Goal: Task Accomplishment & Management: Use online tool/utility

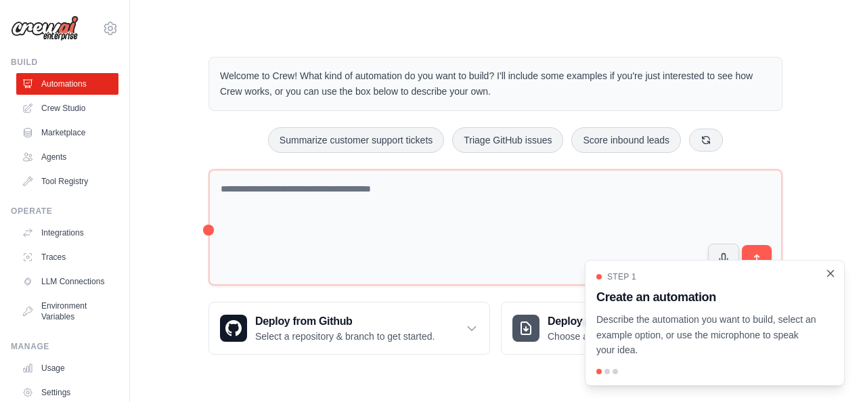
click at [833, 274] on icon "Close walkthrough" at bounding box center [830, 273] width 12 height 12
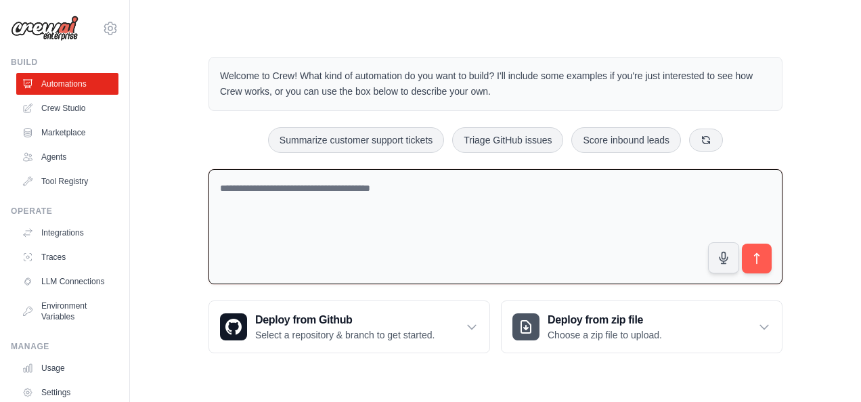
click at [294, 183] on textarea at bounding box center [495, 227] width 574 height 116
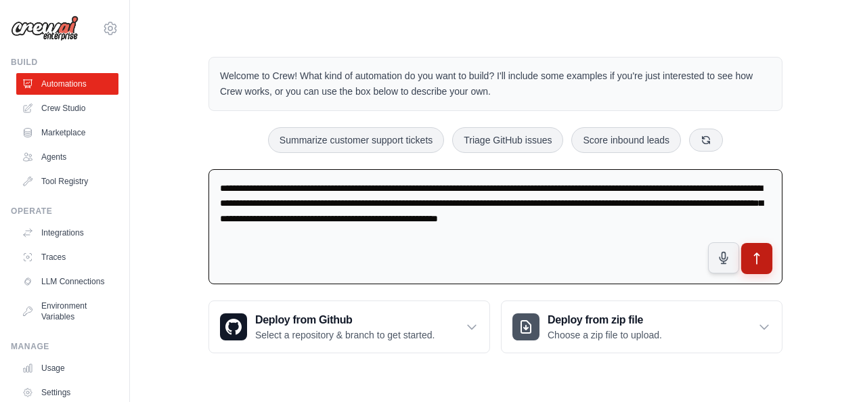
type textarea "**********"
click at [756, 256] on icon "submit" at bounding box center [757, 259] width 14 height 14
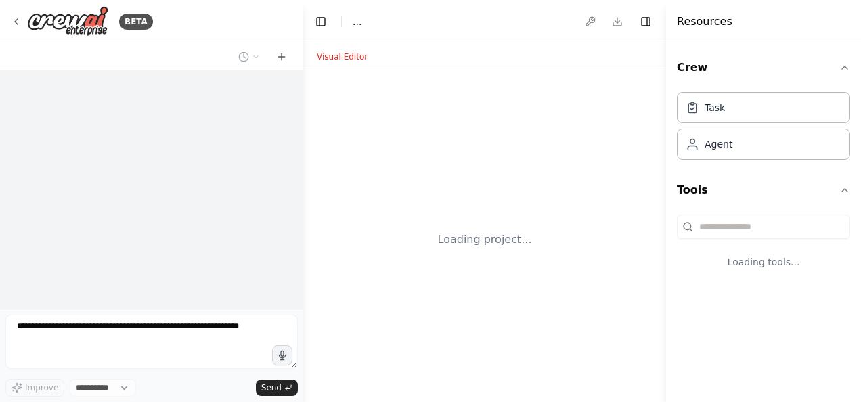
select select "****"
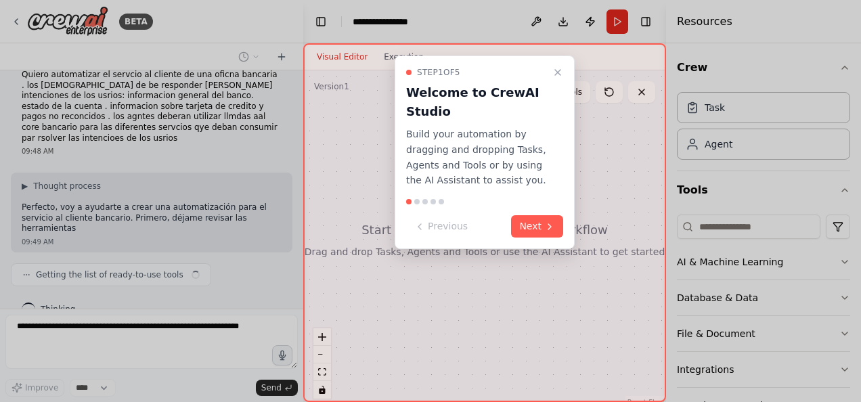
scroll to position [28, 0]
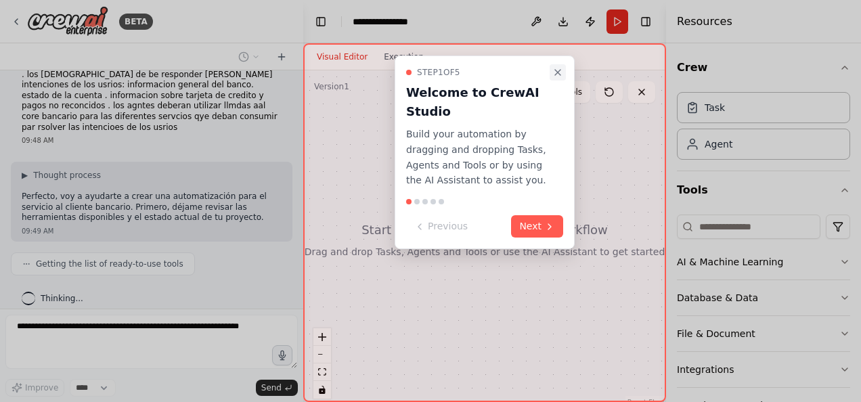
click at [557, 72] on icon "Close walkthrough" at bounding box center [557, 72] width 5 height 5
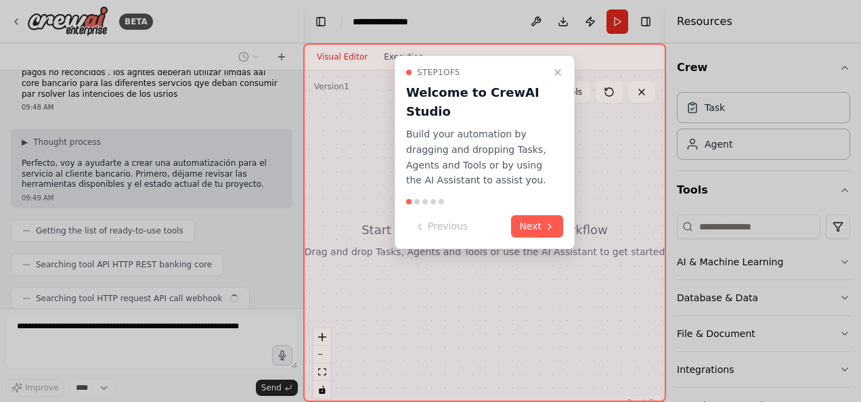
scroll to position [95, 0]
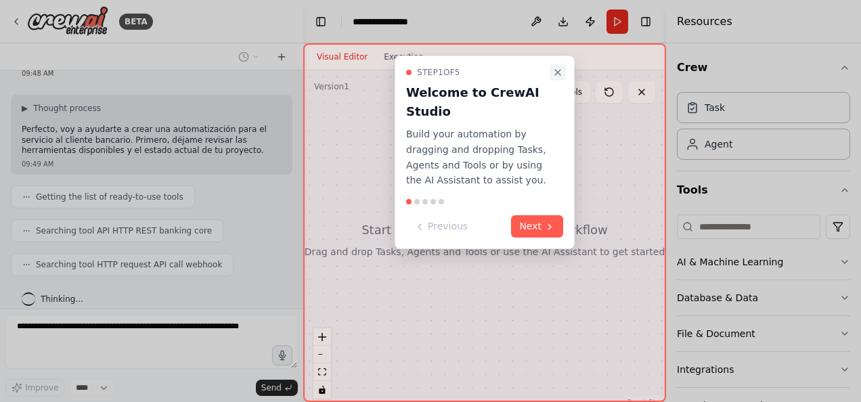
click at [555, 70] on icon "Close walkthrough" at bounding box center [557, 72] width 5 height 5
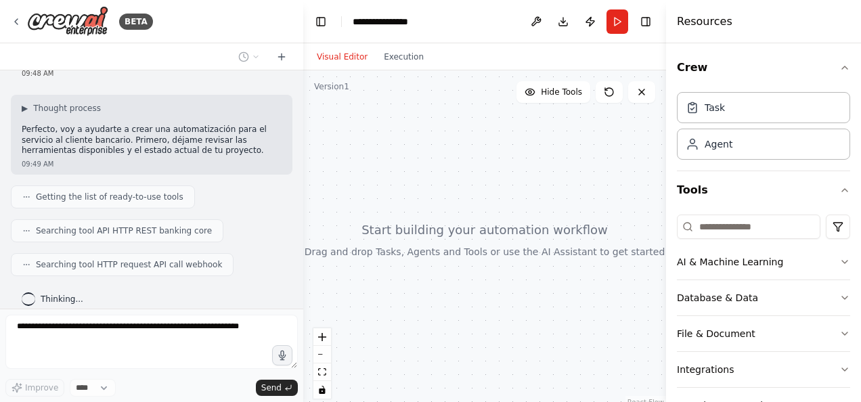
scroll to position [128, 0]
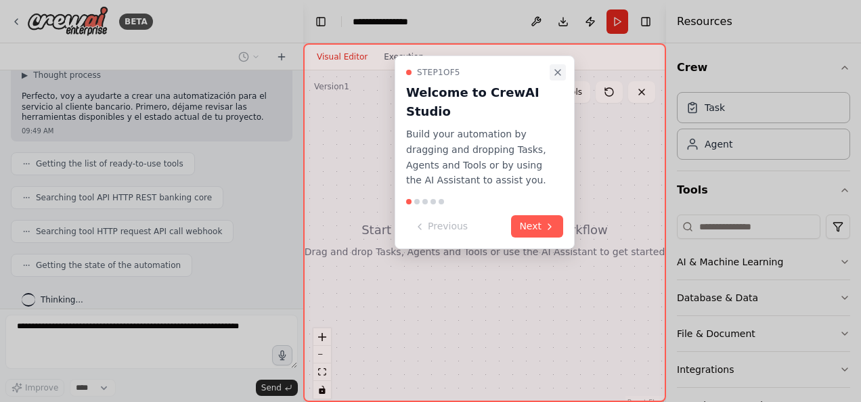
click at [557, 72] on icon "Close walkthrough" at bounding box center [557, 72] width 5 height 5
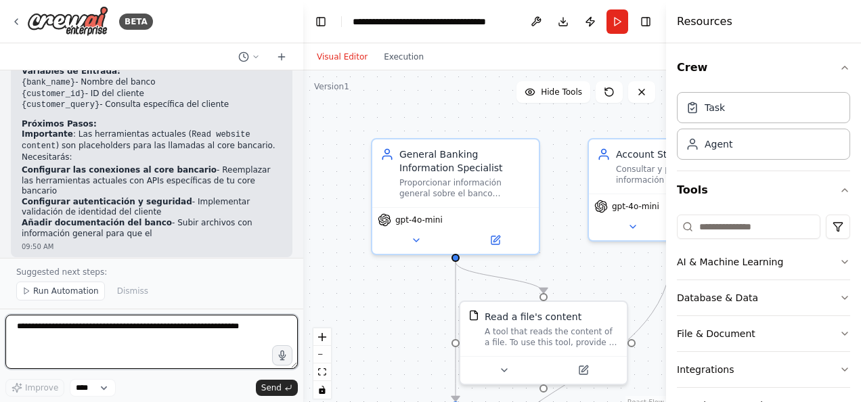
scroll to position [1344, 0]
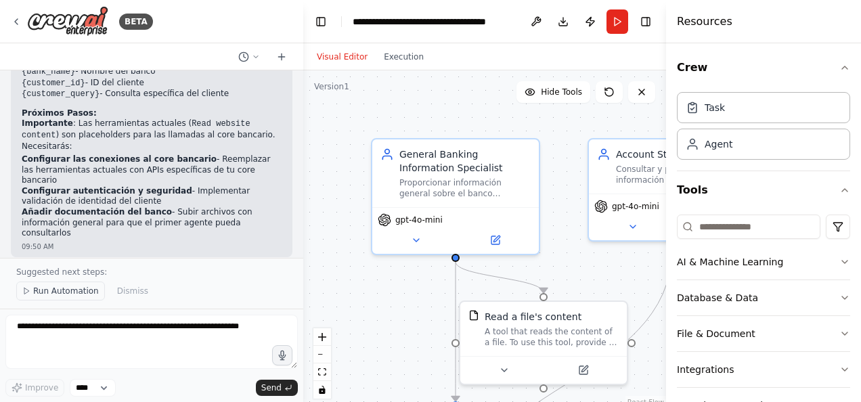
click at [26, 292] on icon at bounding box center [26, 291] width 8 height 8
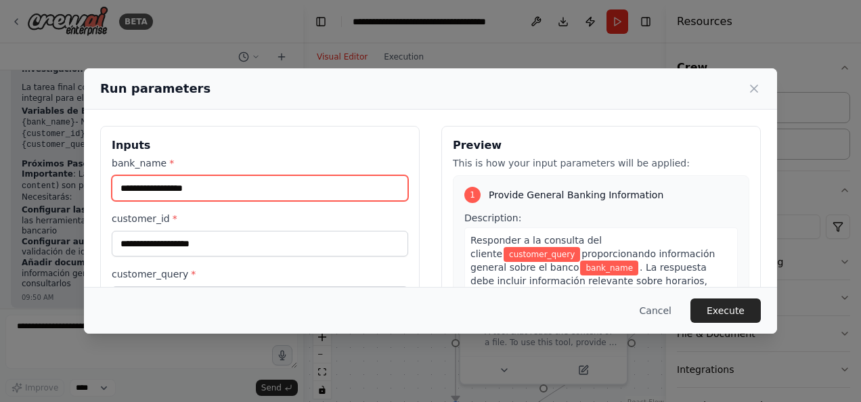
click at [156, 188] on input "bank_name *" at bounding box center [260, 188] width 296 height 26
type input "**********"
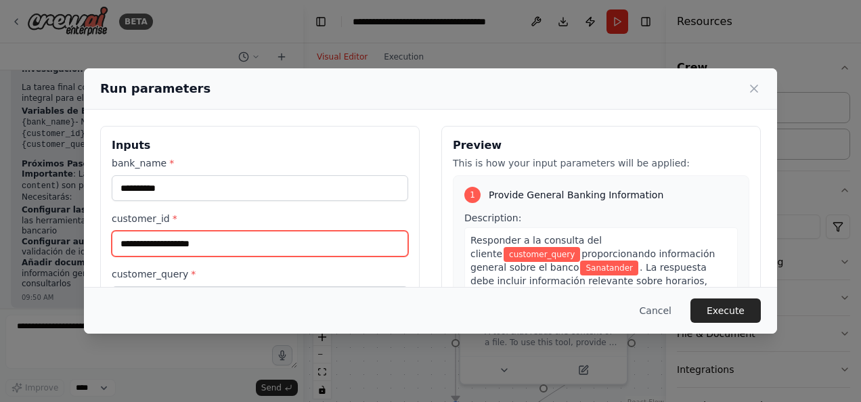
click at [160, 244] on input "customer_id *" at bounding box center [260, 244] width 296 height 26
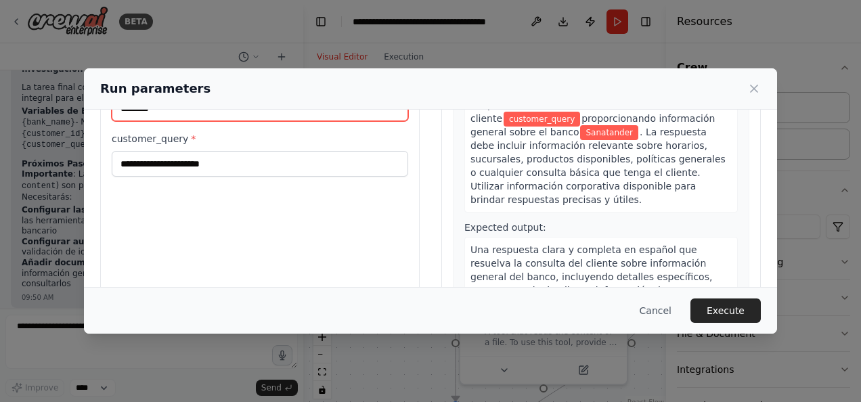
type input "********"
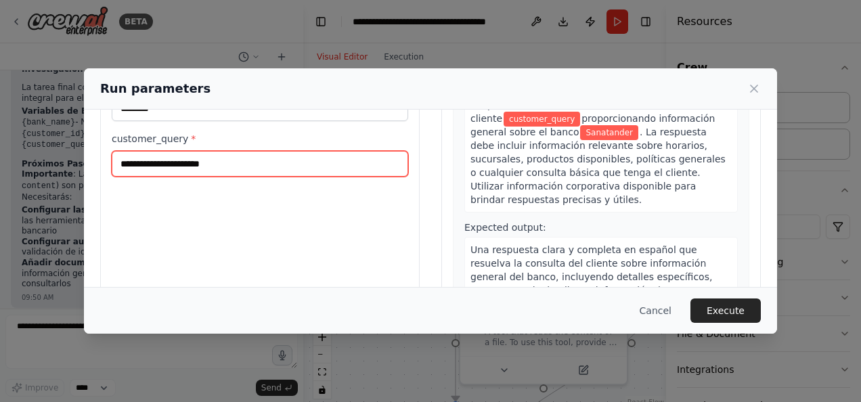
click at [135, 159] on input "customer_query *" at bounding box center [260, 164] width 296 height 26
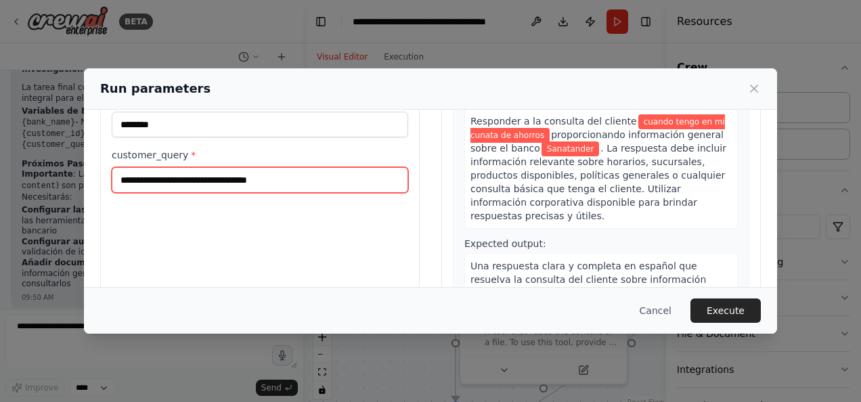
scroll to position [175, 0]
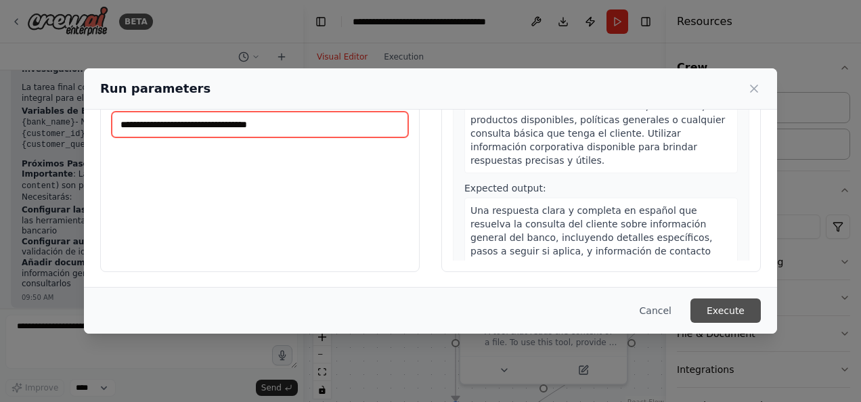
type input "**********"
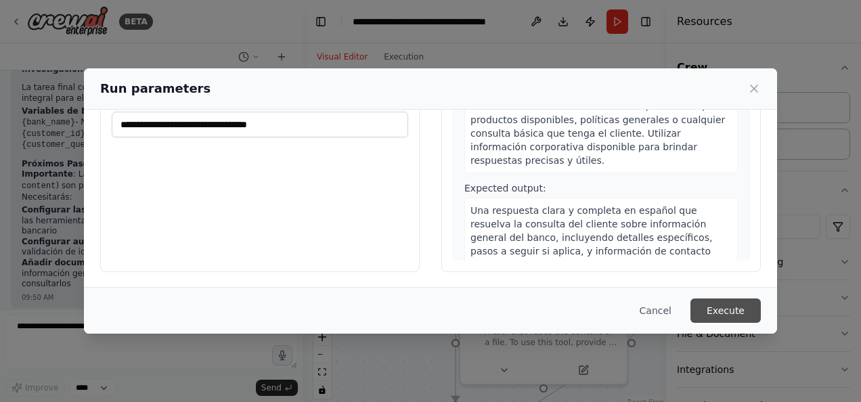
click at [727, 309] on button "Execute" at bounding box center [725, 310] width 70 height 24
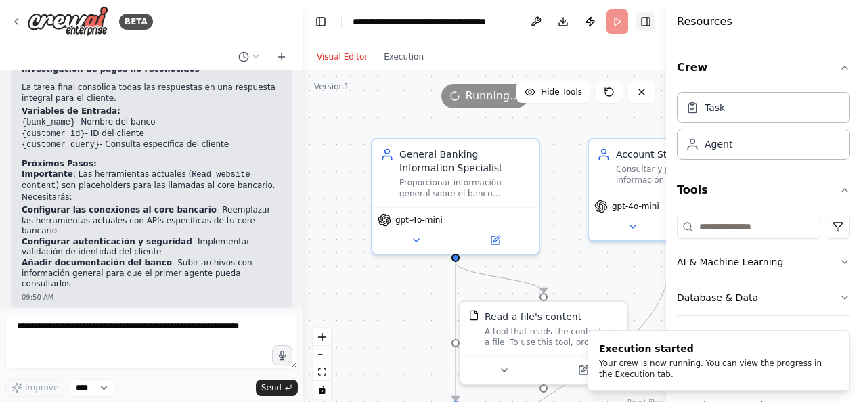
click at [646, 22] on button "Toggle Right Sidebar" at bounding box center [645, 21] width 19 height 19
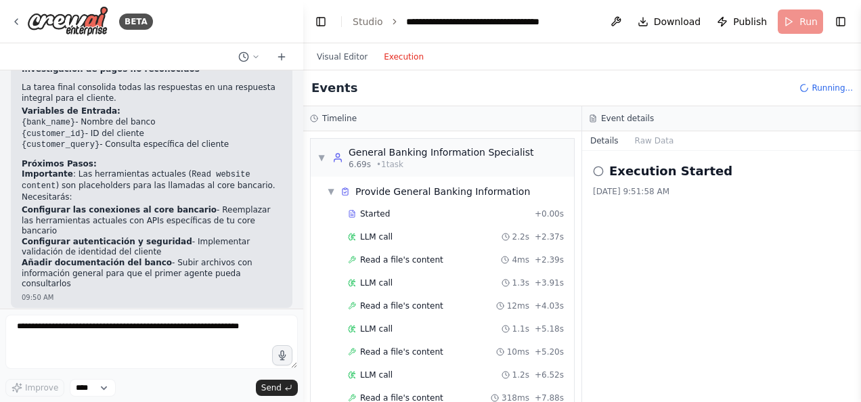
click at [395, 58] on button "Execution" at bounding box center [403, 57] width 56 height 16
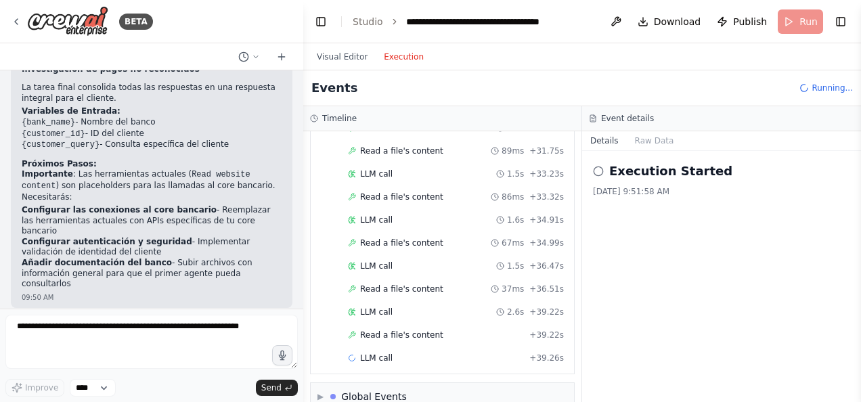
scroll to position [982, 0]
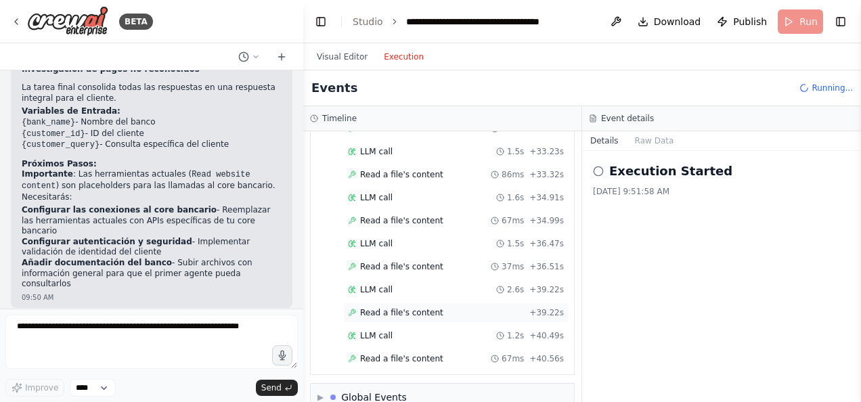
click at [395, 307] on span "Read a file's content" at bounding box center [401, 312] width 83 height 11
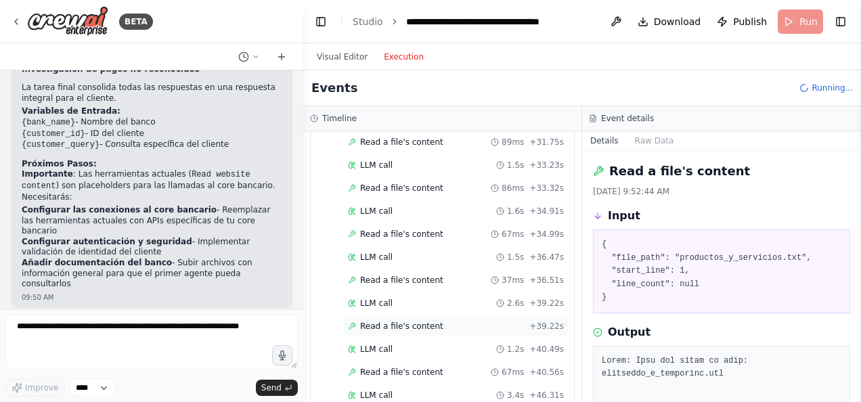
scroll to position [996, 0]
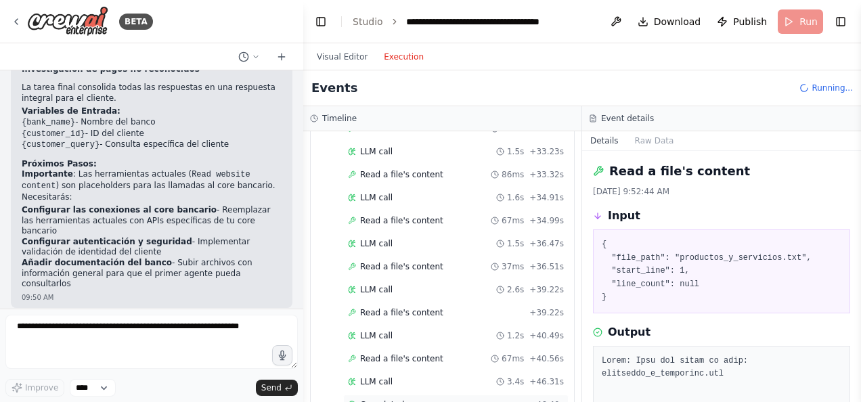
click at [392, 399] on span "Completed" at bounding box center [382, 404] width 44 height 11
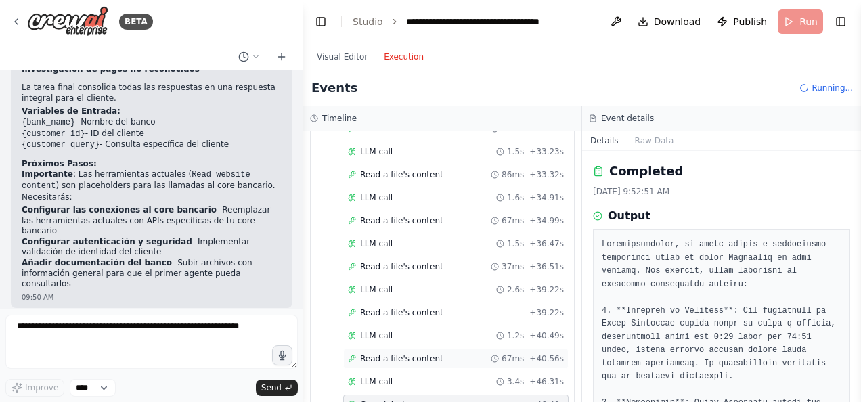
click at [408, 353] on span "Read a file's content" at bounding box center [401, 358] width 83 height 11
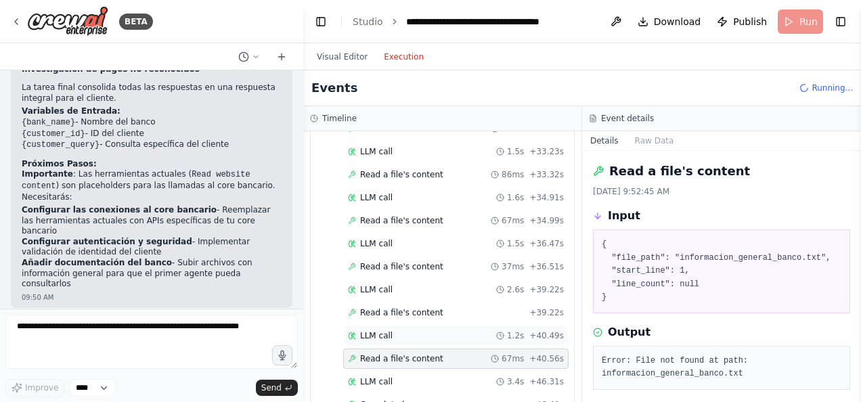
click at [409, 330] on div "LLM call 1.2s + 40.49s" at bounding box center [456, 335] width 216 height 11
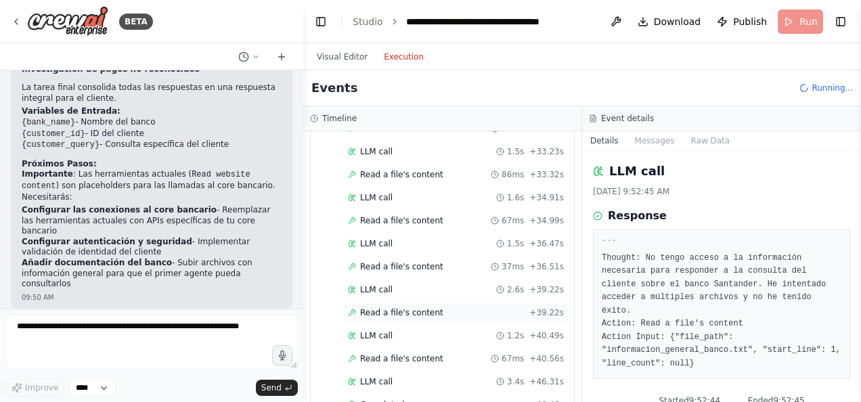
click at [409, 307] on span "Read a file's content" at bounding box center [401, 312] width 83 height 11
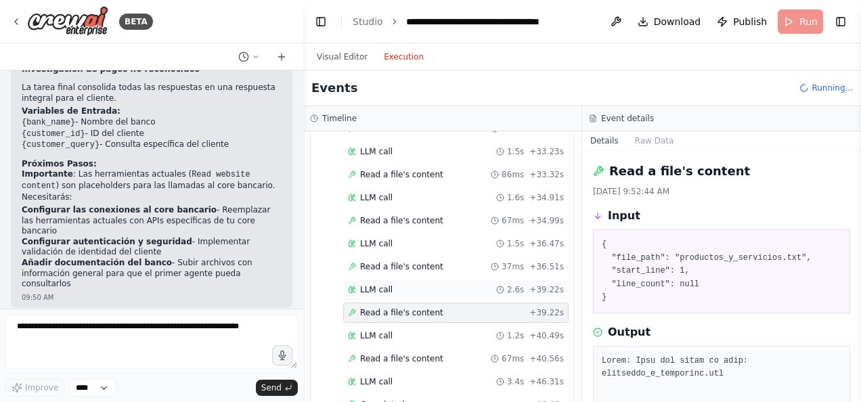
click at [388, 279] on div "LLM call 2.6s + 39.22s" at bounding box center [455, 289] width 225 height 20
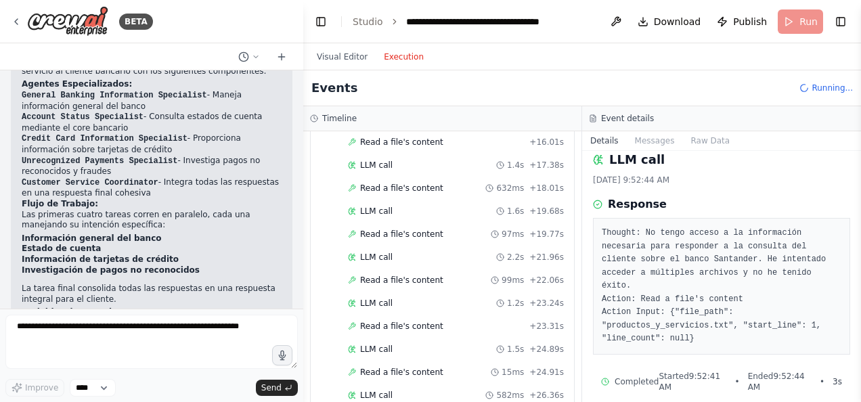
scroll to position [1090, 0]
click at [663, 22] on span "Download" at bounding box center [677, 22] width 47 height 14
click at [458, 22] on div "**********" at bounding box center [482, 22] width 152 height 14
click at [371, 19] on link "Studio" at bounding box center [367, 21] width 30 height 11
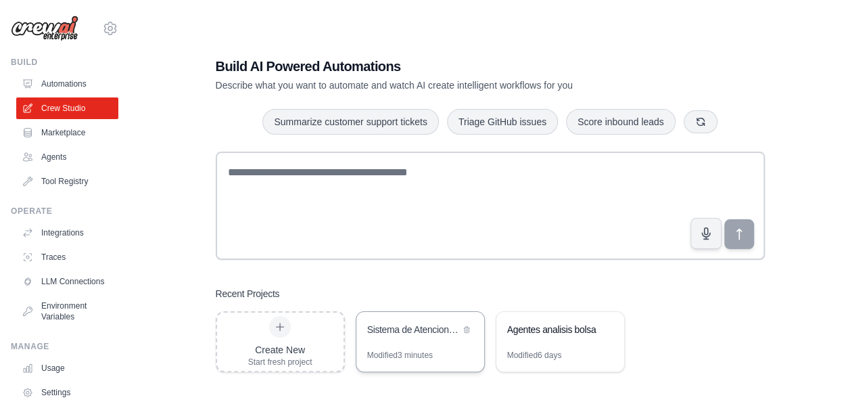
click at [405, 342] on div "Sistema de Atencion al Cliente Bancario" at bounding box center [421, 331] width 128 height 38
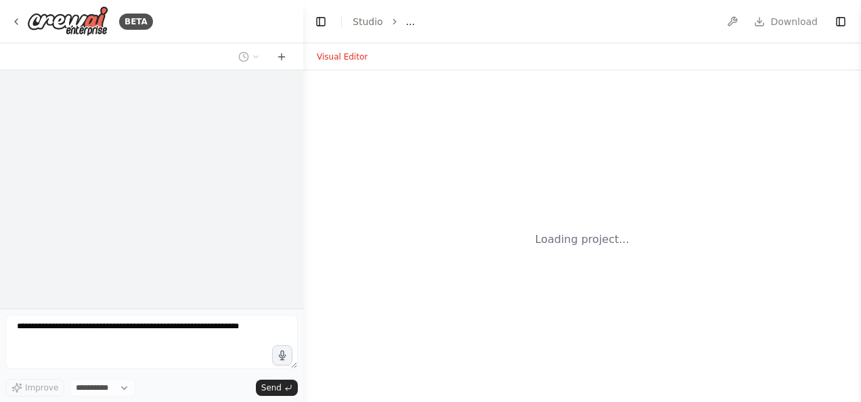
select select "****"
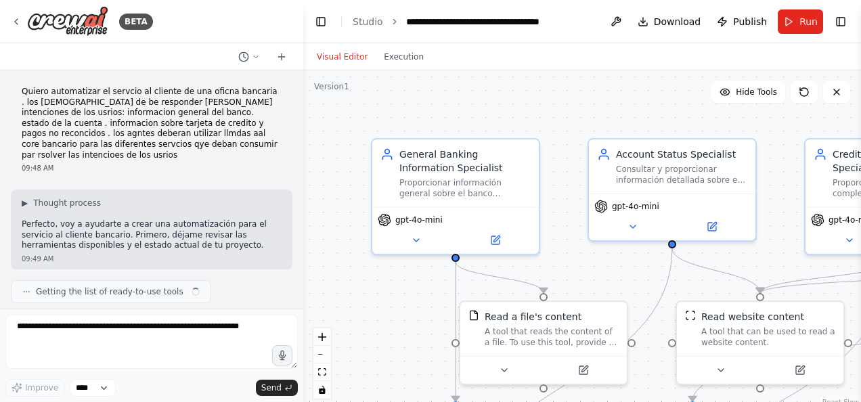
scroll to position [850, 0]
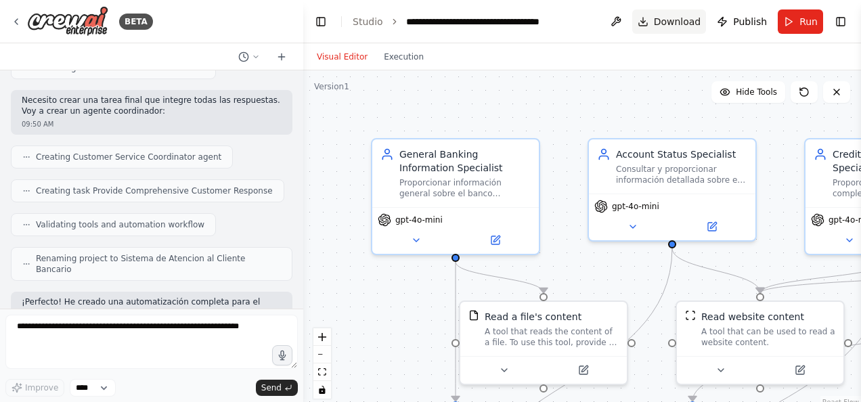
click at [678, 22] on span "Download" at bounding box center [677, 22] width 47 height 14
click at [443, 106] on div ".deletable-edge-delete-btn { width: 20px; height: 20px; border: 0px solid #ffff…" at bounding box center [581, 239] width 557 height 338
click at [667, 176] on div "Consultar y proporcionar información detallada sobre el estado de la cuenta del…" at bounding box center [681, 172] width 131 height 22
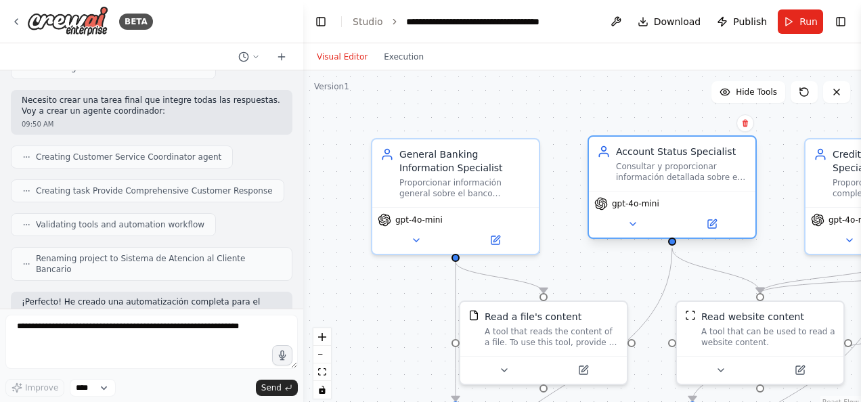
click at [666, 176] on div "Consultar y proporcionar información detallada sobre el estado de la cuenta del…" at bounding box center [681, 172] width 131 height 22
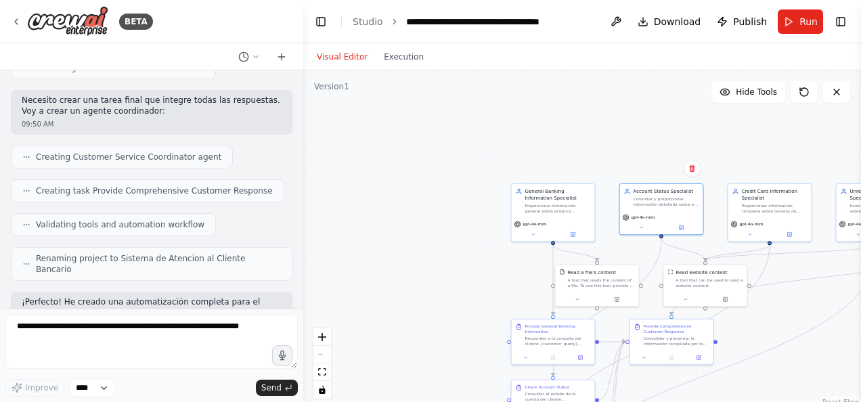
click at [321, 355] on div "React Flow controls" at bounding box center [322, 363] width 18 height 70
click at [428, 216] on div ".deletable-edge-delete-btn { width: 20px; height: 20px; border: 0px solid #ffff…" at bounding box center [581, 239] width 557 height 338
click at [426, 216] on div ".deletable-edge-delete-btn { width: 20px; height: 20px; border: 0px solid #ffff…" at bounding box center [581, 239] width 557 height 338
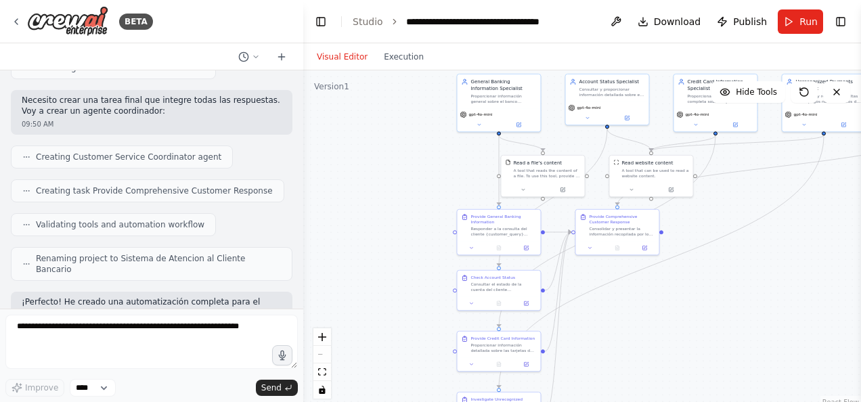
drag, startPoint x: 433, startPoint y: 216, endPoint x: 380, endPoint y: 104, distance: 124.1
click at [380, 104] on div ".deletable-edge-delete-btn { width: 20px; height: 20px; border: 0px solid #ffff…" at bounding box center [581, 239] width 557 height 338
click at [534, 179] on div "Read a file's content A tool that reads the content of a file. To use this tool…" at bounding box center [542, 167] width 83 height 27
click at [524, 187] on icon at bounding box center [522, 187] width 5 height 5
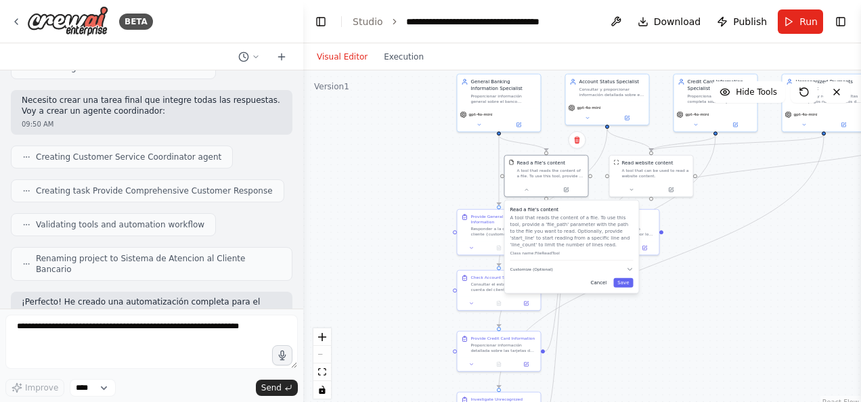
click at [599, 281] on button "Cancel" at bounding box center [599, 282] width 24 height 9
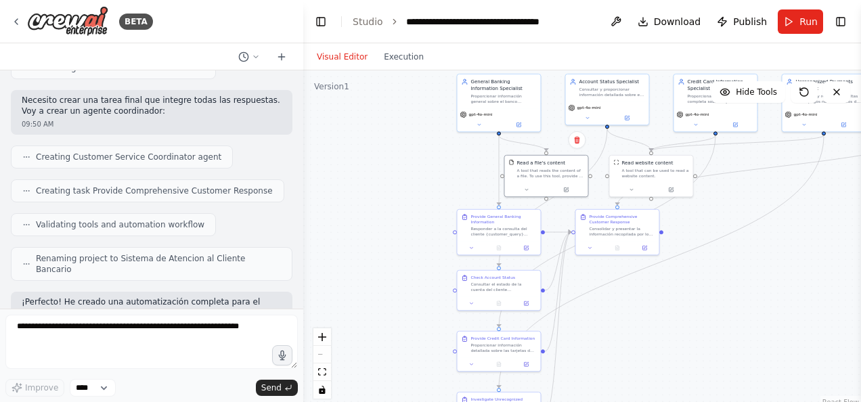
click at [780, 242] on div ".deletable-edge-delete-btn { width: 20px; height: 20px; border: 0px solid #ffff…" at bounding box center [581, 239] width 557 height 338
click at [470, 302] on icon at bounding box center [471, 301] width 5 height 5
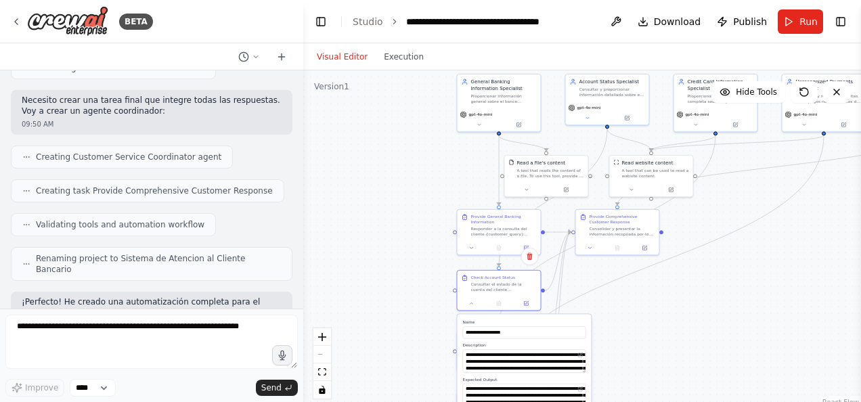
click at [654, 340] on div ".deletable-edge-delete-btn { width: 20px; height: 20px; border: 0px solid #ffff…" at bounding box center [581, 239] width 557 height 338
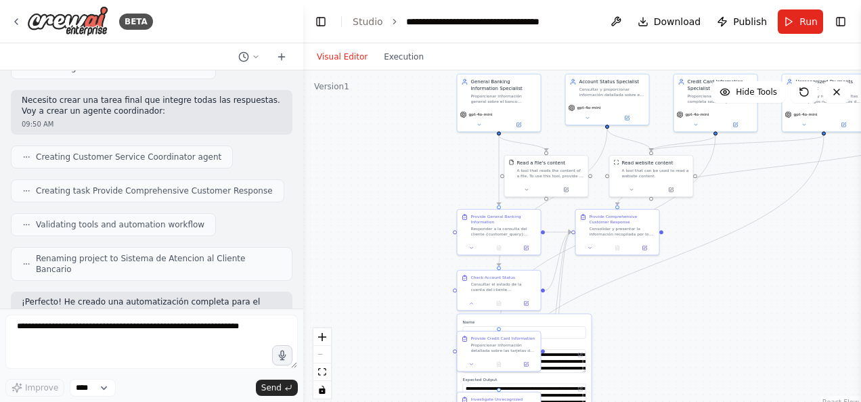
click at [656, 311] on div ".deletable-edge-delete-btn { width: 20px; height: 20px; border: 0px solid #ffff…" at bounding box center [581, 239] width 557 height 338
click at [704, 332] on div ".deletable-edge-delete-btn { width: 20px; height: 20px; border: 0px solid #ffff…" at bounding box center [581, 239] width 557 height 338
click at [493, 349] on div "Proporcionar información detallada sobre las tarjetas de crédito del cliente {c…" at bounding box center [503, 346] width 66 height 11
click at [580, 322] on label "Name" at bounding box center [523, 322] width 123 height 5
click at [474, 308] on div at bounding box center [498, 302] width 83 height 14
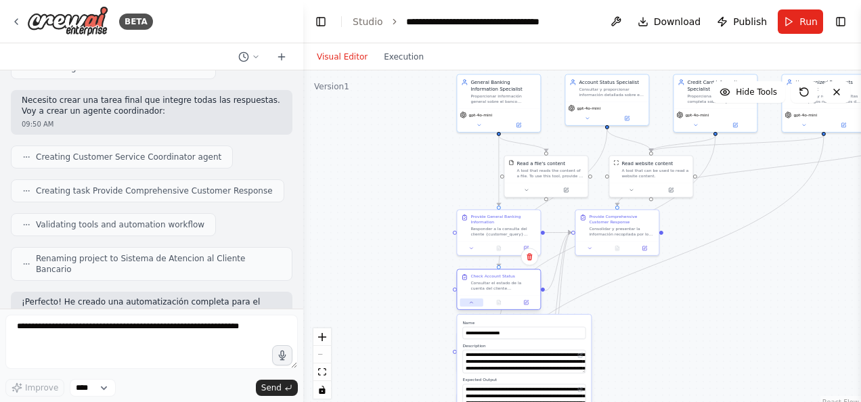
click at [473, 302] on icon at bounding box center [471, 302] width 5 height 5
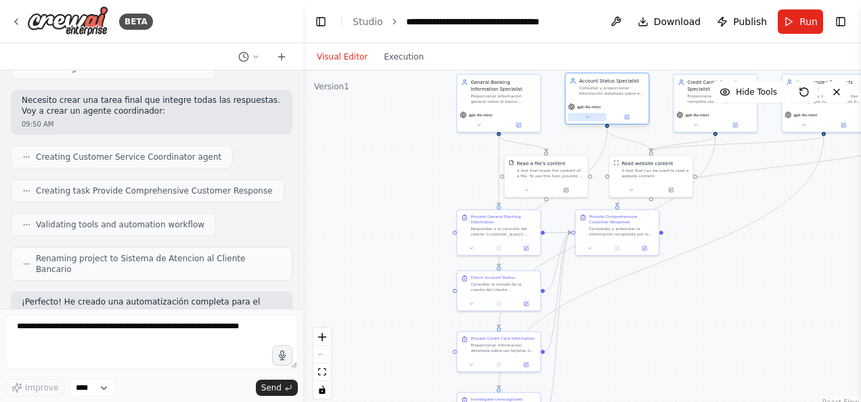
click at [586, 118] on icon at bounding box center [587, 116] width 5 height 5
click at [586, 117] on icon at bounding box center [587, 116] width 5 height 5
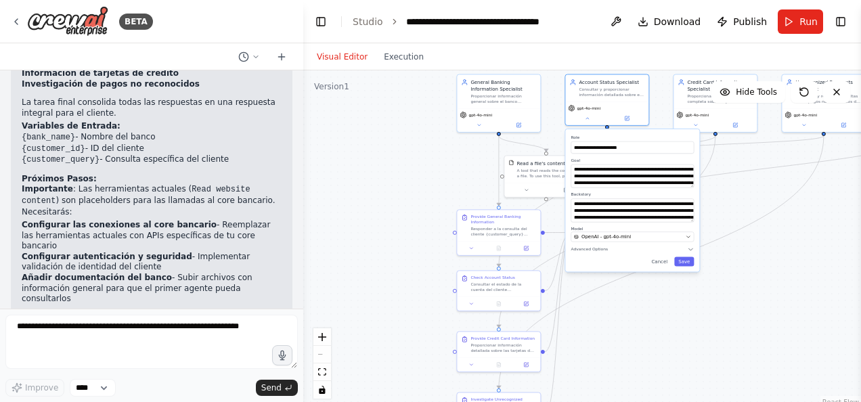
scroll to position [1293, 0]
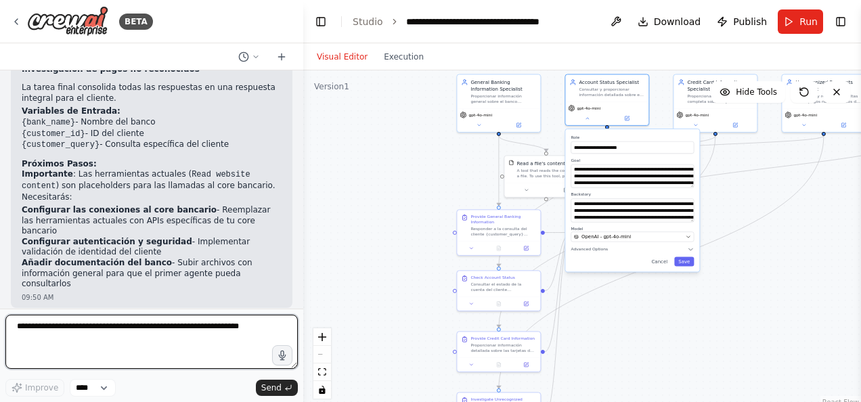
click at [81, 332] on textarea at bounding box center [151, 342] width 292 height 54
type textarea "**********"
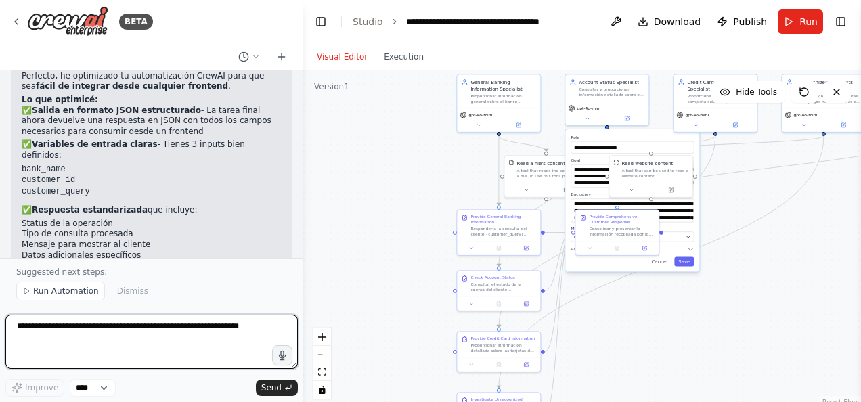
scroll to position [2026, 0]
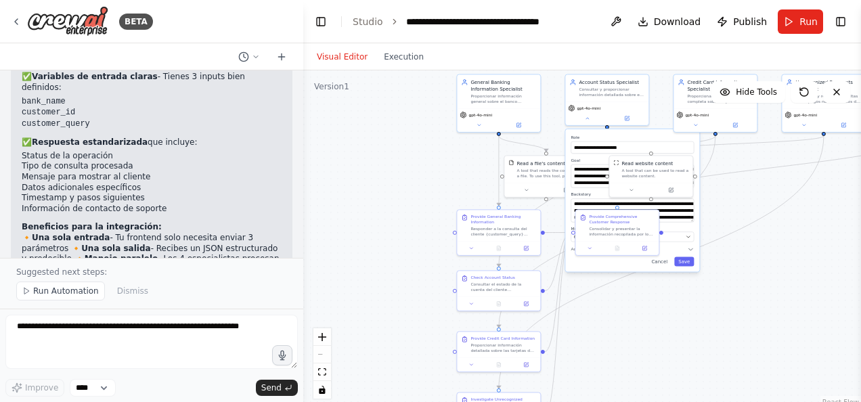
click at [620, 136] on label "Role" at bounding box center [631, 137] width 123 height 5
click at [602, 134] on div "**********" at bounding box center [632, 200] width 134 height 142
click at [661, 264] on button "Cancel" at bounding box center [659, 260] width 24 height 9
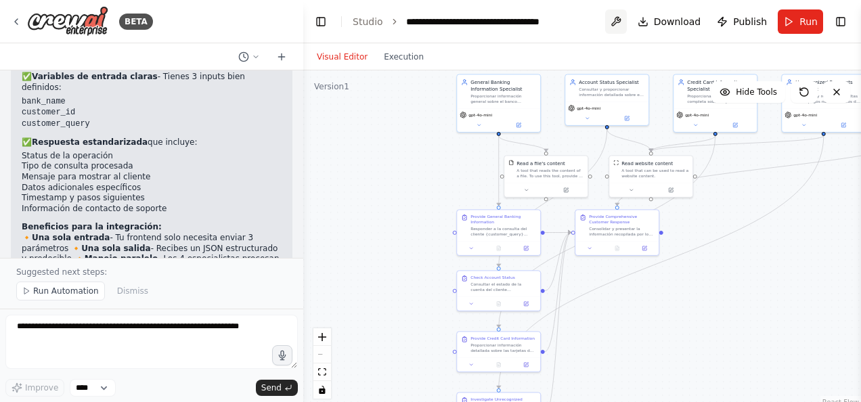
click at [622, 22] on button at bounding box center [616, 21] width 22 height 24
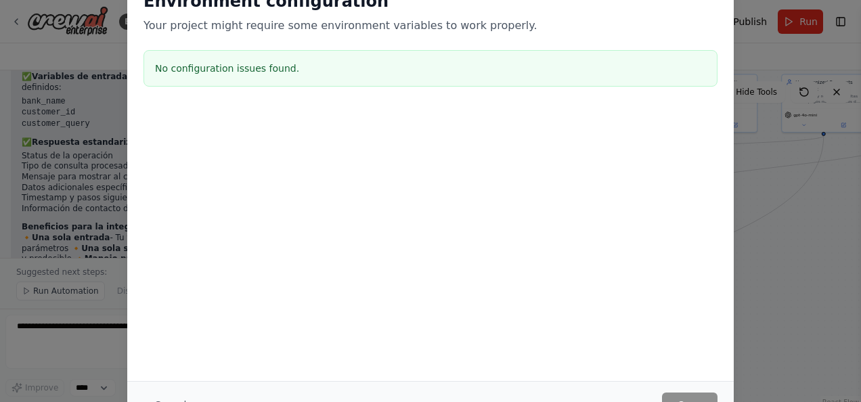
click at [789, 235] on div "Environment configuration Your project might require some environment variables…" at bounding box center [430, 201] width 861 height 402
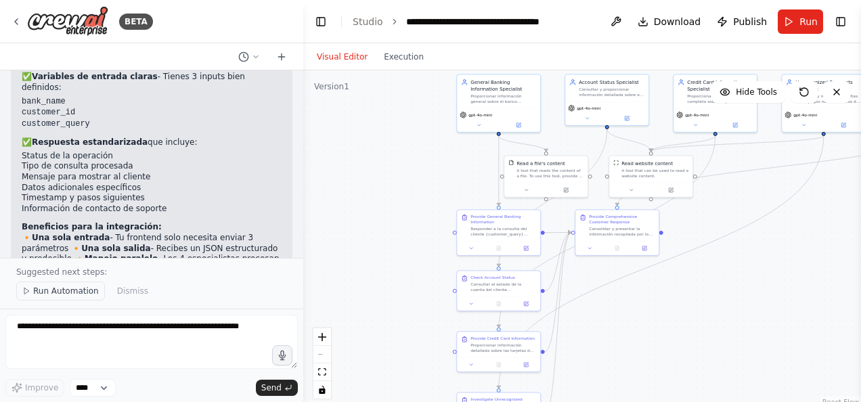
click at [56, 290] on span "Run Automation" at bounding box center [66, 291] width 66 height 11
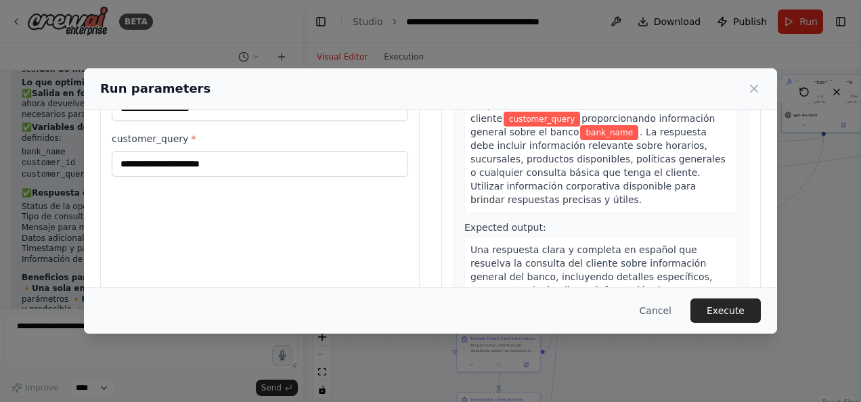
scroll to position [0, 0]
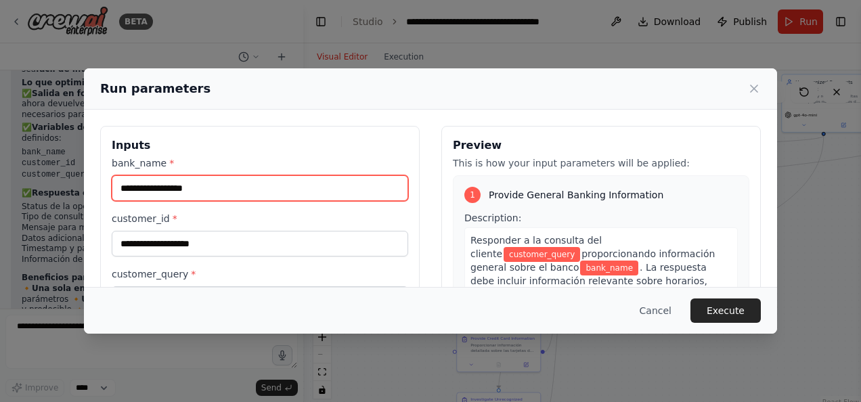
click at [131, 185] on input "bank_name *" at bounding box center [260, 188] width 296 height 26
type input "********"
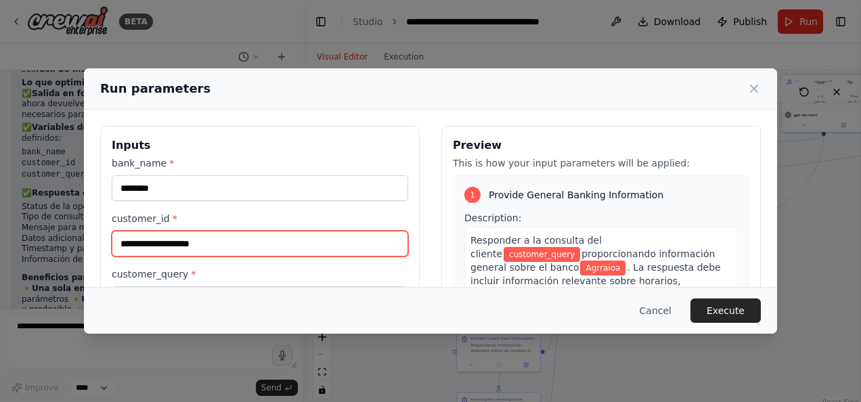
click at [172, 244] on input "customer_id *" at bounding box center [260, 244] width 296 height 26
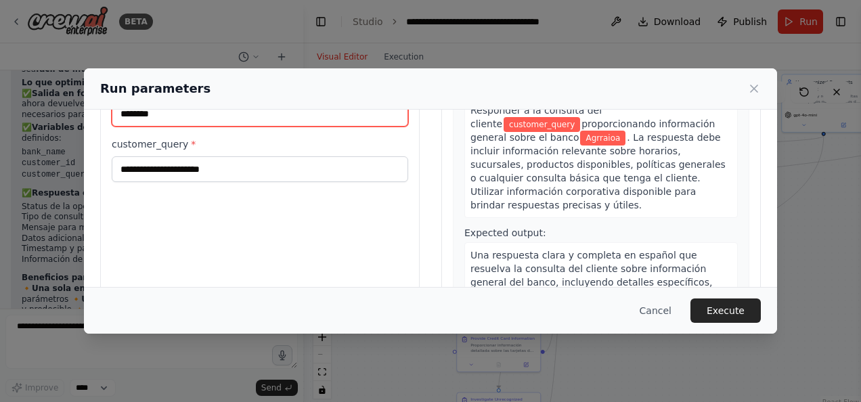
scroll to position [175, 0]
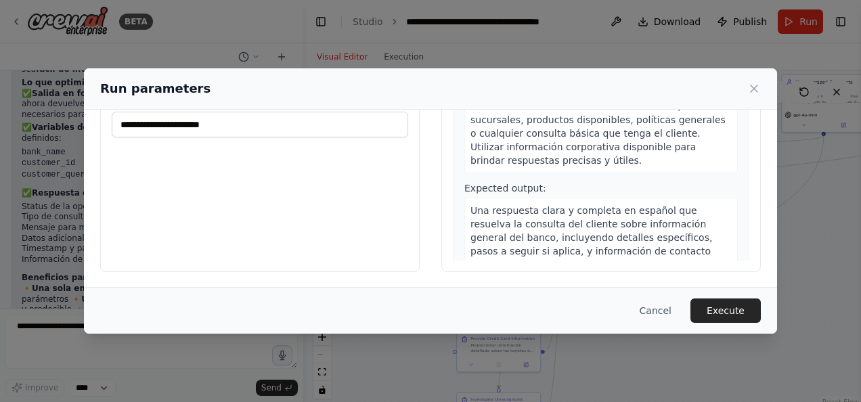
type input "********"
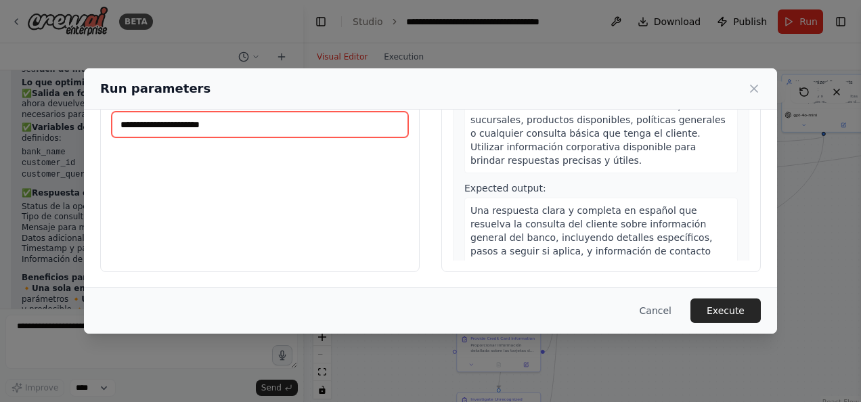
click at [168, 114] on input "customer_query *" at bounding box center [260, 125] width 296 height 26
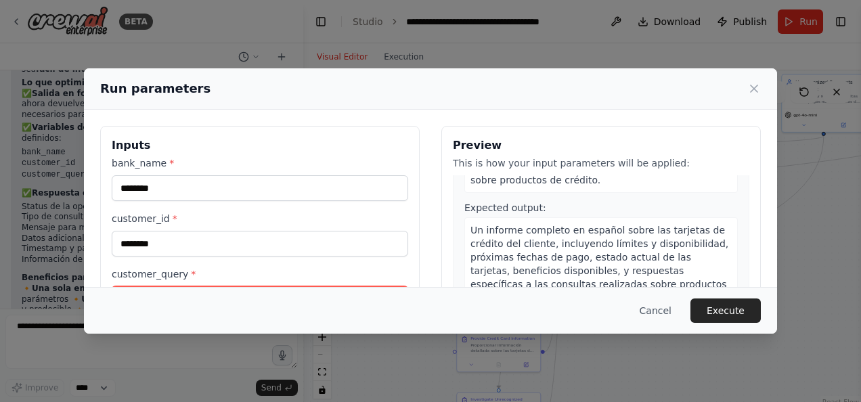
scroll to position [880, 0]
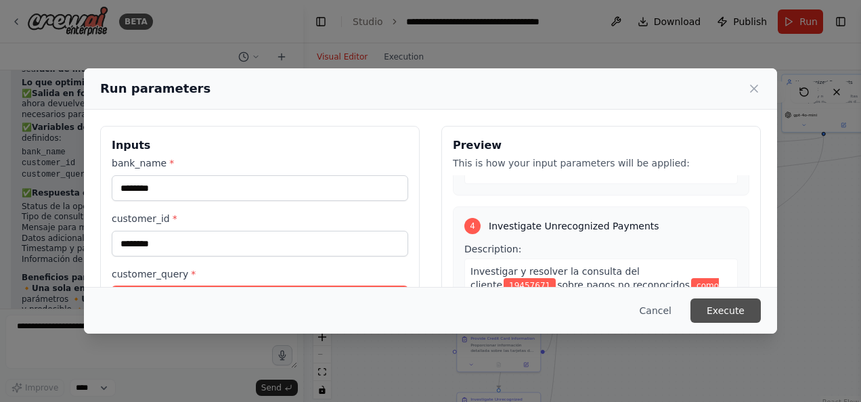
type input "**********"
click at [726, 313] on button "Execute" at bounding box center [725, 310] width 70 height 24
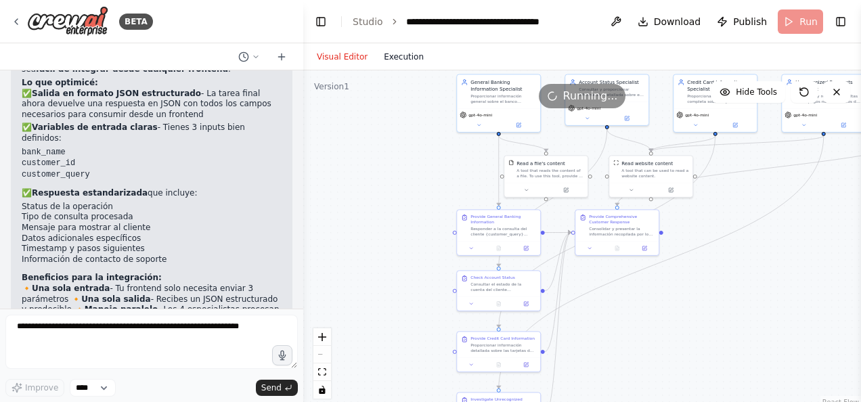
click at [398, 58] on button "Execution" at bounding box center [403, 57] width 56 height 16
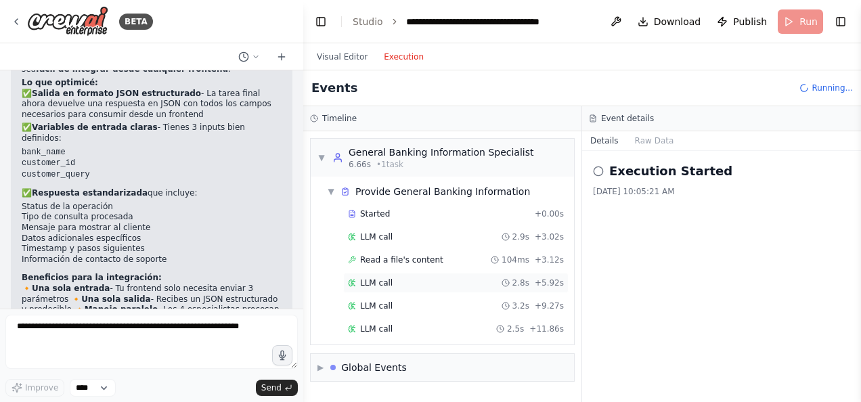
scroll to position [13, 0]
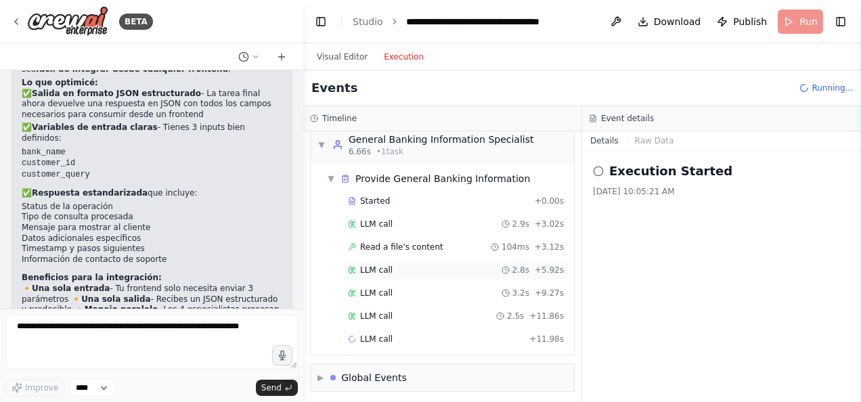
click at [395, 283] on div "LLM call 3.2s + 9.27s" at bounding box center [455, 293] width 225 height 20
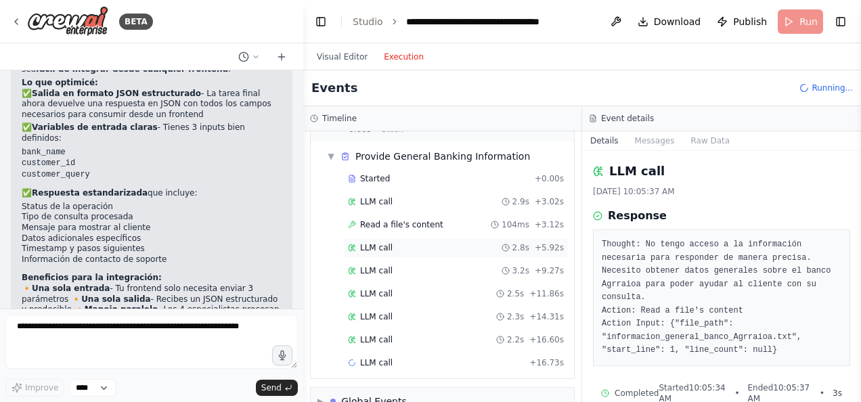
scroll to position [58, 0]
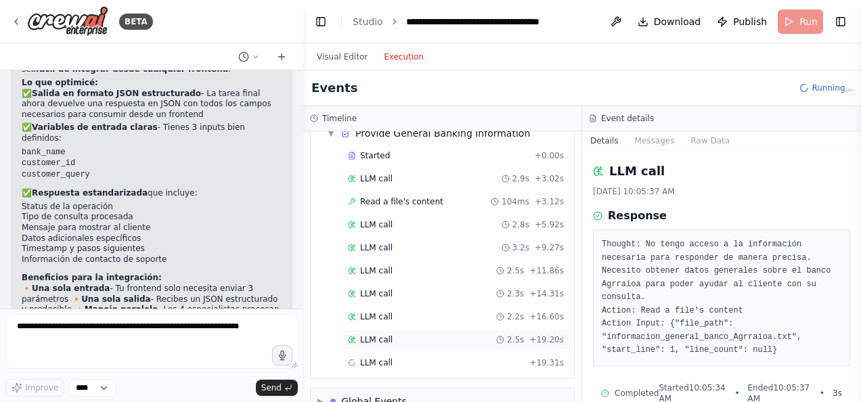
click at [385, 336] on span "LLM call" at bounding box center [376, 339] width 32 height 11
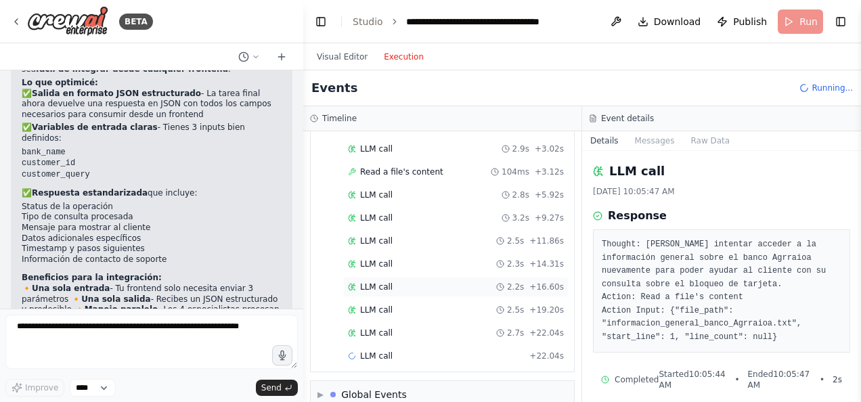
scroll to position [103, 0]
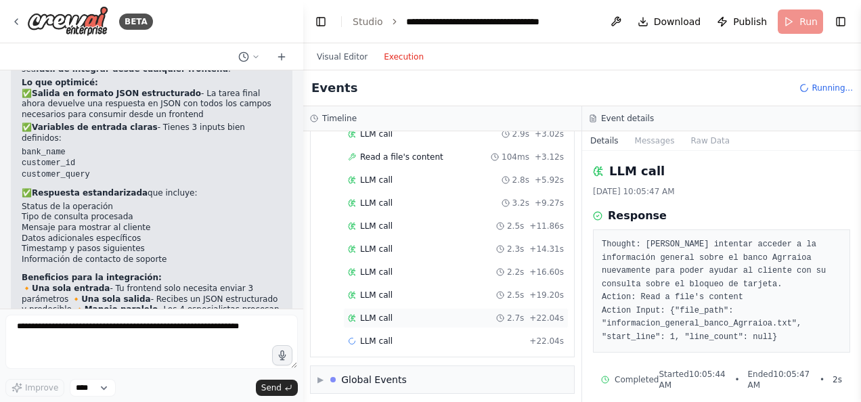
click at [390, 313] on div "LLM call 2.7s + 22.04s" at bounding box center [456, 318] width 216 height 11
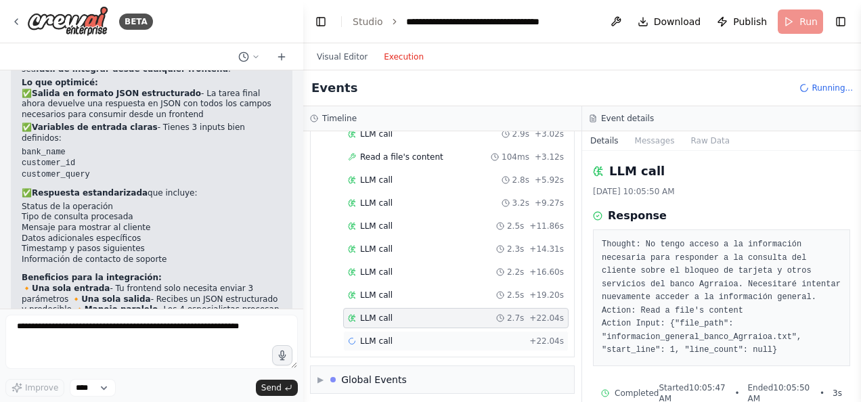
click at [383, 336] on span "LLM call" at bounding box center [376, 341] width 32 height 11
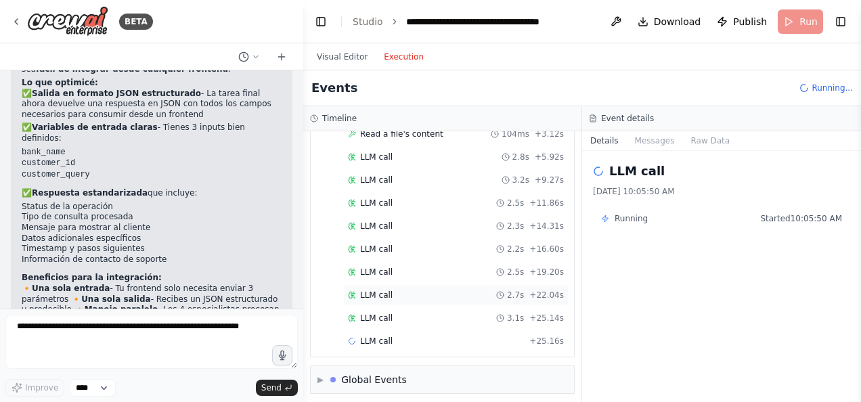
scroll to position [0, 0]
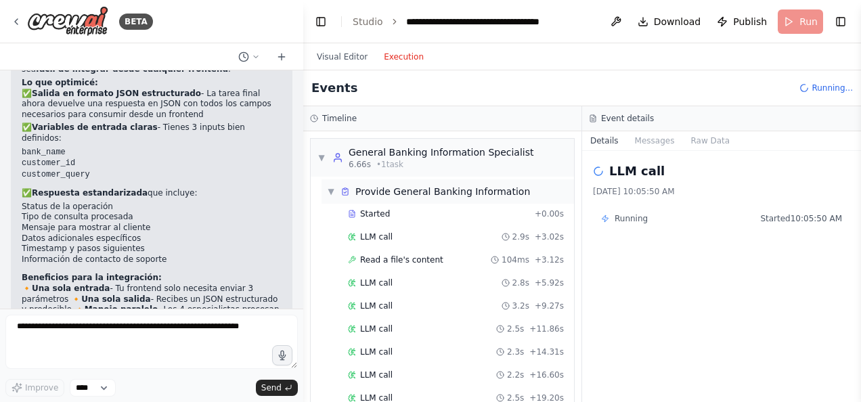
click at [330, 187] on span "▼" at bounding box center [331, 191] width 8 height 11
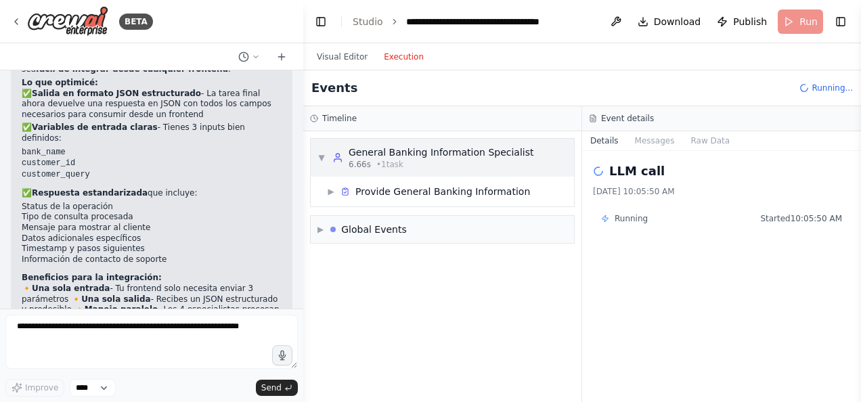
click at [319, 157] on span "▼" at bounding box center [321, 157] width 8 height 11
click at [319, 156] on span "▼" at bounding box center [321, 157] width 8 height 11
click at [319, 156] on span "▶" at bounding box center [321, 157] width 8 height 11
click at [334, 193] on span "▶" at bounding box center [331, 191] width 8 height 11
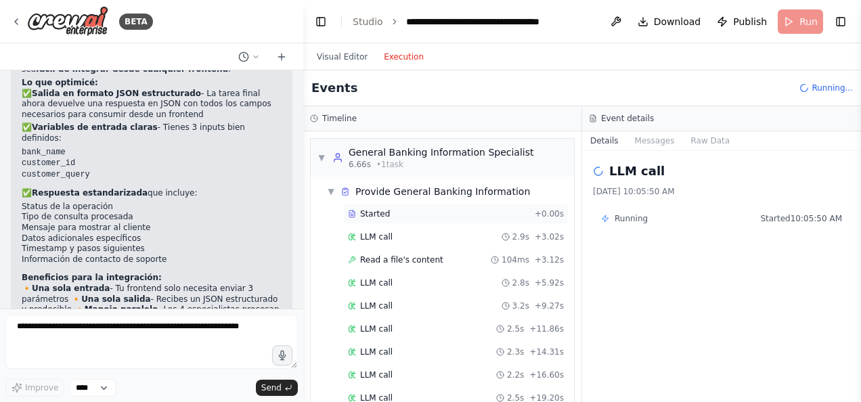
click at [365, 214] on span "Started" at bounding box center [375, 213] width 30 height 11
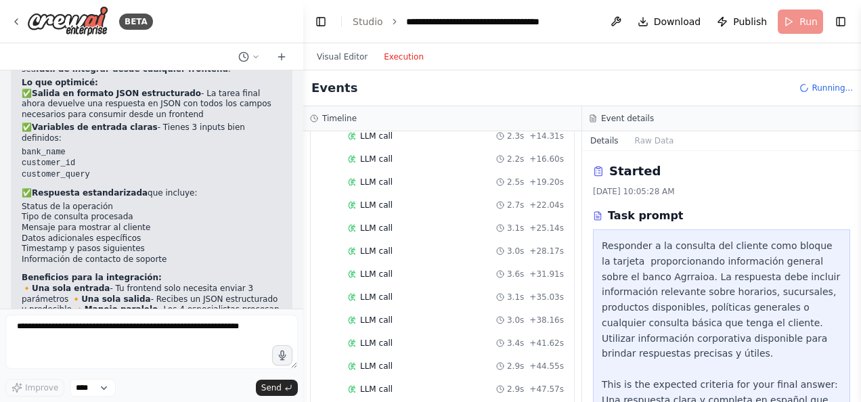
scroll to position [306, 0]
click at [374, 363] on span "LLM call" at bounding box center [376, 368] width 32 height 11
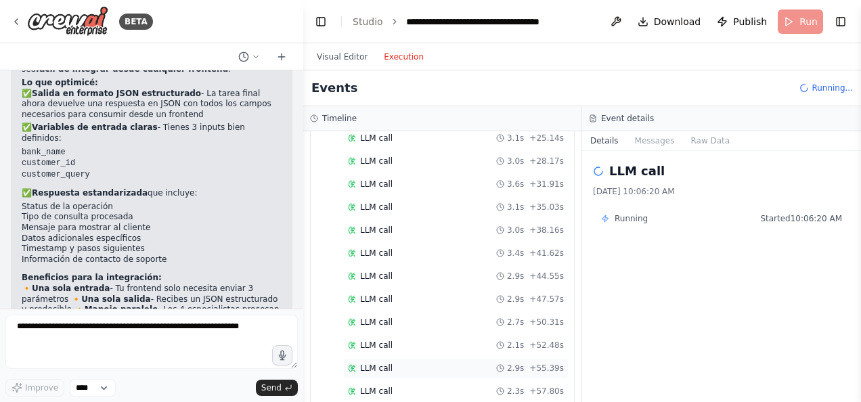
click at [374, 363] on span "LLM call" at bounding box center [376, 368] width 32 height 11
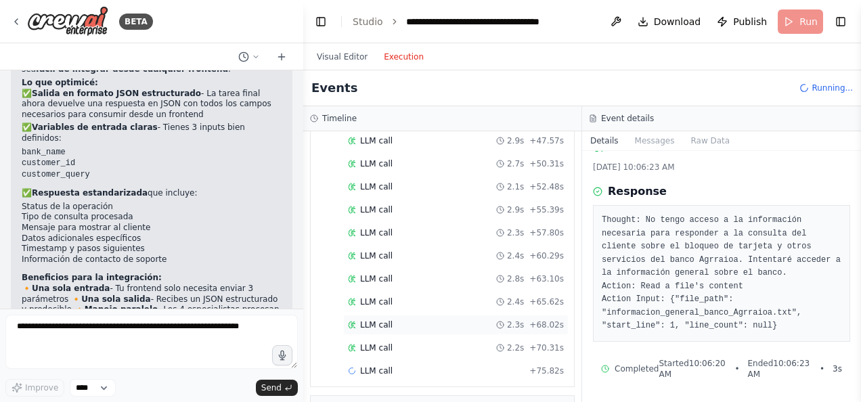
scroll to position [486, 0]
click at [652, 139] on button "Messages" at bounding box center [654, 140] width 56 height 19
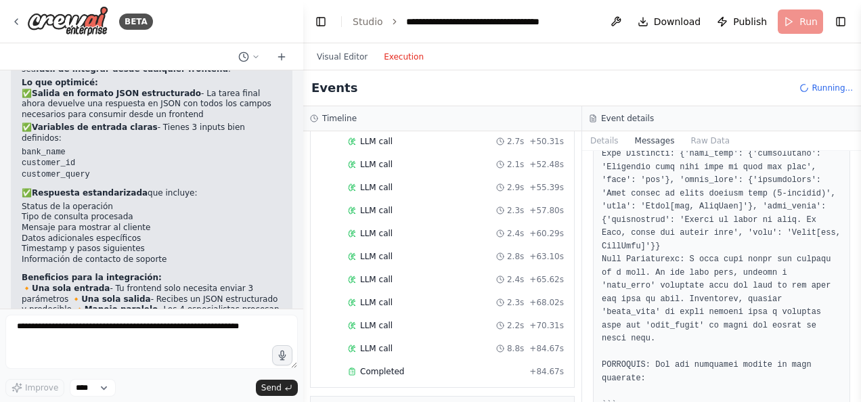
scroll to position [406, 0]
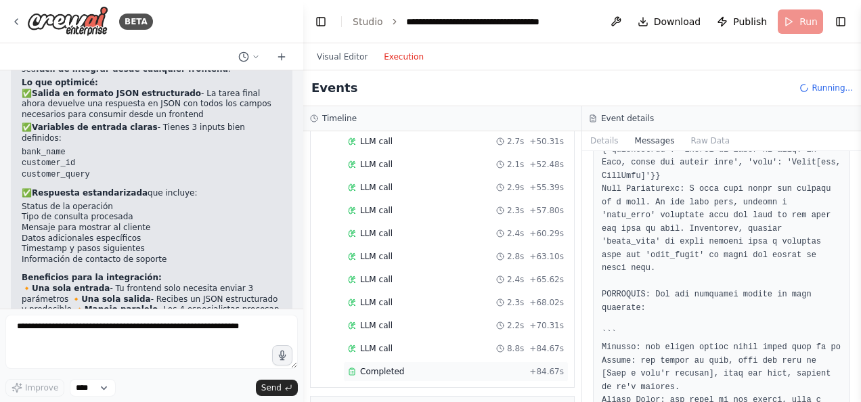
click at [387, 366] on span "Completed" at bounding box center [382, 371] width 44 height 11
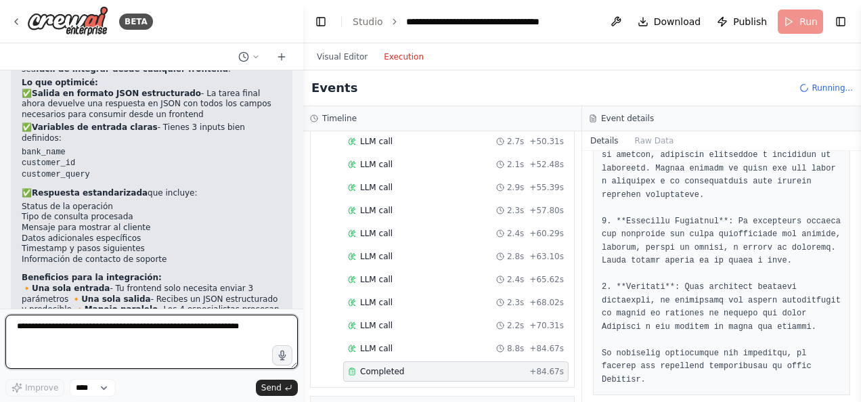
click at [53, 347] on textarea at bounding box center [151, 342] width 292 height 54
type textarea "**********"
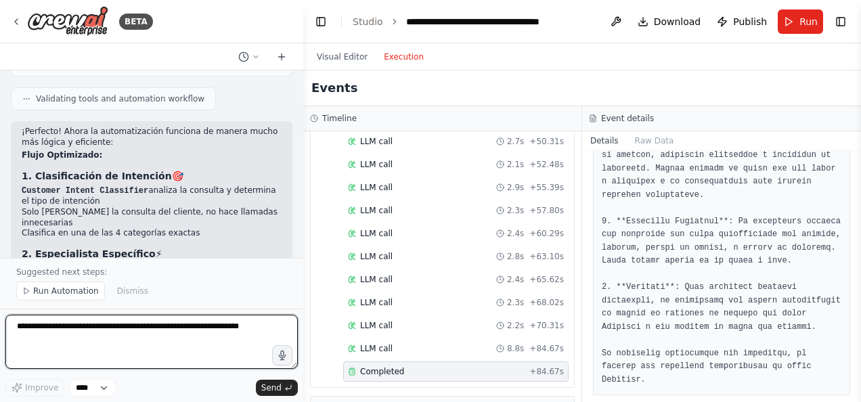
scroll to position [2850, 0]
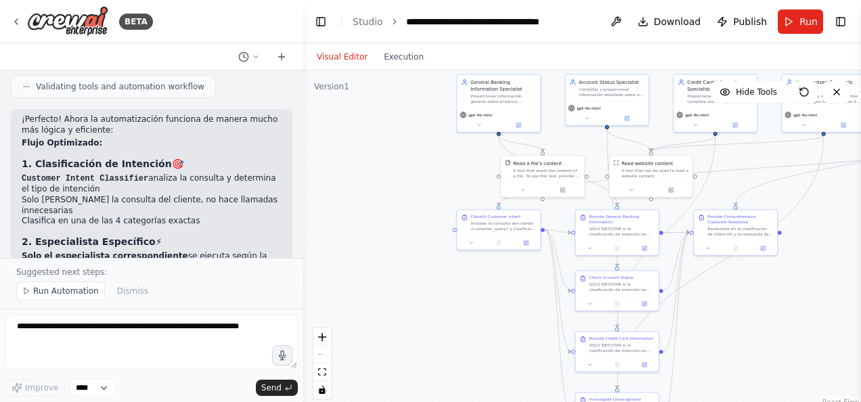
click at [353, 55] on button "Visual Editor" at bounding box center [342, 57] width 67 height 16
click at [64, 292] on span "Run Automation" at bounding box center [66, 291] width 66 height 11
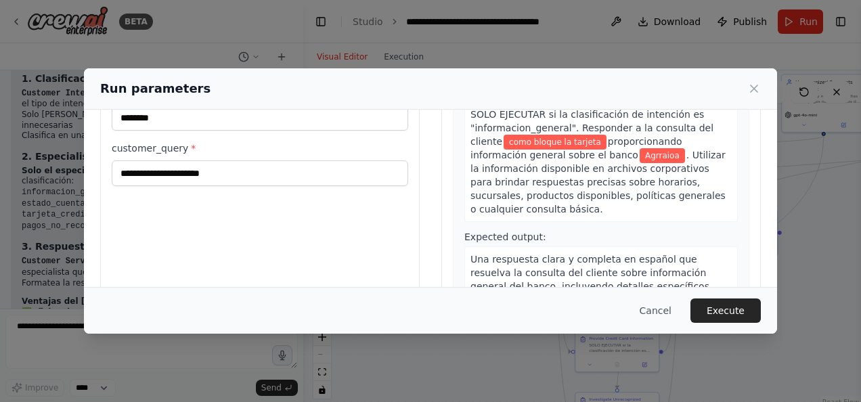
scroll to position [135, 0]
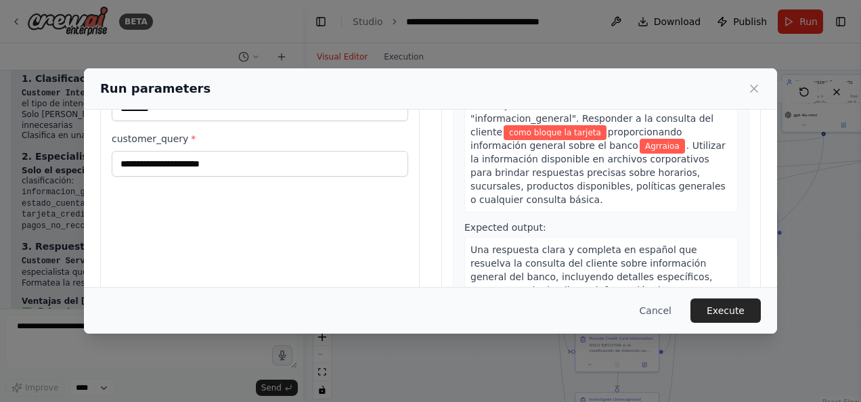
click at [729, 310] on button "Execute" at bounding box center [725, 310] width 70 height 24
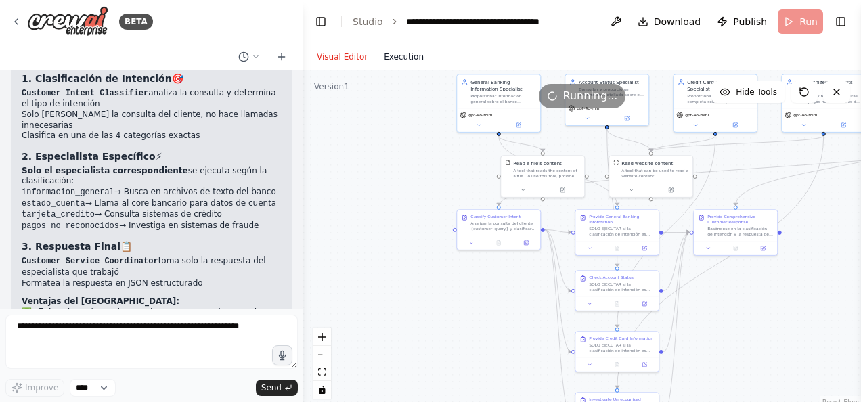
click at [398, 58] on button "Execution" at bounding box center [403, 57] width 56 height 16
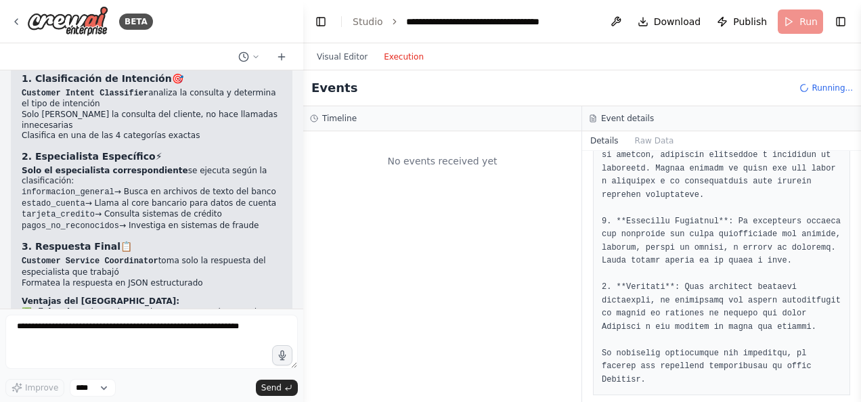
scroll to position [0, 0]
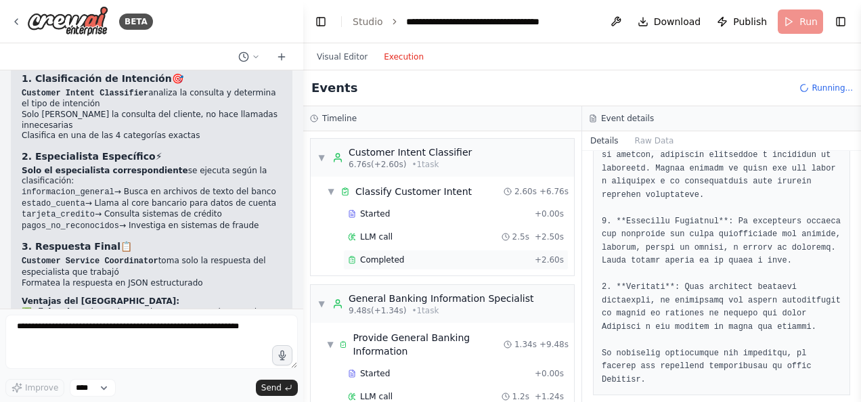
click at [407, 257] on div "Completed" at bounding box center [438, 259] width 181 height 11
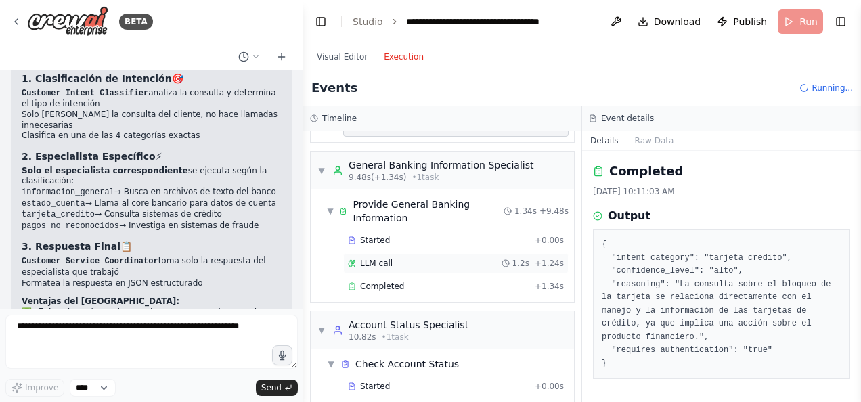
scroll to position [135, 0]
click at [403, 279] on div "Completed" at bounding box center [438, 284] width 181 height 11
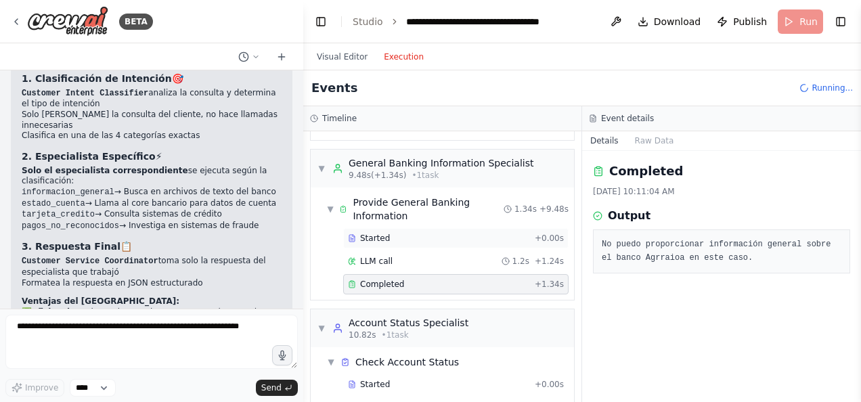
click at [392, 233] on div "Started" at bounding box center [438, 238] width 181 height 11
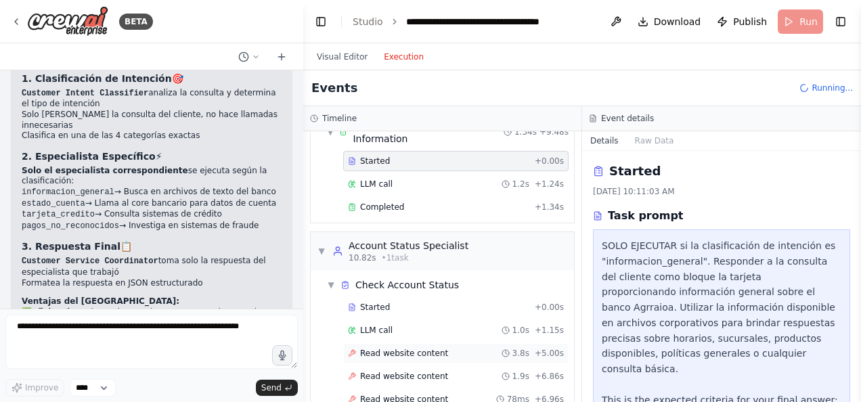
scroll to position [203, 0]
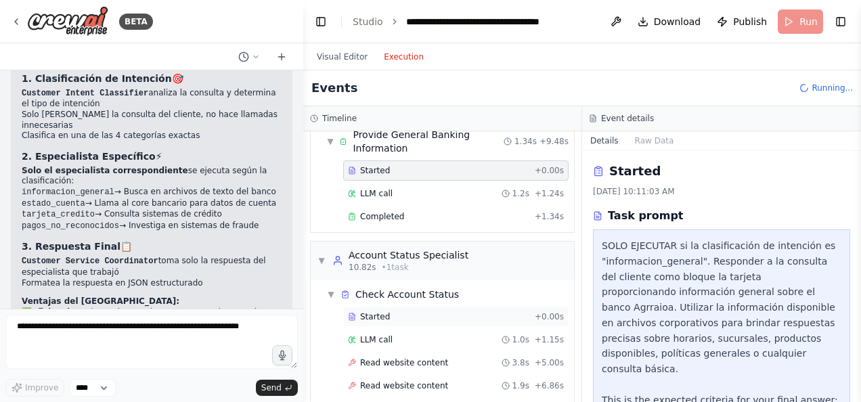
click at [394, 314] on div "Started" at bounding box center [438, 316] width 181 height 11
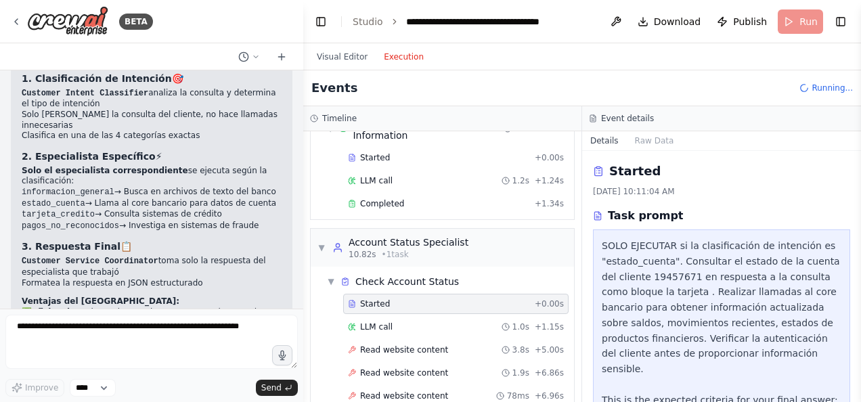
scroll to position [0, 0]
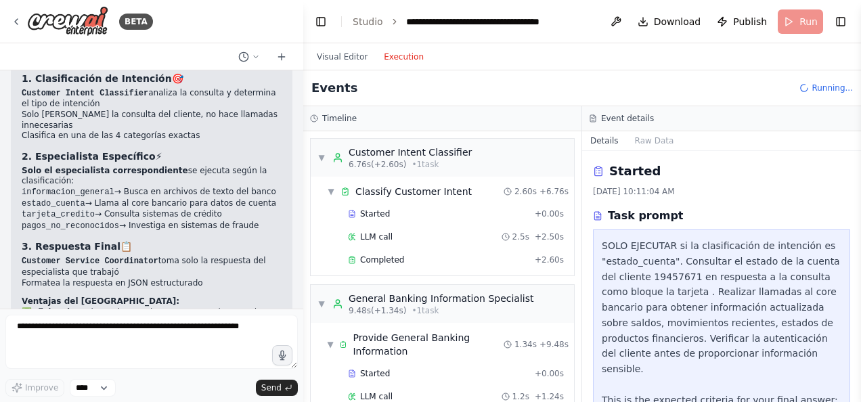
click at [798, 19] on header "**********" at bounding box center [581, 21] width 557 height 43
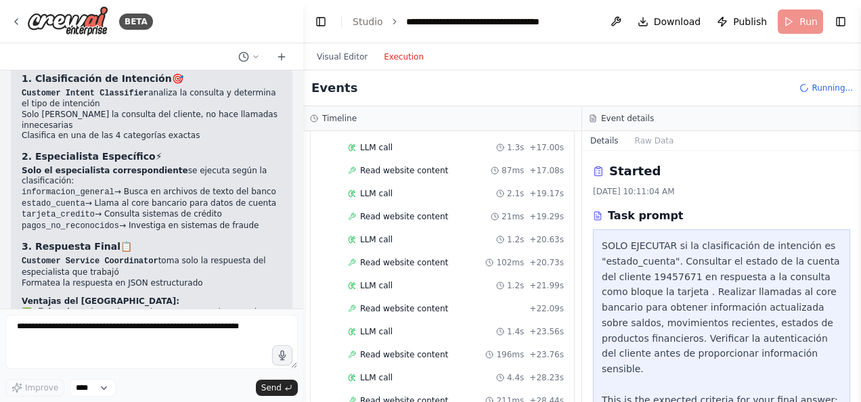
scroll to position [744, 0]
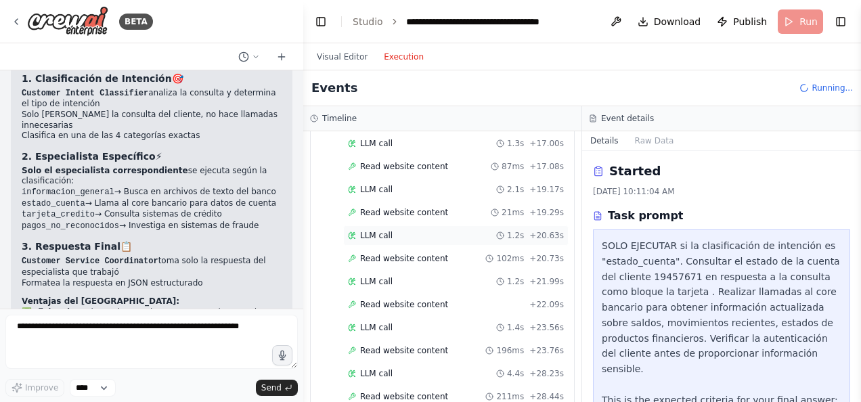
click at [370, 230] on span "LLM call" at bounding box center [376, 235] width 32 height 11
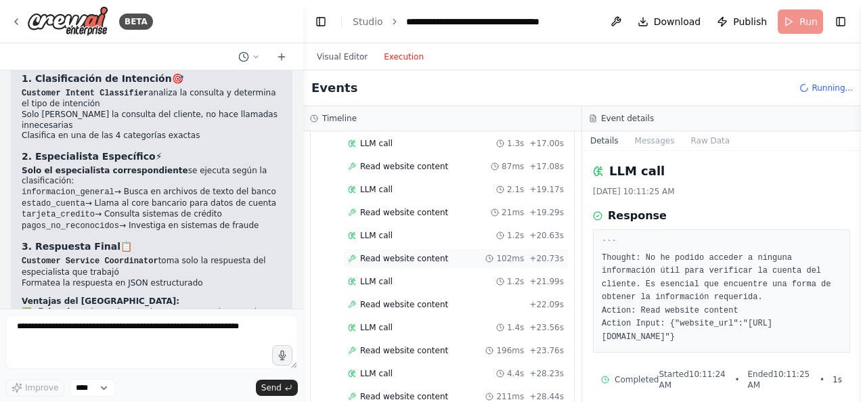
click at [392, 253] on span "Read website content" at bounding box center [404, 258] width 88 height 11
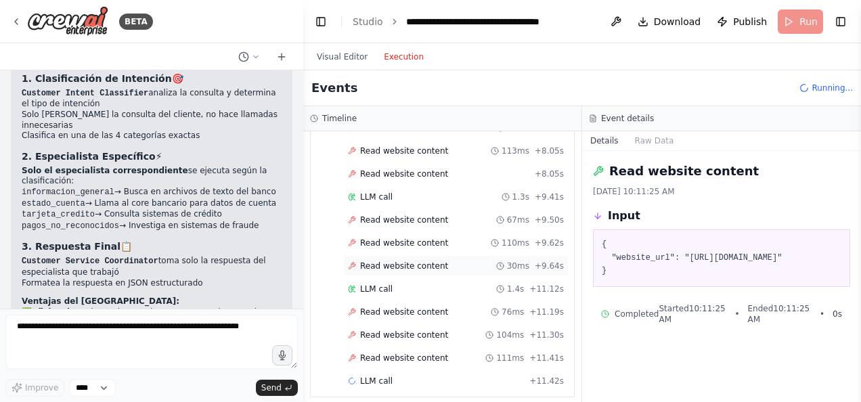
scroll to position [2173, 0]
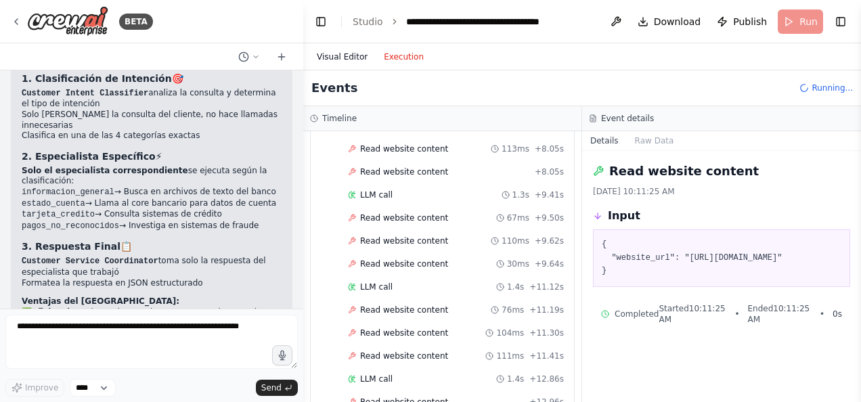
click at [342, 54] on button "Visual Editor" at bounding box center [342, 57] width 67 height 16
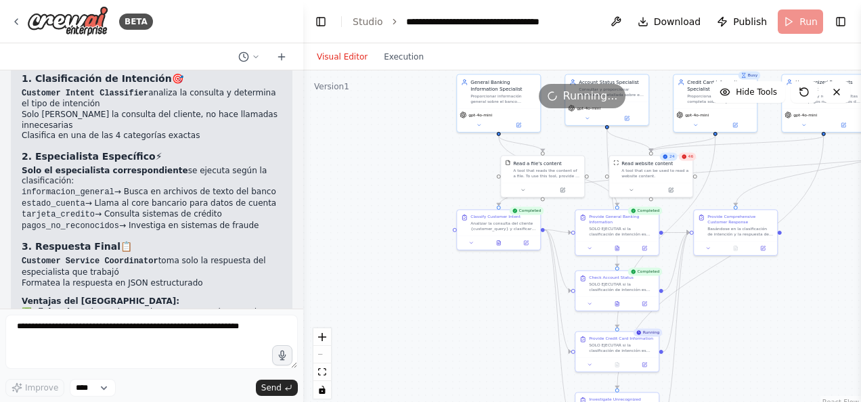
click at [605, 99] on span "Running..." at bounding box center [590, 96] width 55 height 16
click at [835, 91] on icon at bounding box center [836, 92] width 11 height 11
click at [835, 91] on icon at bounding box center [836, 91] width 5 height 5
click at [836, 21] on button "Toggle Right Sidebar" at bounding box center [840, 21] width 19 height 19
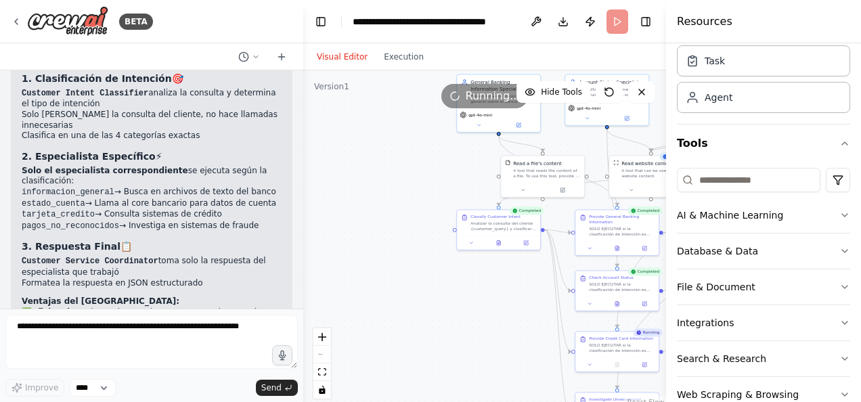
scroll to position [76, 0]
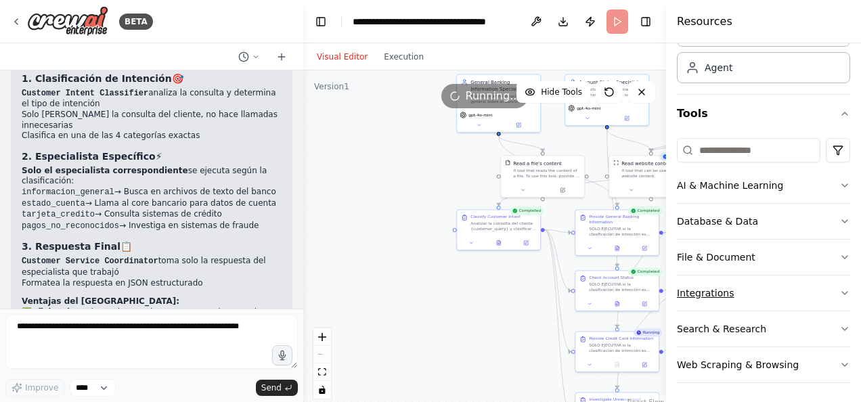
click at [842, 292] on icon "button" at bounding box center [844, 293] width 5 height 3
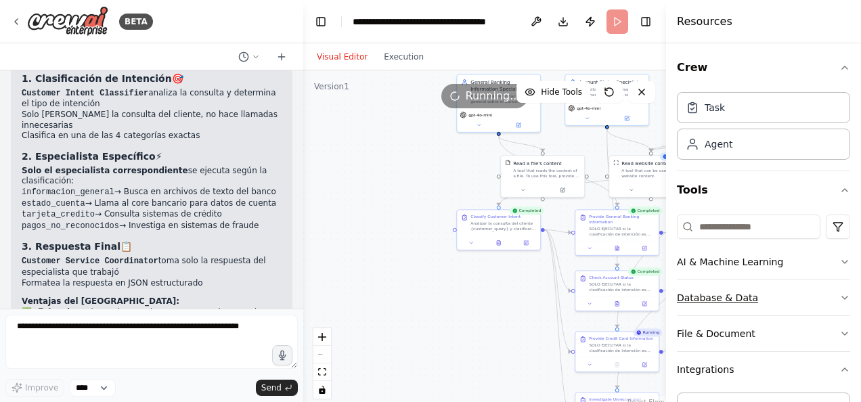
scroll to position [0, 0]
click at [714, 147] on div "Agent" at bounding box center [718, 144] width 28 height 14
click at [719, 112] on div "Task" at bounding box center [714, 107] width 20 height 14
click at [839, 68] on icon "button" at bounding box center [844, 67] width 11 height 11
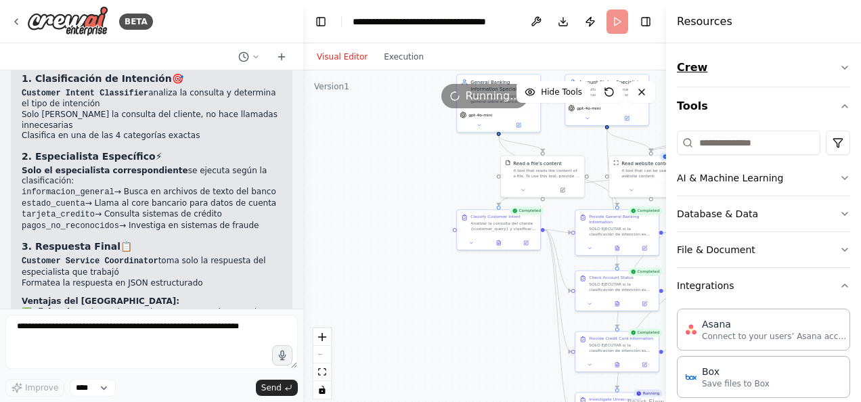
click at [842, 67] on icon "button" at bounding box center [844, 67] width 5 height 3
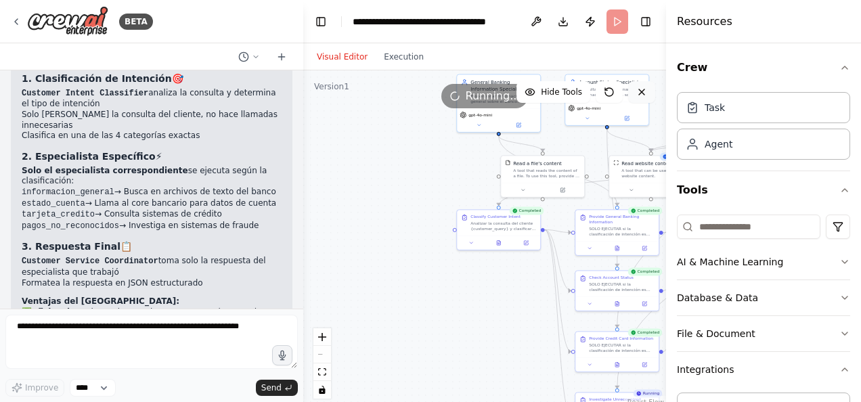
click at [641, 93] on icon at bounding box center [641, 92] width 11 height 11
click at [650, 19] on button "Toggle Right Sidebar" at bounding box center [645, 21] width 19 height 19
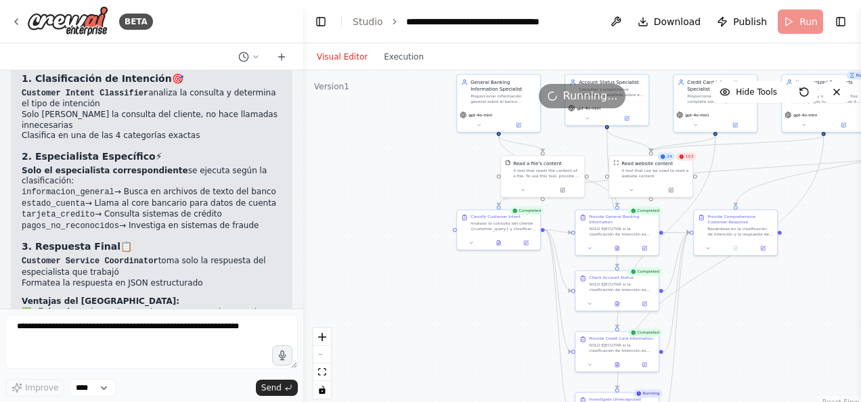
click at [793, 23] on header "**********" at bounding box center [581, 21] width 557 height 43
click at [583, 101] on span "Running..." at bounding box center [590, 96] width 55 height 16
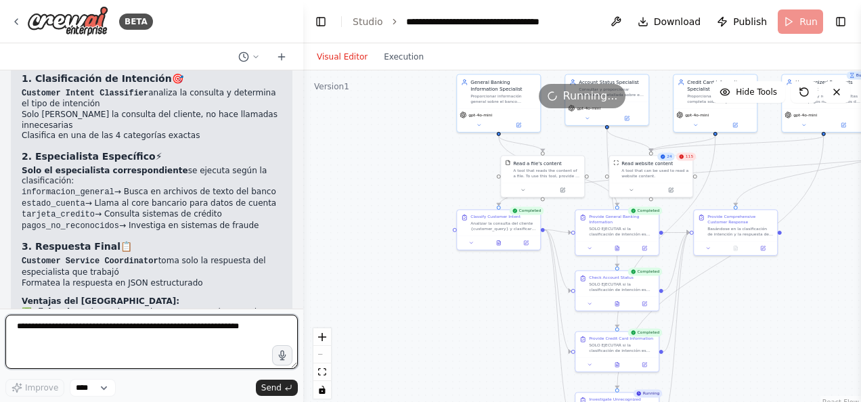
drag, startPoint x: 28, startPoint y: 331, endPoint x: 68, endPoint y: 318, distance: 42.6
click at [28, 330] on textarea at bounding box center [151, 342] width 292 height 54
type textarea "**********"
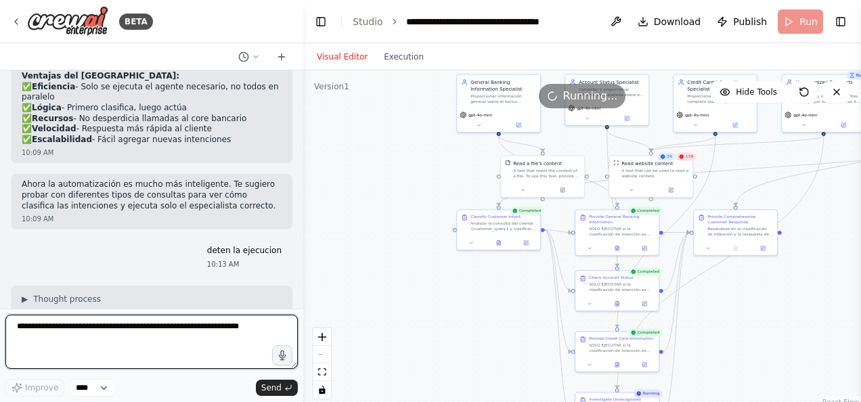
scroll to position [3170, 0]
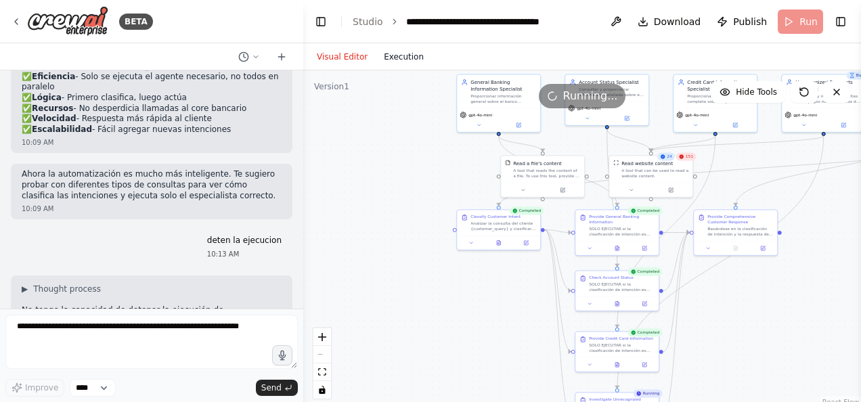
click at [407, 60] on button "Execution" at bounding box center [403, 57] width 56 height 16
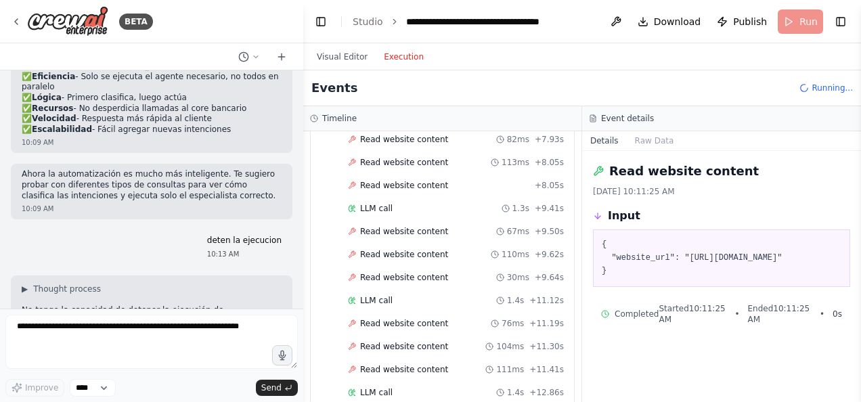
click at [816, 88] on span "Running..." at bounding box center [831, 88] width 41 height 11
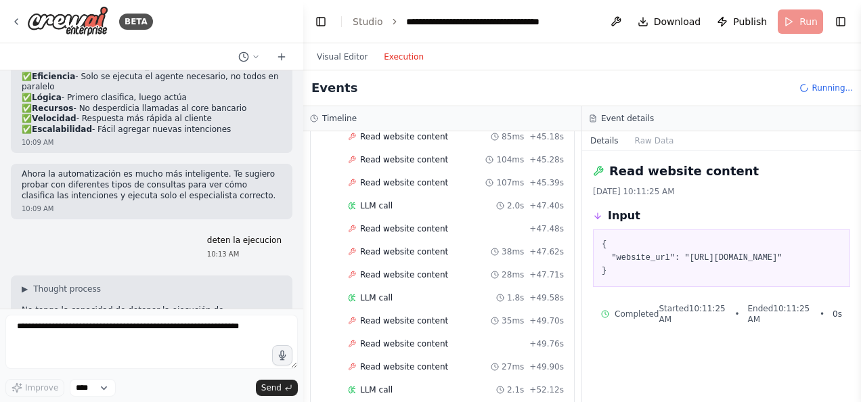
scroll to position [6197, 0]
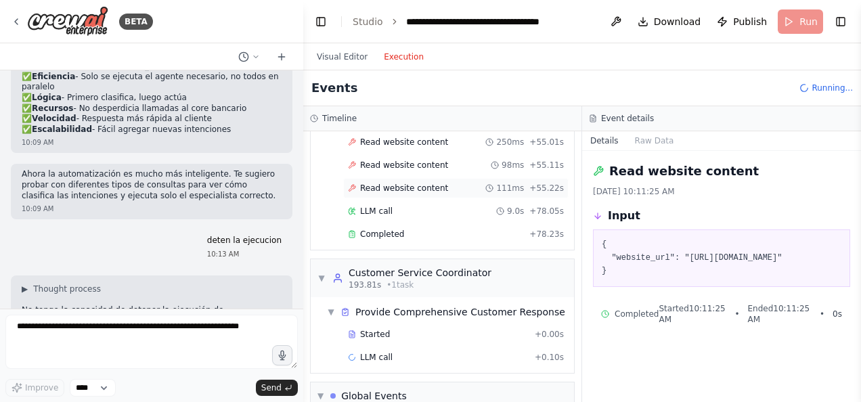
scroll to position [6475, 0]
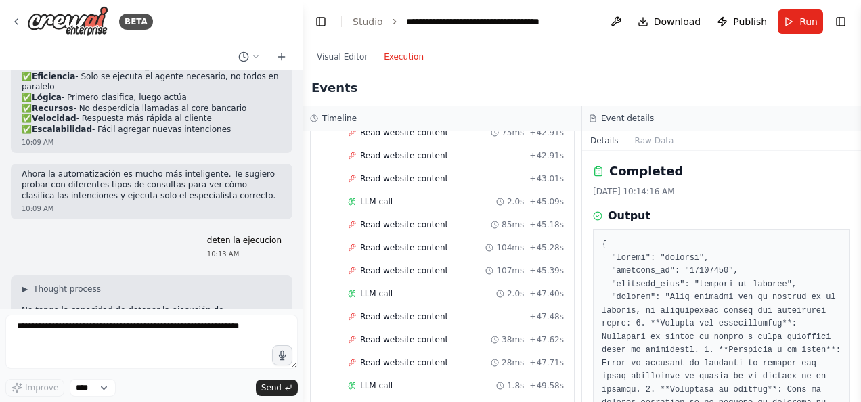
scroll to position [5985, 0]
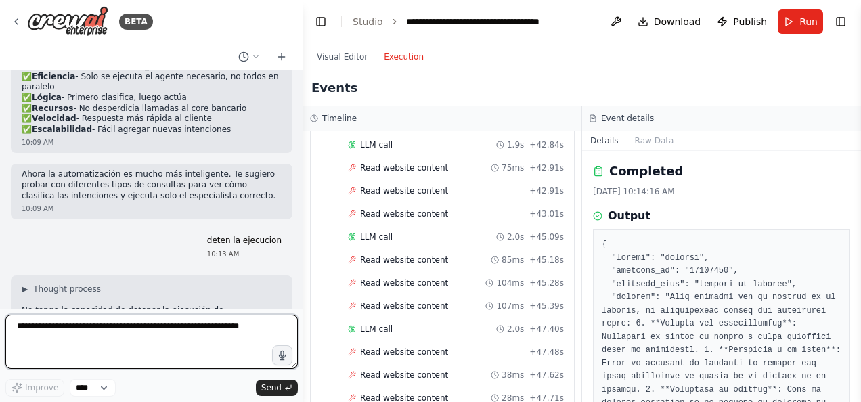
drag, startPoint x: 244, startPoint y: 329, endPoint x: -3, endPoint y: 323, distance: 247.0
click at [0, 323] on html "BETA Quiero automatizar el servcio al cliente de una oficna bancaria . los agnt…" at bounding box center [430, 201] width 861 height 402
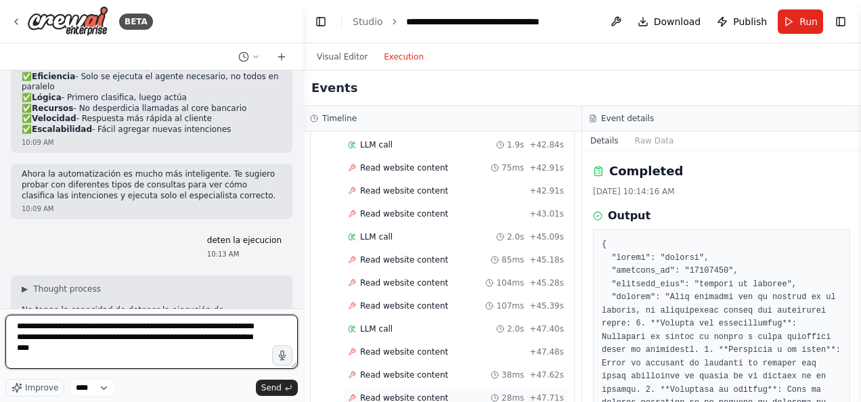
type textarea "**********"
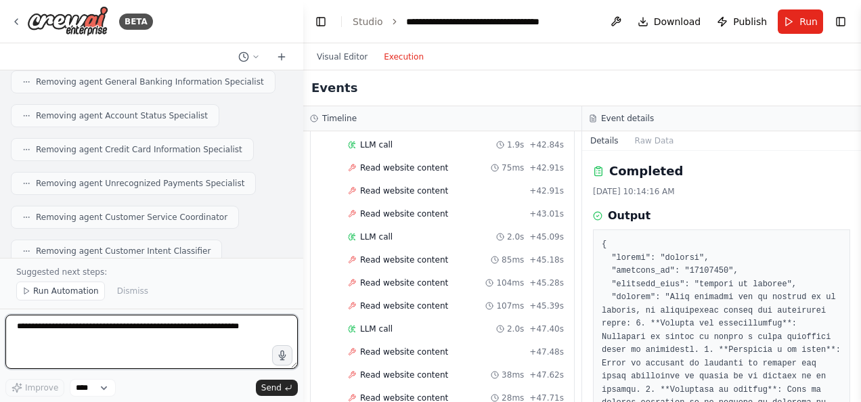
scroll to position [4208, 0]
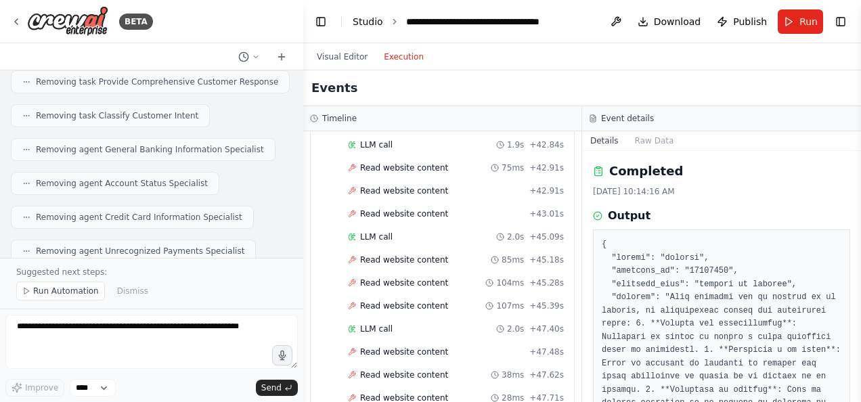
click at [360, 22] on link "Studio" at bounding box center [367, 21] width 30 height 11
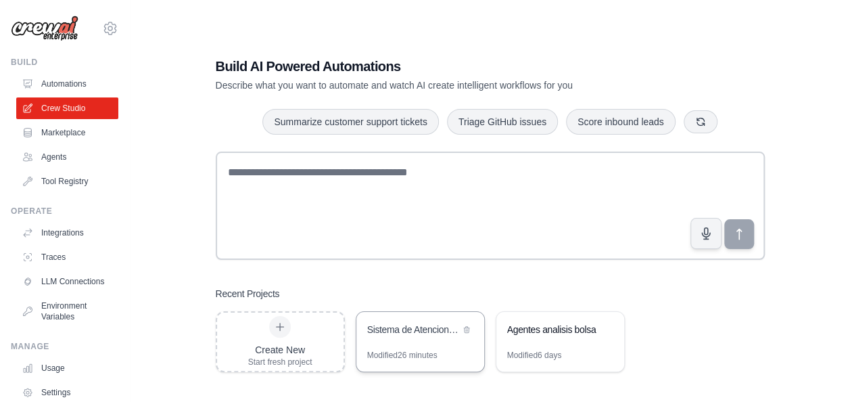
click at [424, 347] on div "Sistema de Atencion al Cliente Bancario" at bounding box center [421, 331] width 128 height 38
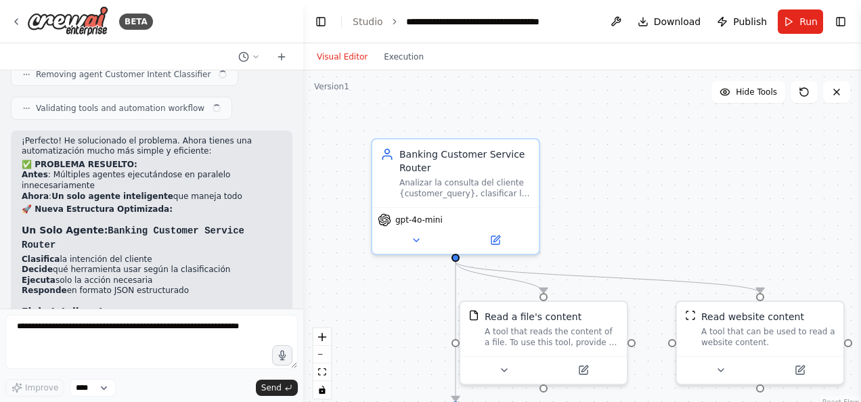
click at [346, 55] on button "Visual Editor" at bounding box center [342, 57] width 67 height 16
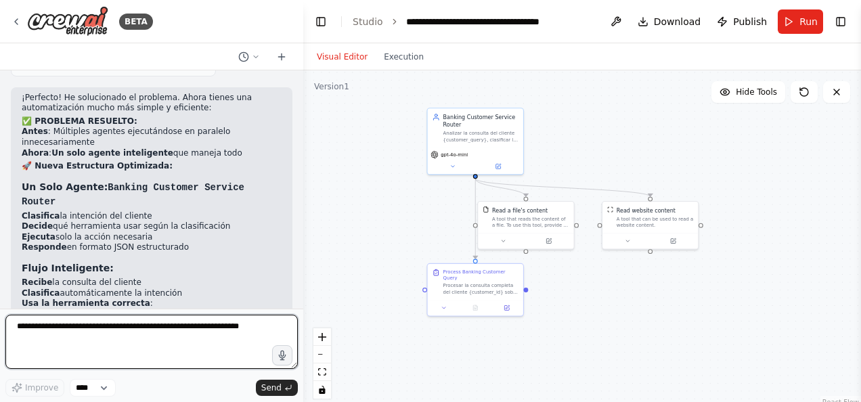
click at [31, 330] on textarea at bounding box center [151, 342] width 292 height 54
type textarea "**********"
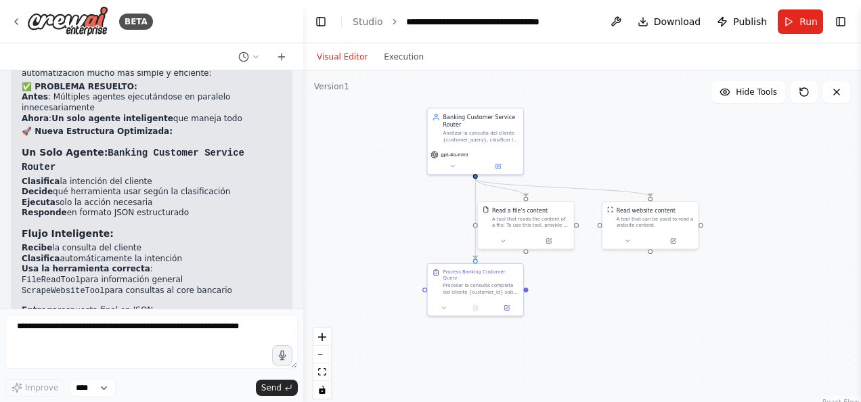
scroll to position [4576, 0]
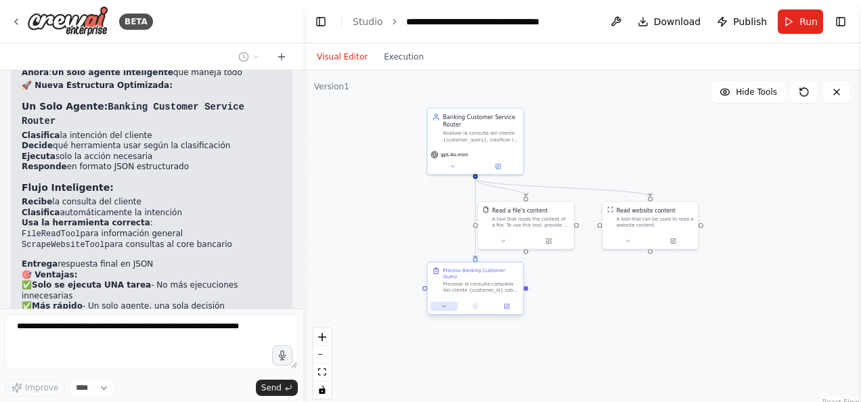
click at [442, 303] on icon at bounding box center [443, 306] width 6 height 6
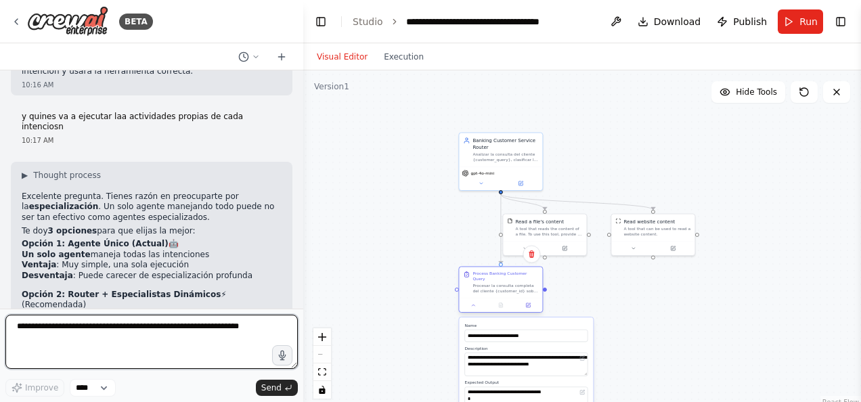
scroll to position [4919, 0]
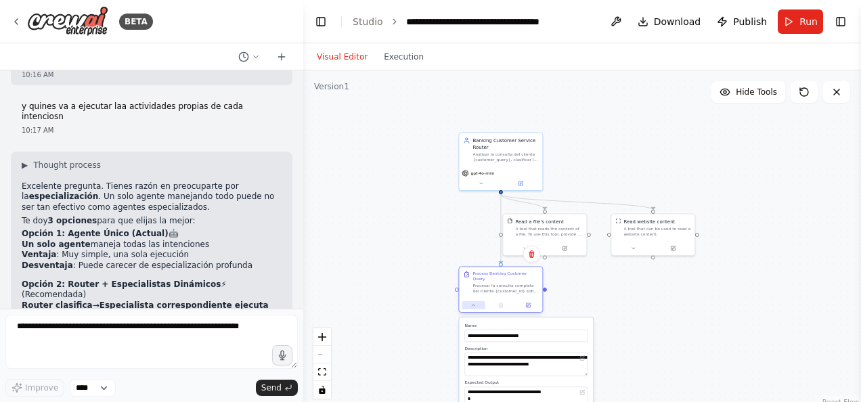
click at [472, 302] on icon at bounding box center [473, 304] width 5 height 5
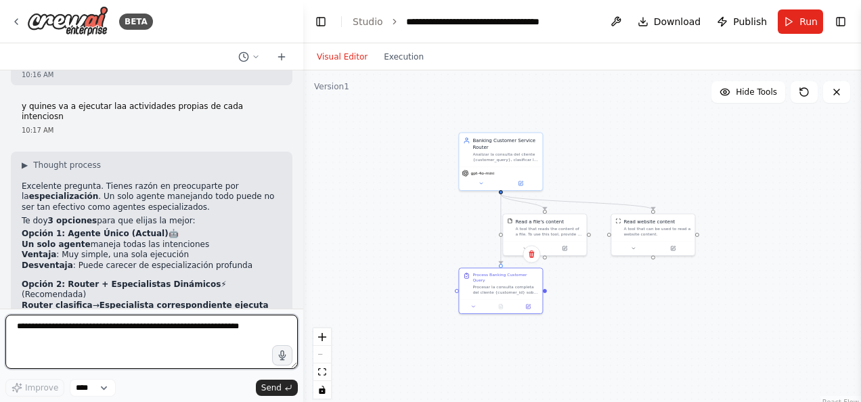
click at [58, 330] on textarea at bounding box center [151, 342] width 292 height 54
type textarea "**********"
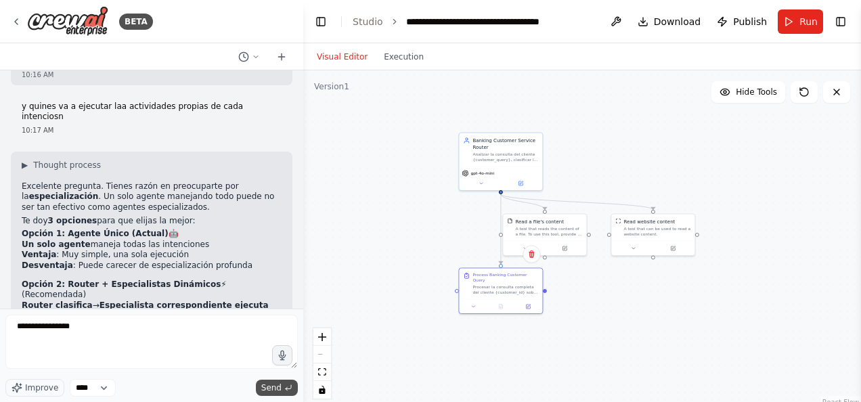
click at [273, 390] on span "Send" at bounding box center [271, 387] width 20 height 11
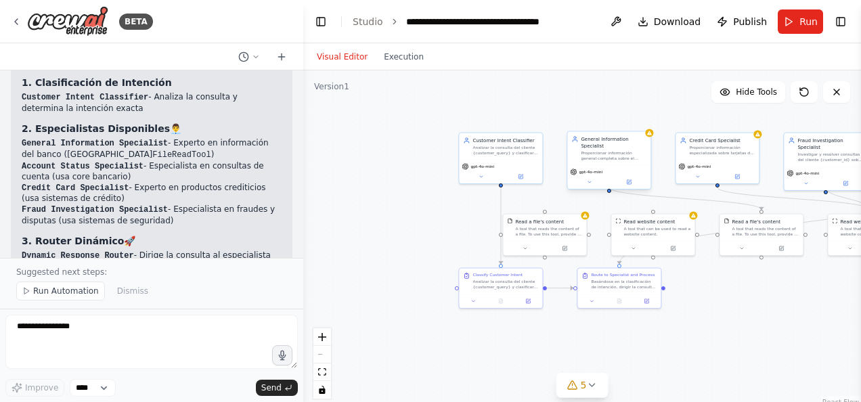
scroll to position [6299, 0]
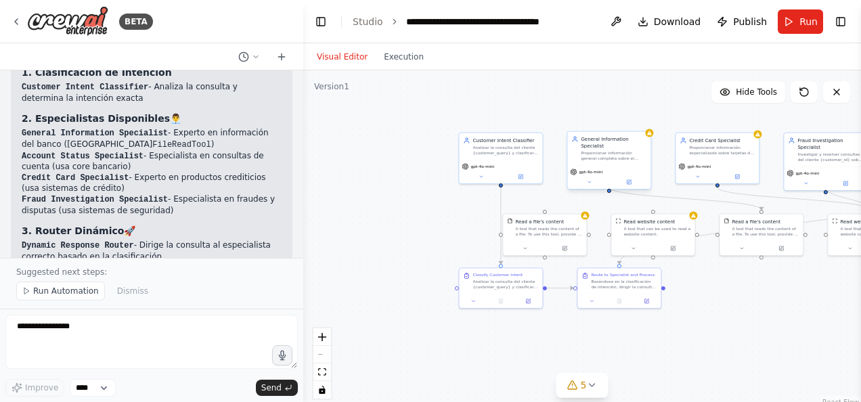
click at [589, 183] on div "General Information Specialist Proporcionar información general completa sobre …" at bounding box center [608, 161] width 85 height 59
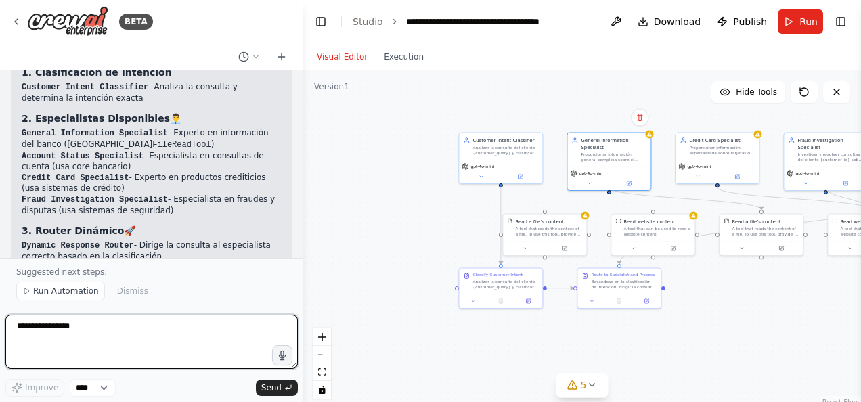
click at [46, 326] on textarea "**********" at bounding box center [151, 342] width 292 height 54
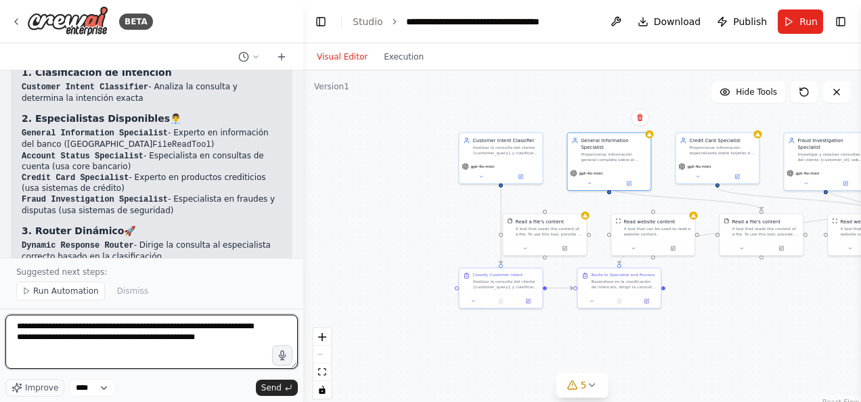
type textarea "**********"
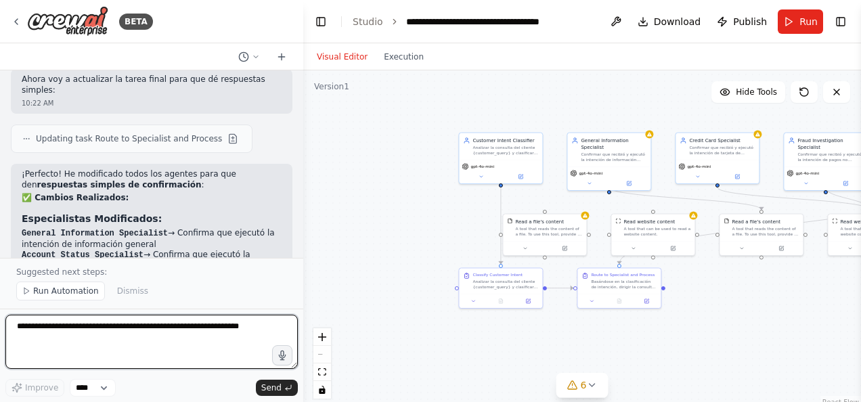
scroll to position [7376, 0]
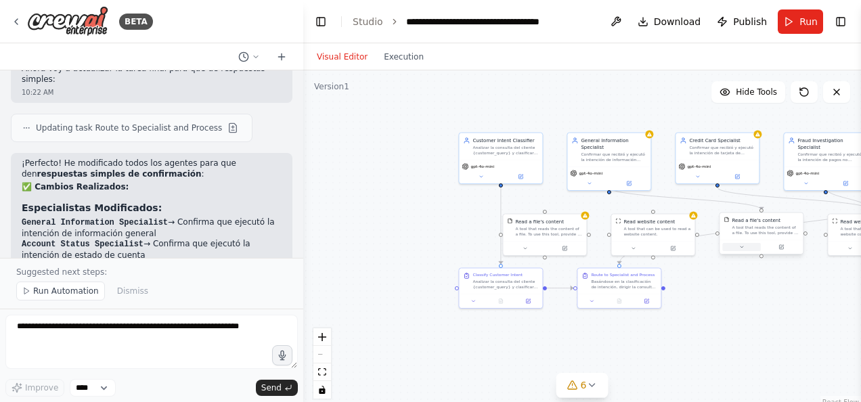
click at [743, 247] on icon at bounding box center [741, 246] width 5 height 5
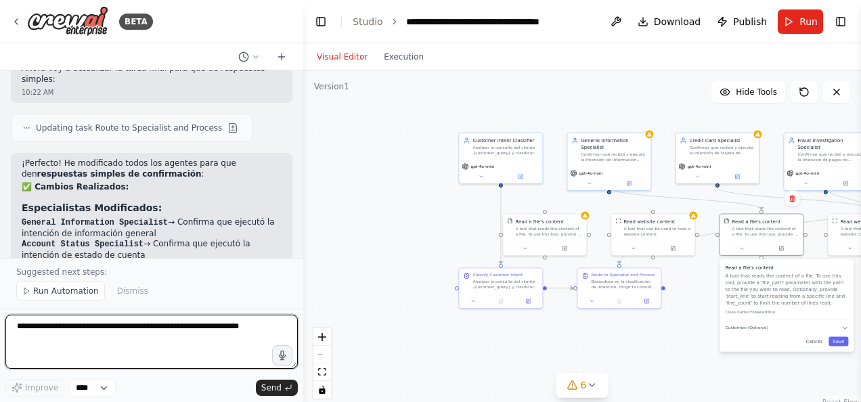
click at [18, 323] on textarea at bounding box center [151, 342] width 292 height 54
type textarea "**********"
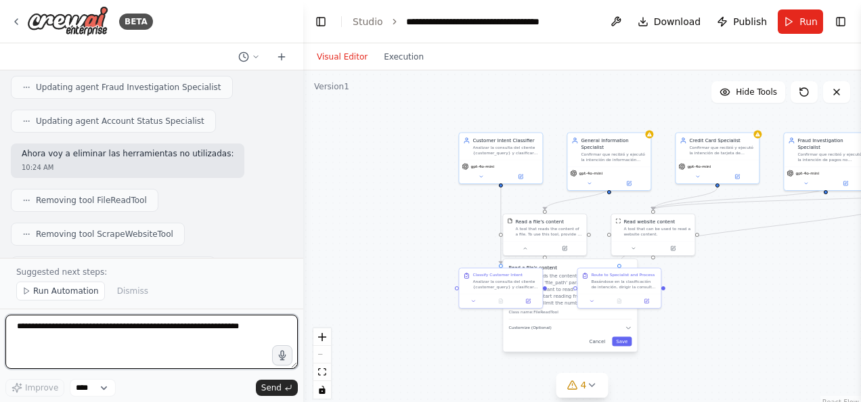
scroll to position [8171, 0]
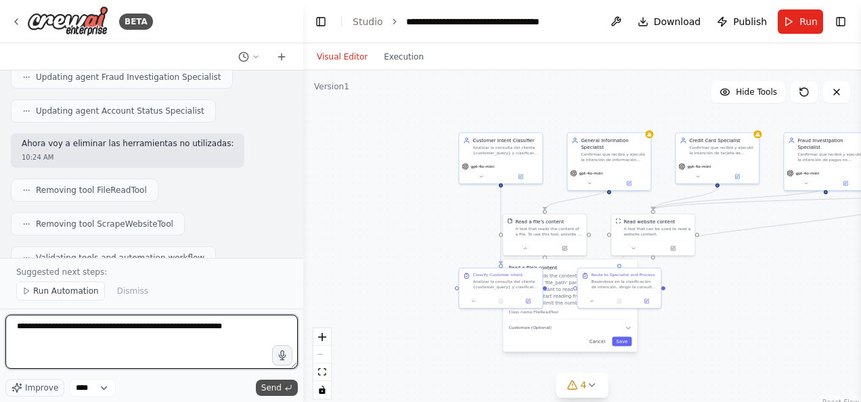
type textarea "**********"
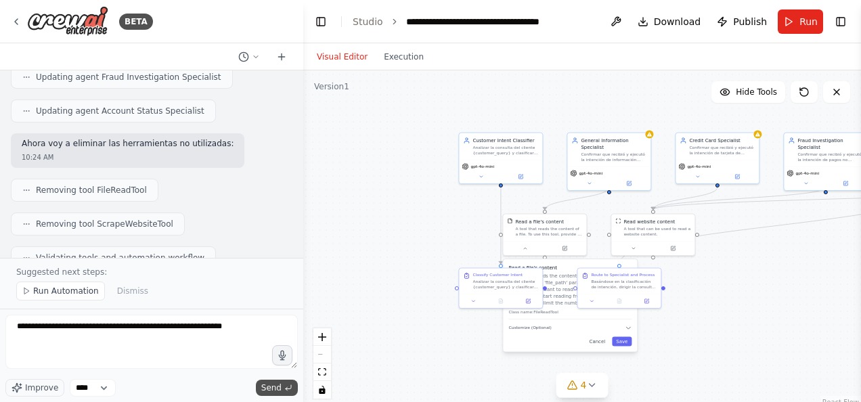
click at [281, 383] on button "Send" at bounding box center [277, 388] width 42 height 16
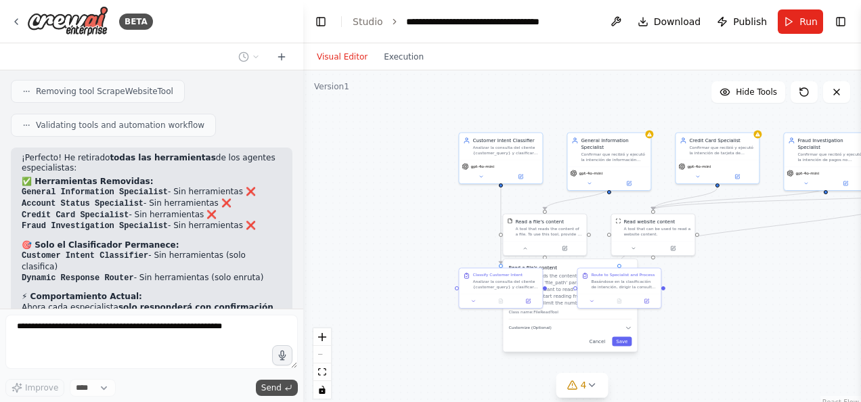
scroll to position [8336, 0]
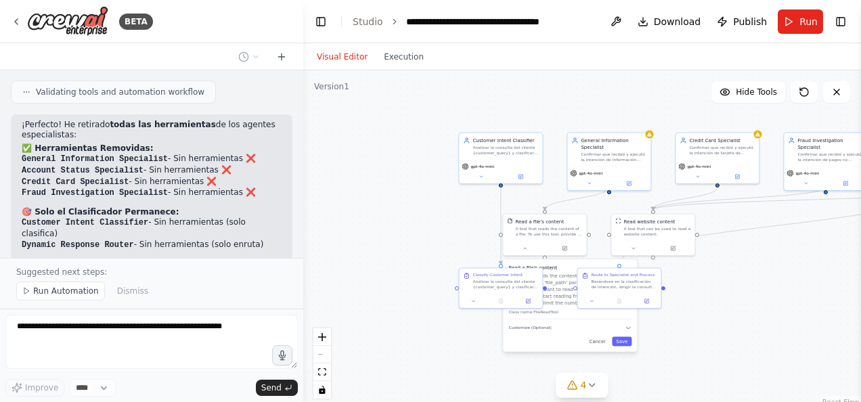
click at [745, 291] on div ".deletable-edge-delete-btn { width: 20px; height: 20px; border: 0px solid #ffff…" at bounding box center [581, 239] width 557 height 338
click at [601, 347] on div "Read a file's content A tool that reads the content of a file. To use this tool…" at bounding box center [570, 305] width 134 height 93
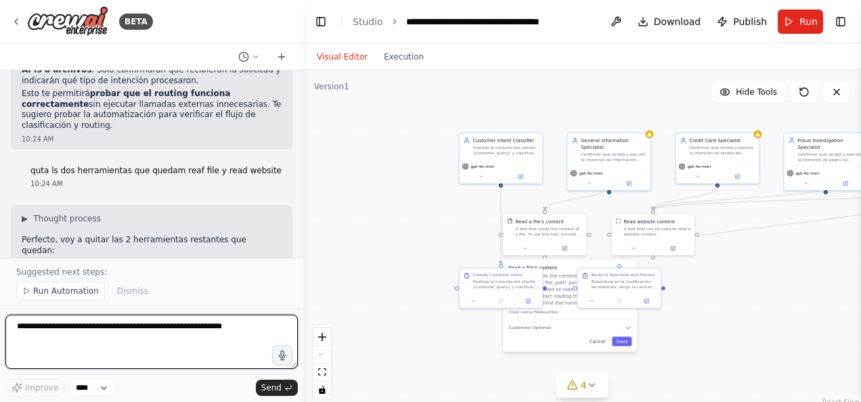
scroll to position [8657, 0]
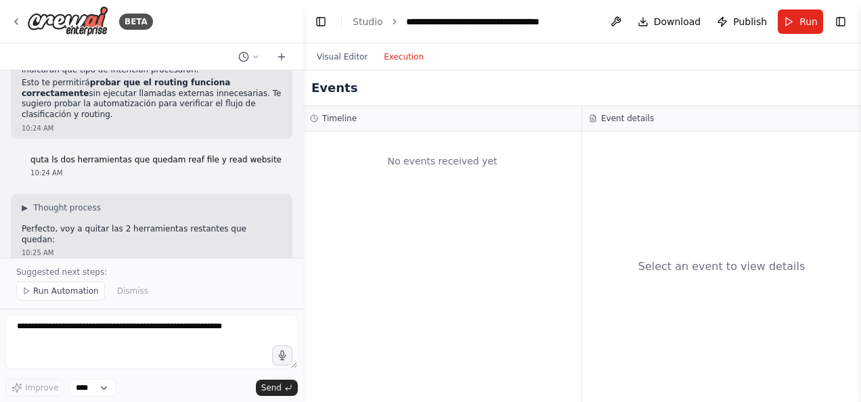
click at [394, 56] on button "Execution" at bounding box center [403, 57] width 56 height 16
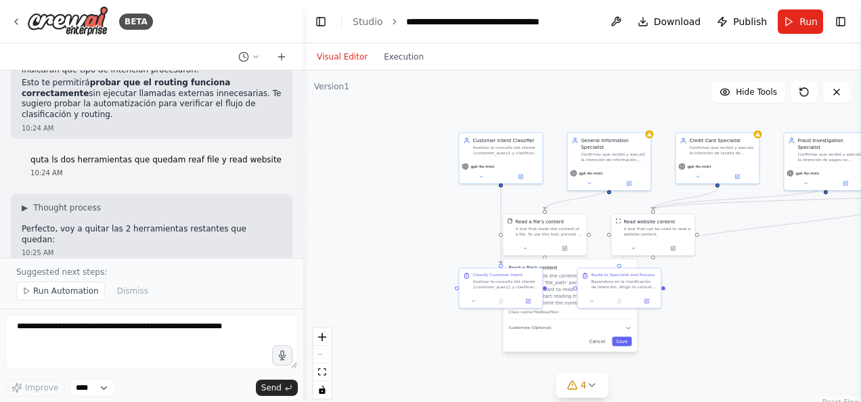
click at [342, 53] on button "Visual Editor" at bounding box center [342, 57] width 67 height 16
click at [599, 342] on button "Cancel" at bounding box center [597, 340] width 24 height 9
drag, startPoint x: 548, startPoint y: 229, endPoint x: 656, endPoint y: 363, distance: 172.2
click at [656, 363] on div "A tool that reads the content of a file. To use this tool, provide a 'file_path…" at bounding box center [653, 365] width 67 height 11
click at [654, 233] on div "A tool that can be used to read a website content." at bounding box center [656, 230] width 67 height 11
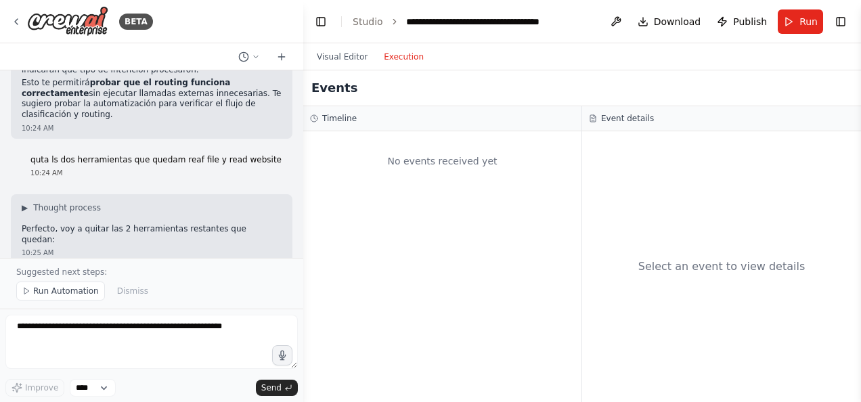
click at [387, 55] on button "Execution" at bounding box center [403, 57] width 56 height 16
click at [802, 21] on span "Run" at bounding box center [808, 22] width 18 height 14
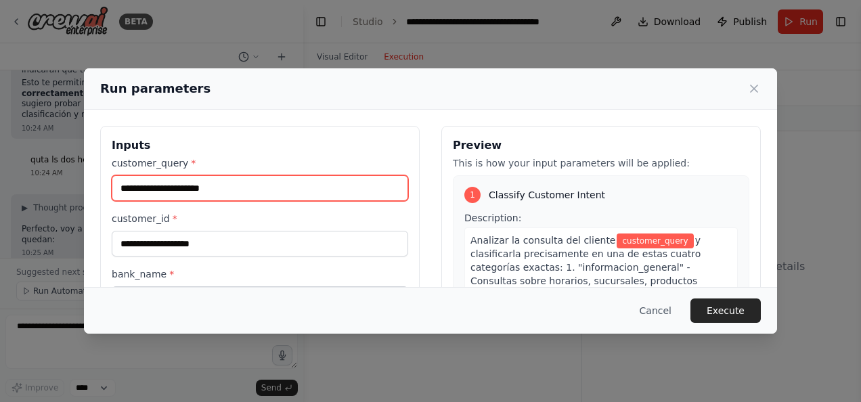
click at [159, 189] on input "customer_query *" at bounding box center [260, 188] width 296 height 26
type input "**********"
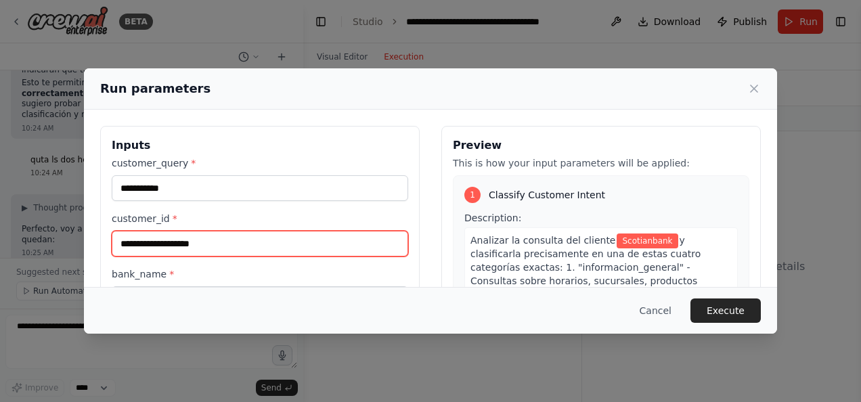
click at [190, 247] on input "customer_id *" at bounding box center [260, 244] width 296 height 26
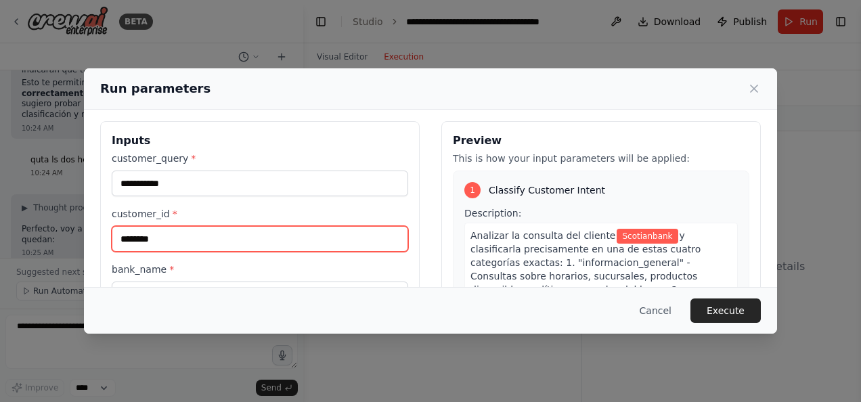
scroll to position [0, 0]
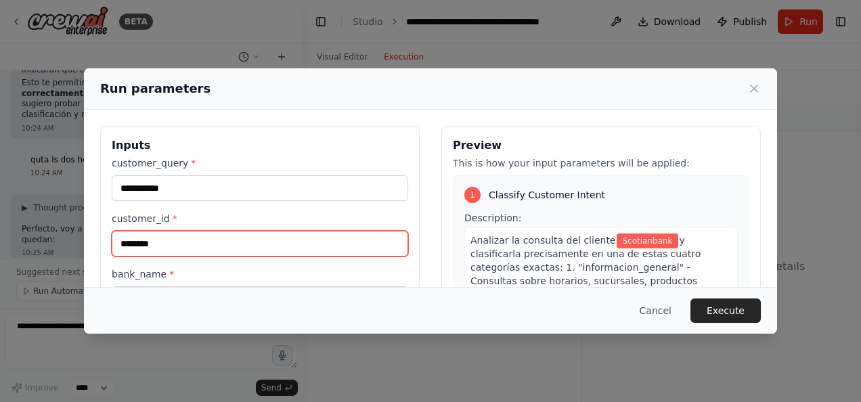
type input "********"
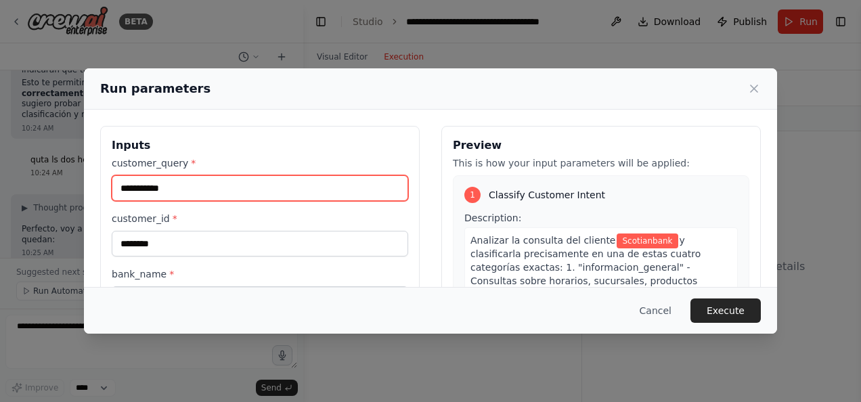
drag, startPoint x: 181, startPoint y: 191, endPoint x: 104, endPoint y: 190, distance: 77.1
click at [104, 190] on div "**********" at bounding box center [259, 286] width 319 height 321
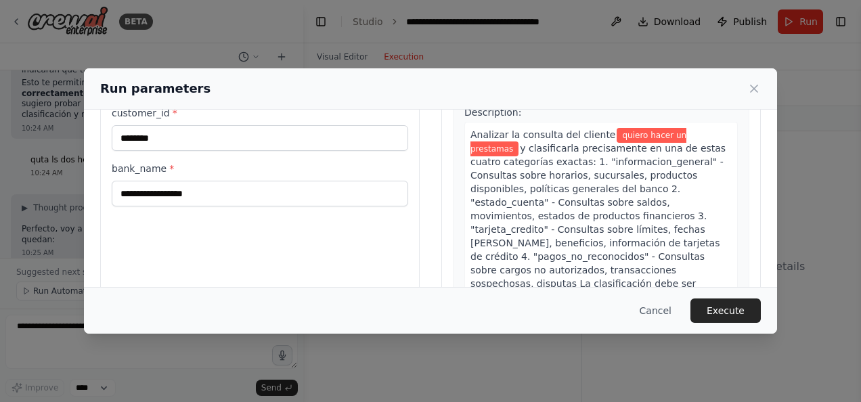
scroll to position [135, 0]
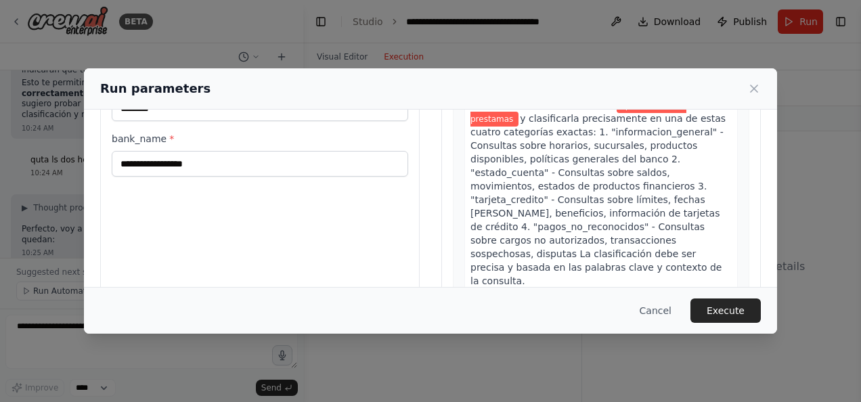
type input "**********"
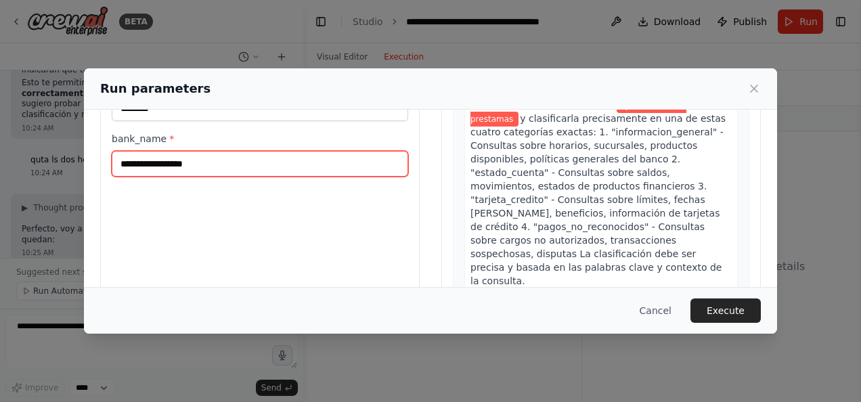
drag, startPoint x: 143, startPoint y: 165, endPoint x: 196, endPoint y: 154, distance: 53.9
click at [143, 165] on input "bank_name *" at bounding box center [260, 164] width 296 height 26
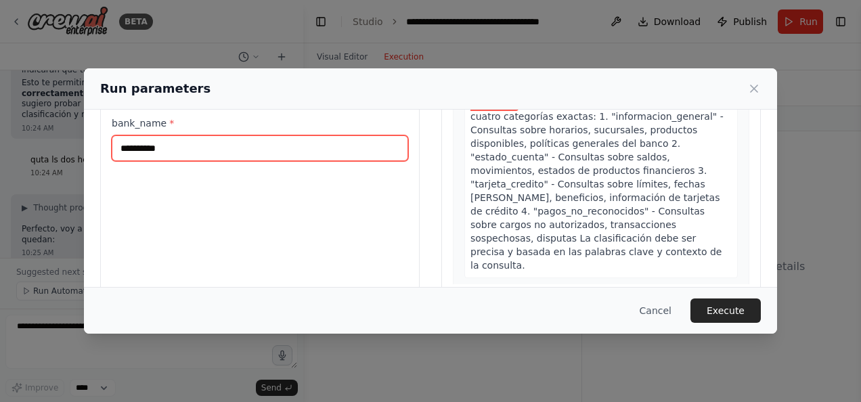
scroll to position [175, 0]
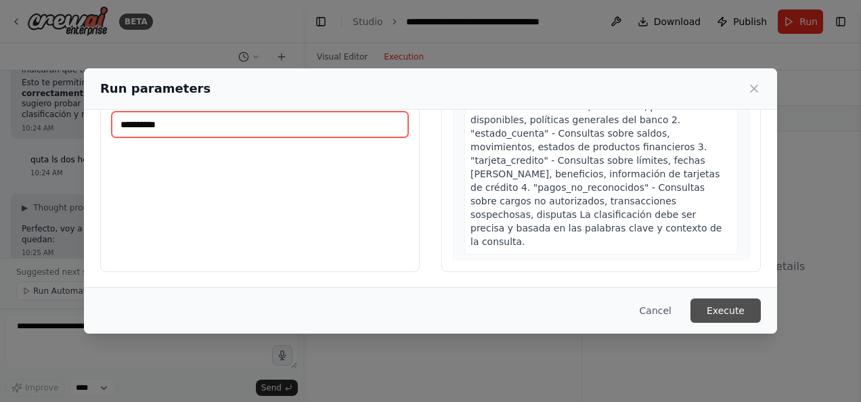
type input "**********"
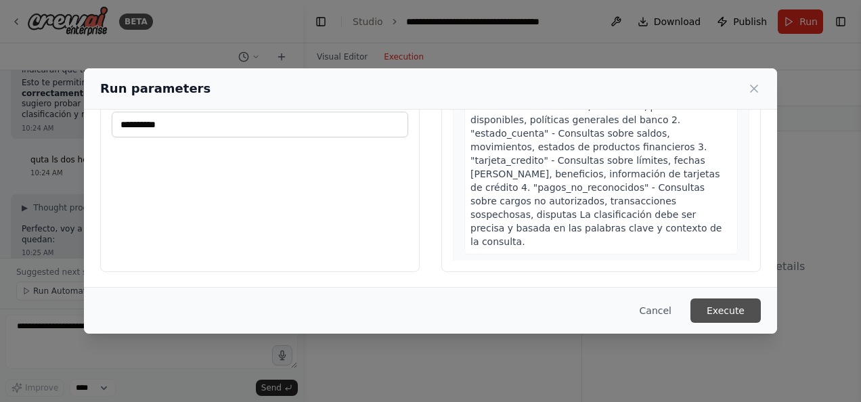
click at [735, 310] on button "Execute" at bounding box center [725, 310] width 70 height 24
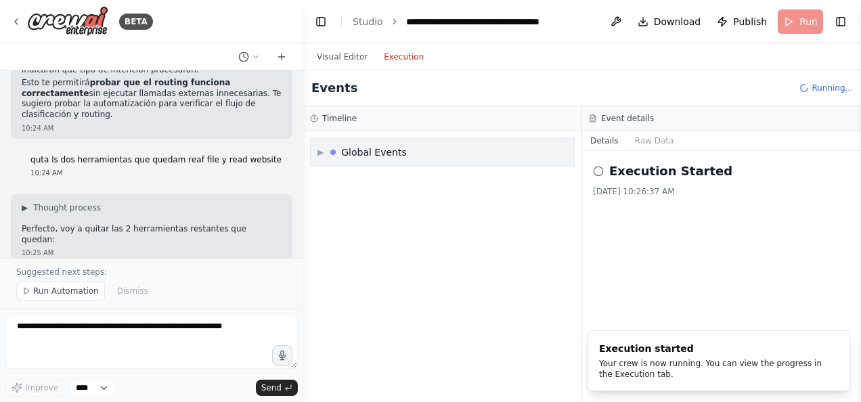
click at [323, 152] on span "▶" at bounding box center [320, 152] width 6 height 11
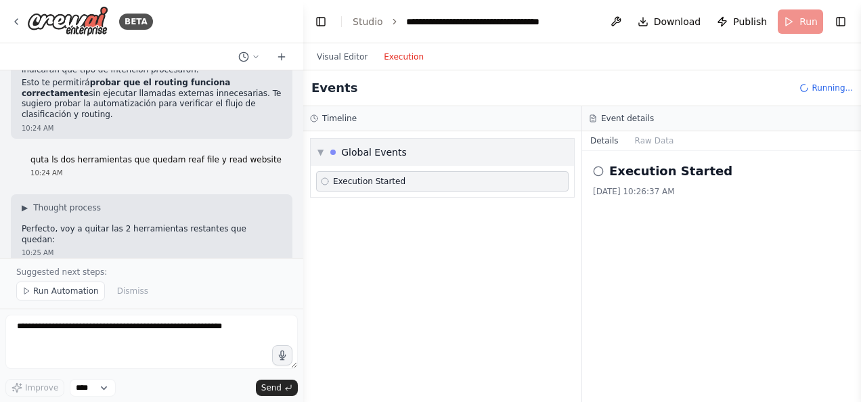
click at [319, 154] on span "▼" at bounding box center [320, 152] width 6 height 11
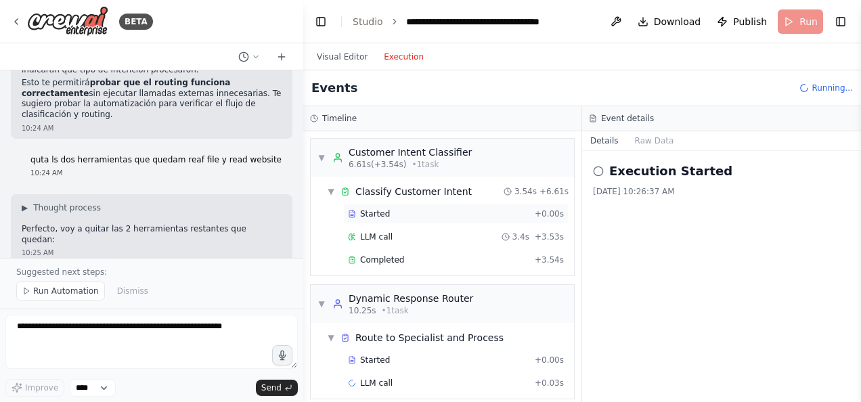
click at [370, 214] on span "Started" at bounding box center [375, 213] width 30 height 11
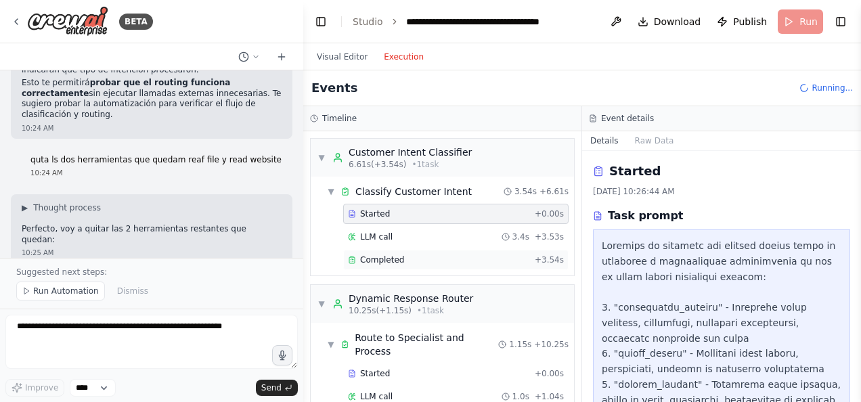
click at [370, 260] on span "Completed" at bounding box center [382, 259] width 44 height 11
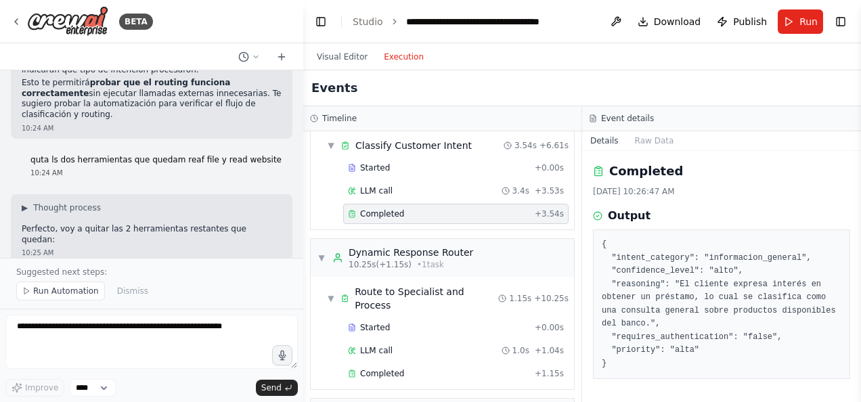
scroll to position [67, 0]
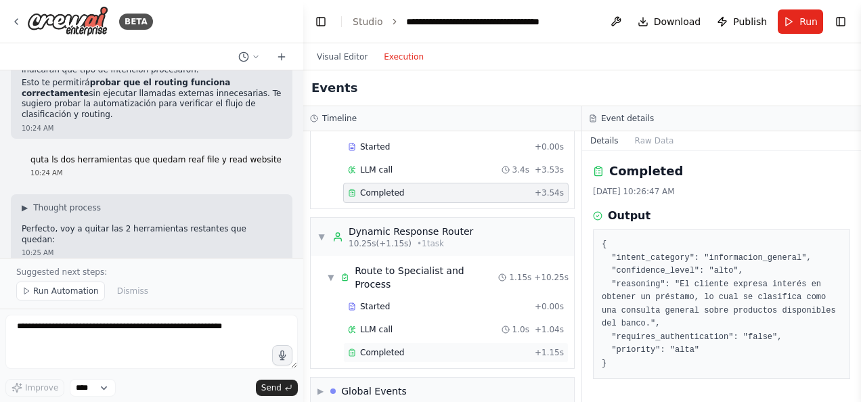
click at [387, 347] on span "Completed" at bounding box center [382, 352] width 44 height 11
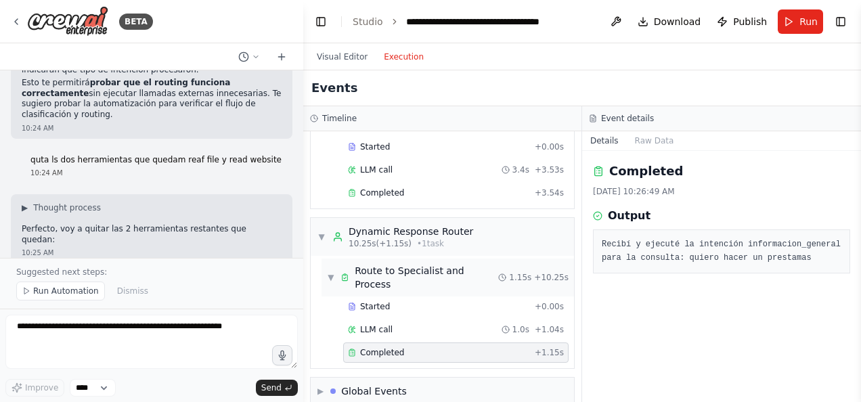
click at [395, 267] on div "Route to Specialist and Process" at bounding box center [426, 277] width 143 height 27
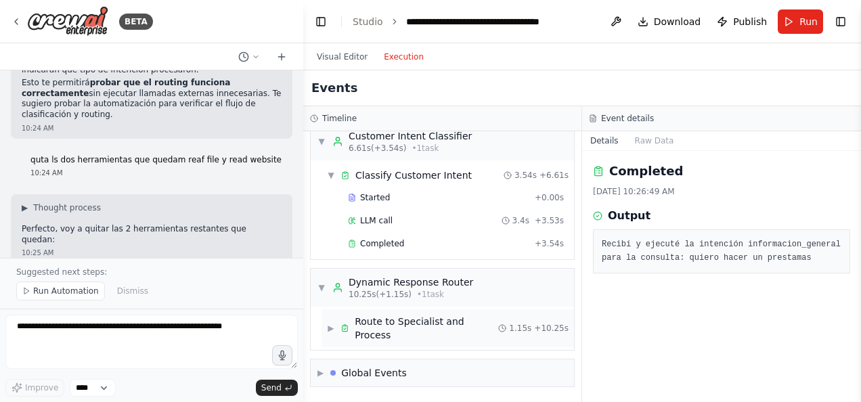
scroll to position [0, 0]
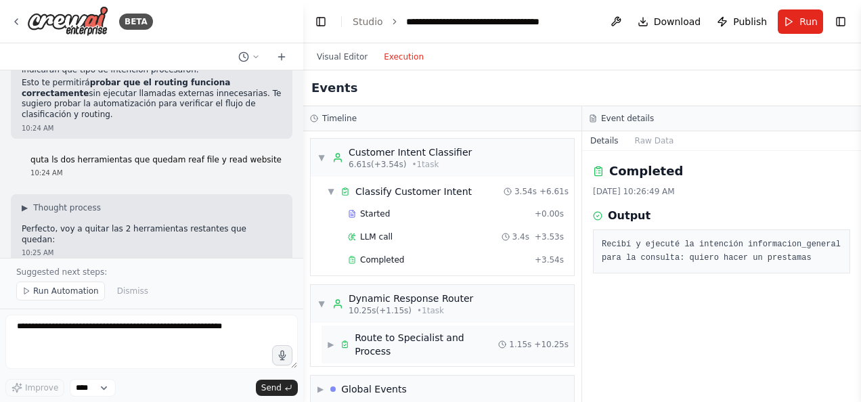
drag, startPoint x: 332, startPoint y: 337, endPoint x: 332, endPoint y: 327, distance: 9.5
click at [332, 339] on span "▶" at bounding box center [331, 344] width 8 height 11
click at [399, 301] on div "Dynamic Response Router" at bounding box center [410, 299] width 124 height 14
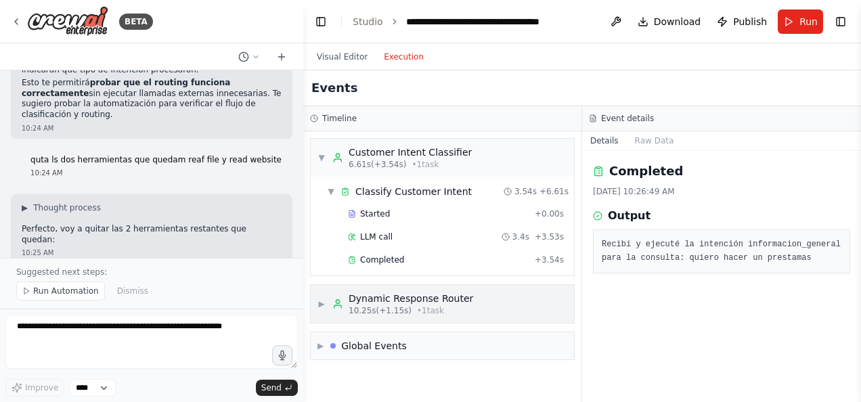
click at [322, 300] on span "▶" at bounding box center [321, 303] width 8 height 11
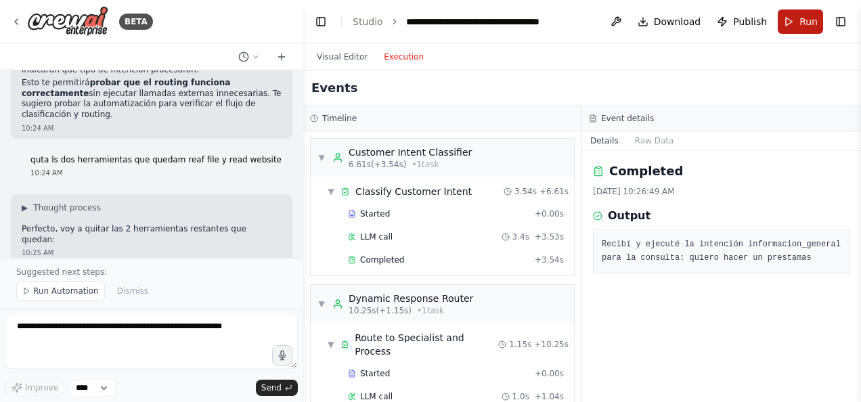
click at [799, 20] on button "Run" at bounding box center [799, 21] width 45 height 24
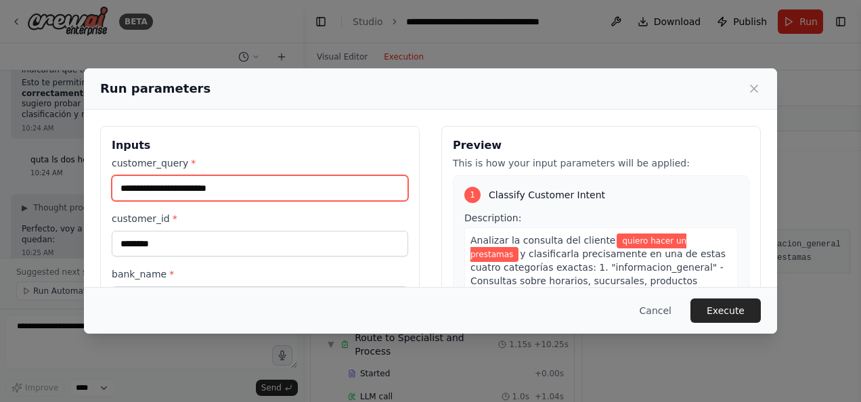
drag, startPoint x: 275, startPoint y: 187, endPoint x: 50, endPoint y: 183, distance: 225.3
click at [50, 183] on div "**********" at bounding box center [430, 201] width 861 height 402
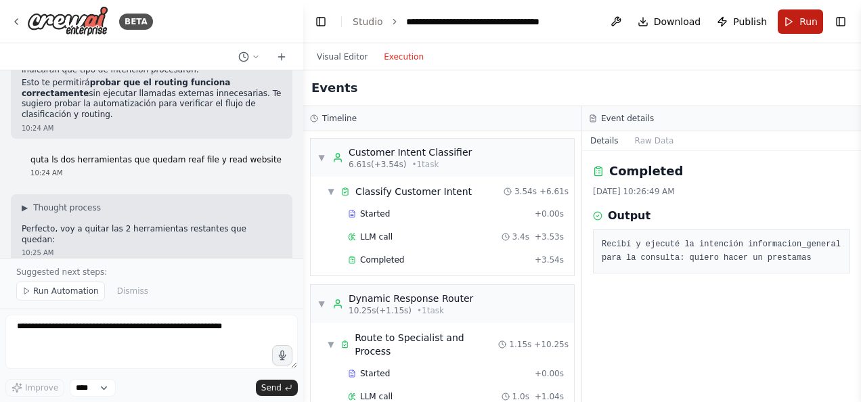
click at [800, 24] on button "Run" at bounding box center [799, 21] width 45 height 24
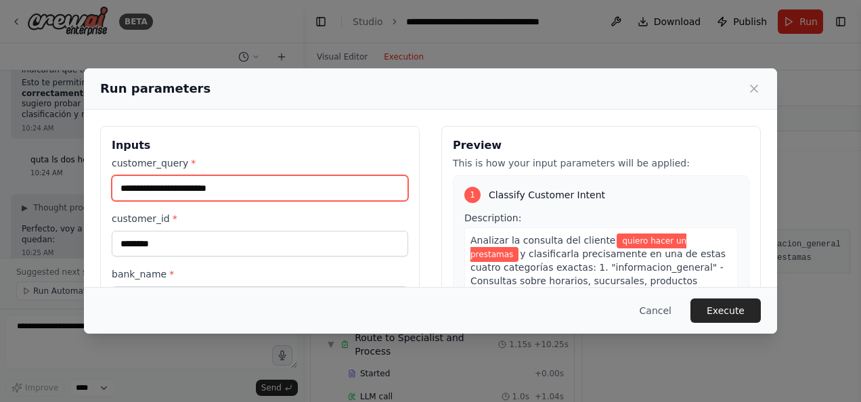
drag, startPoint x: 248, startPoint y: 187, endPoint x: 68, endPoint y: 186, distance: 180.0
click at [68, 186] on div "**********" at bounding box center [430, 201] width 861 height 402
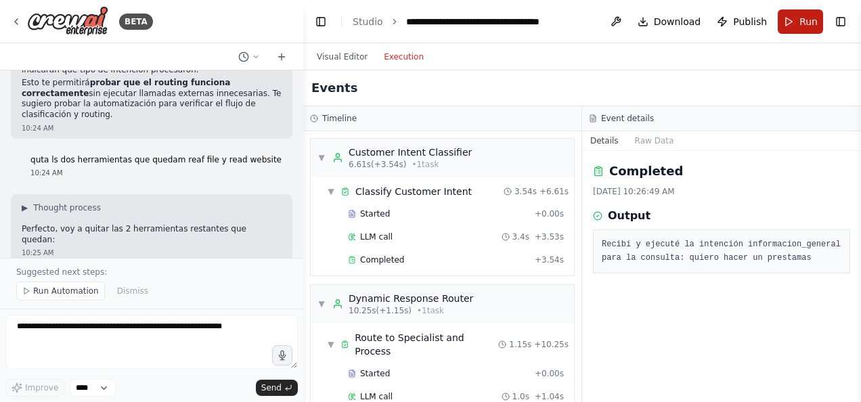
click at [794, 18] on button "Run" at bounding box center [799, 21] width 45 height 24
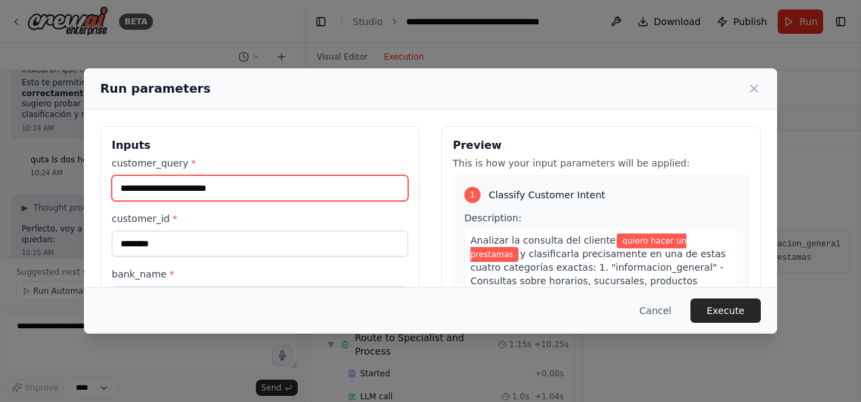
drag, startPoint x: 238, startPoint y: 189, endPoint x: 75, endPoint y: 184, distance: 163.1
click at [75, 184] on div "**********" at bounding box center [430, 201] width 861 height 402
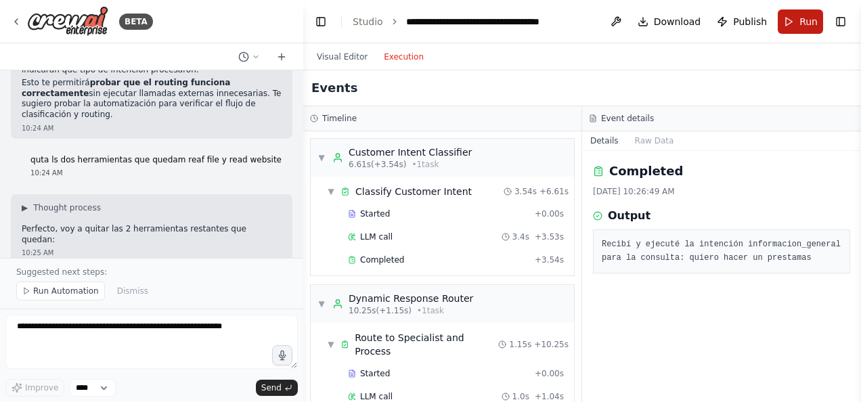
click at [796, 20] on button "Run" at bounding box center [799, 21] width 45 height 24
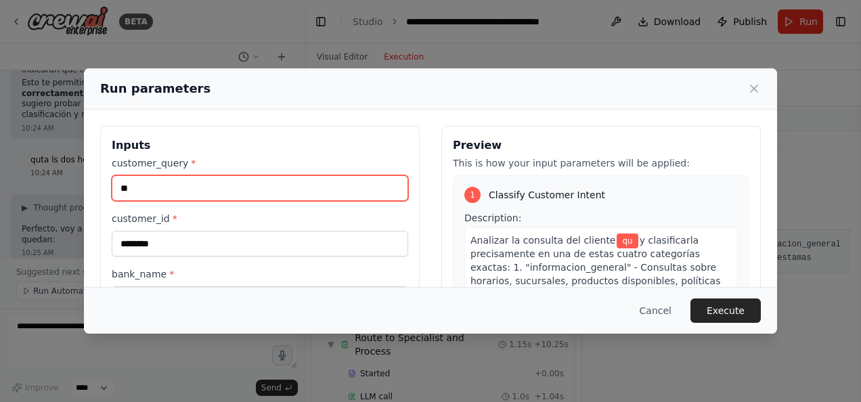
type input "*"
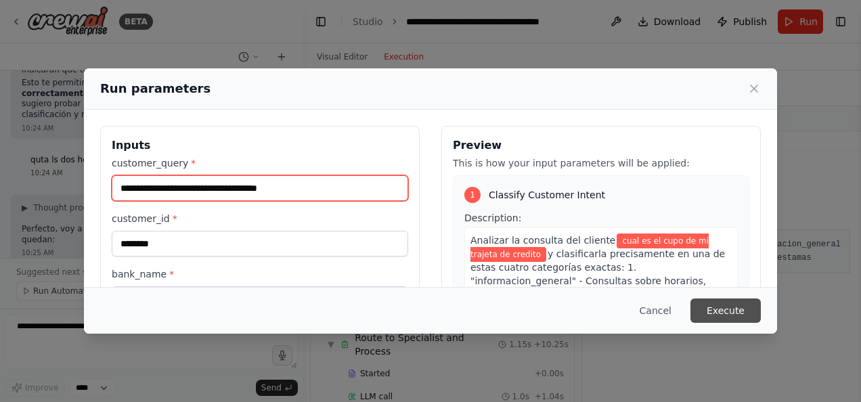
type input "**********"
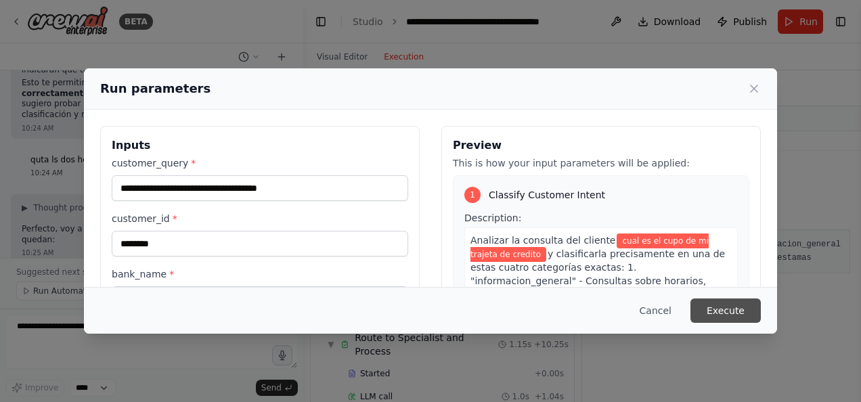
click at [729, 313] on button "Execute" at bounding box center [725, 310] width 70 height 24
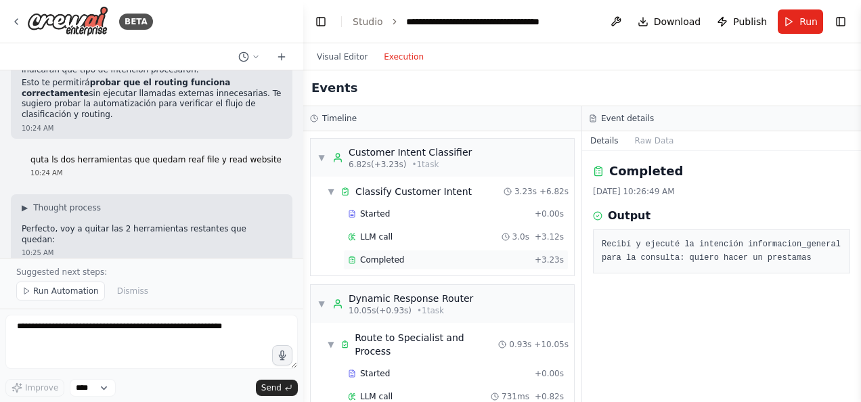
click at [396, 257] on span "Completed" at bounding box center [382, 259] width 44 height 11
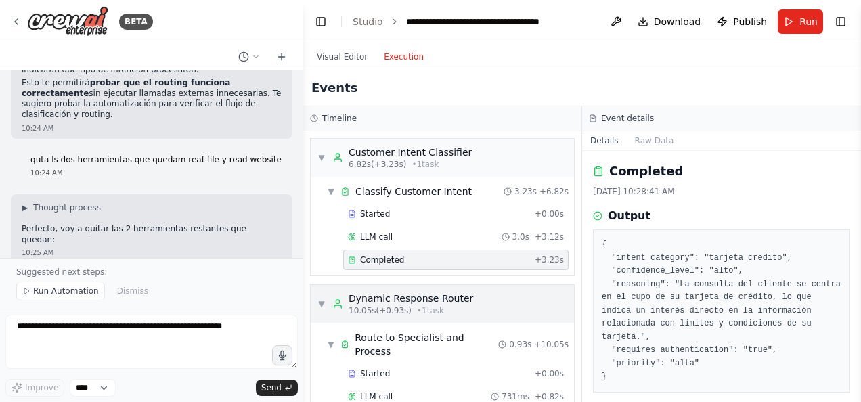
scroll to position [67, 0]
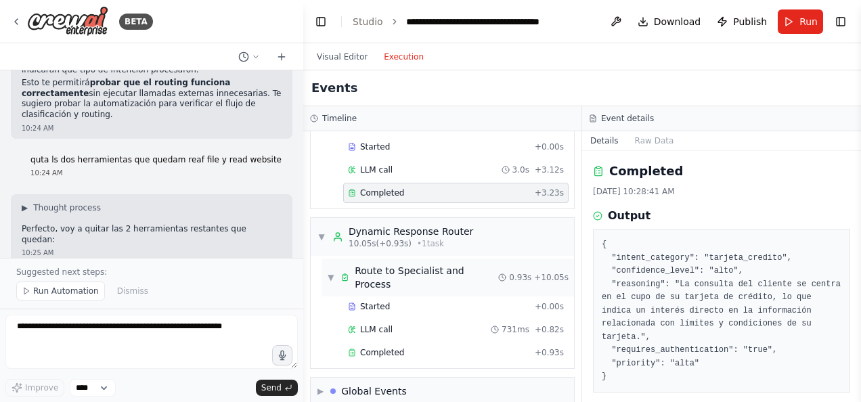
click at [393, 267] on div "Route to Specialist and Process" at bounding box center [426, 277] width 143 height 27
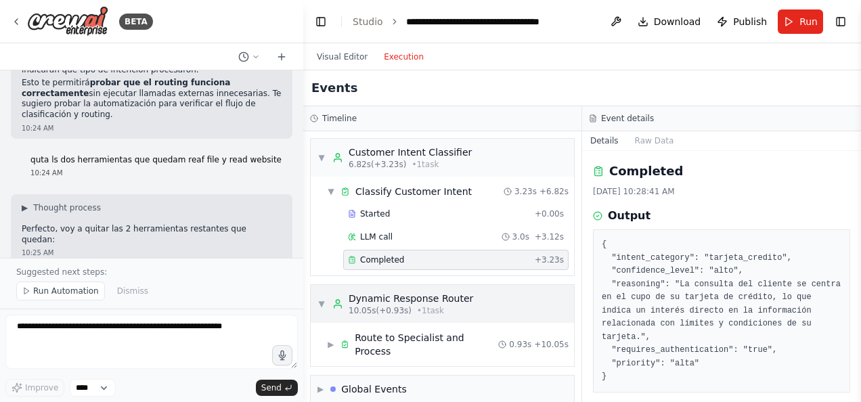
click at [382, 296] on div "Dynamic Response Router" at bounding box center [410, 299] width 124 height 14
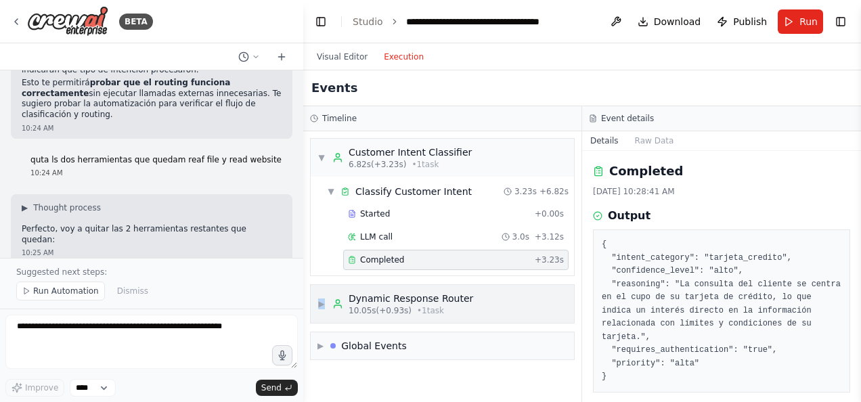
click at [323, 302] on span "▶" at bounding box center [321, 303] width 8 height 11
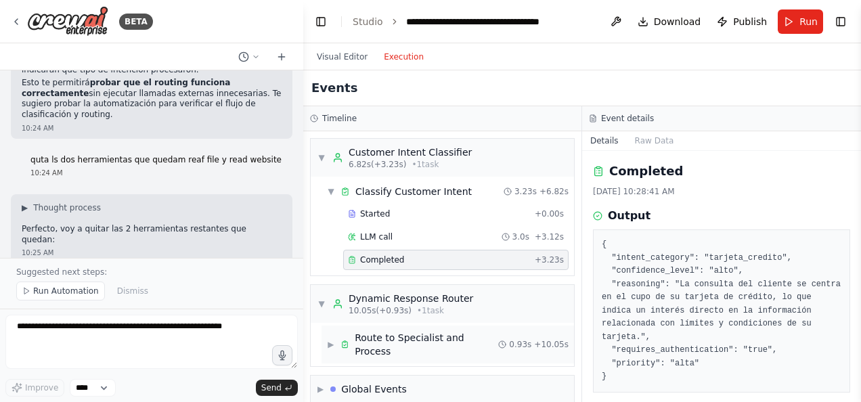
click at [387, 337] on div "Route to Specialist and Process" at bounding box center [426, 344] width 143 height 27
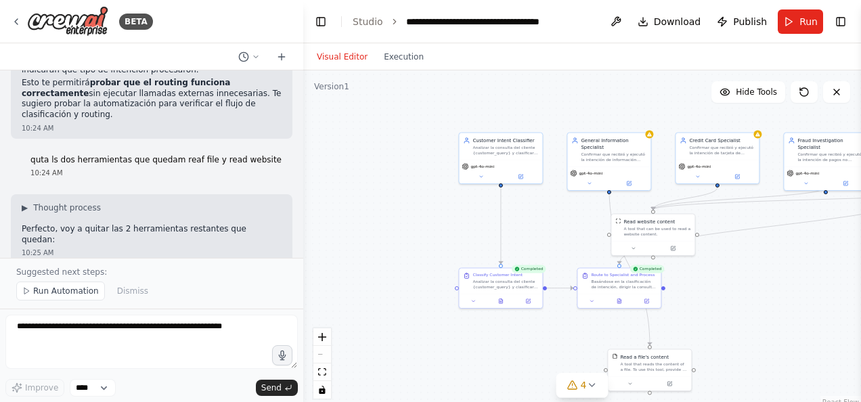
click at [348, 56] on button "Visual Editor" at bounding box center [342, 57] width 67 height 16
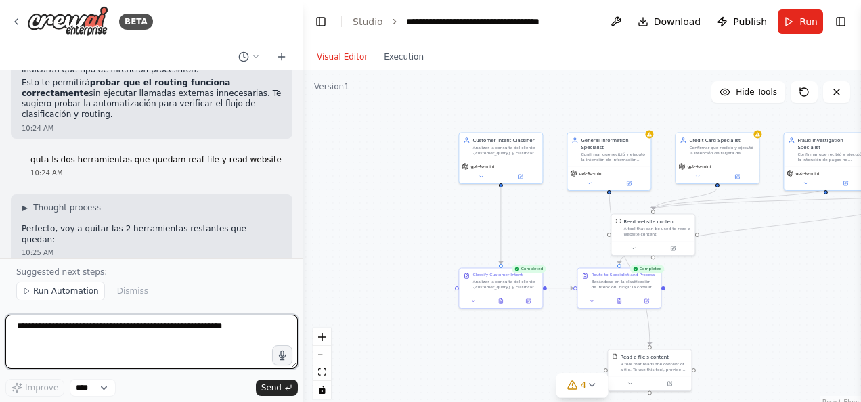
click at [73, 350] on textarea "**********" at bounding box center [151, 342] width 292 height 54
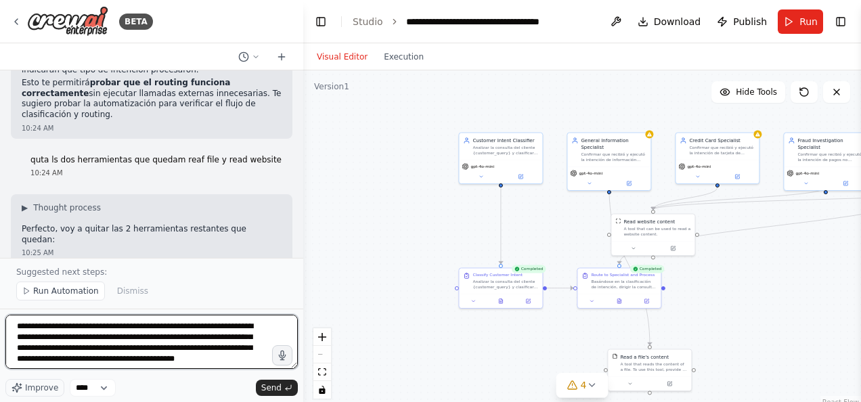
scroll to position [6, 0]
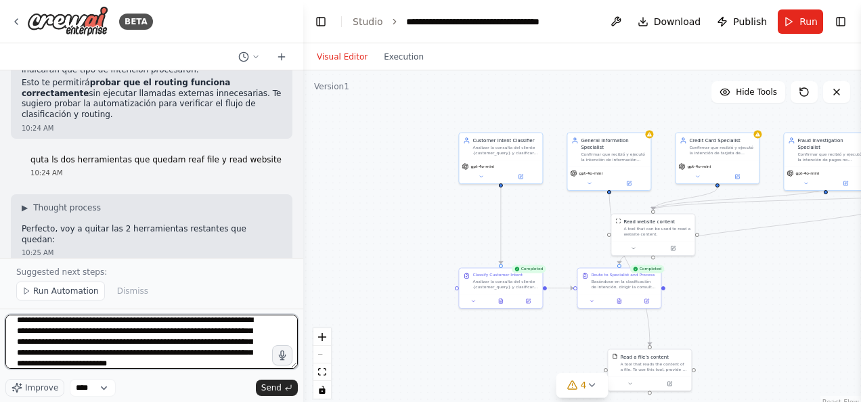
type textarea "**********"
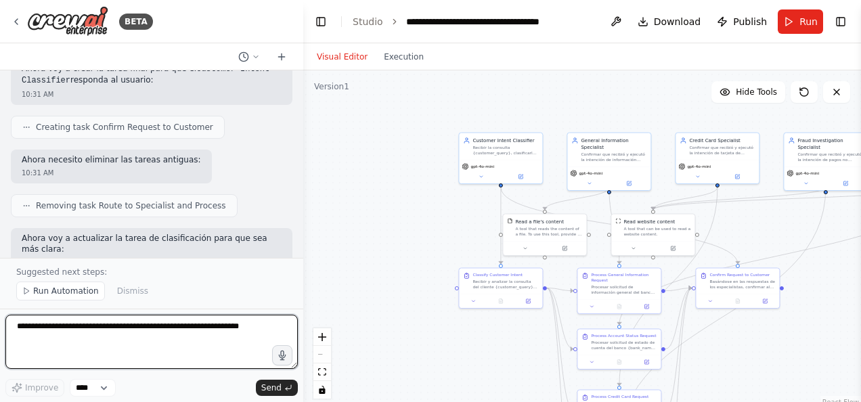
scroll to position [9827, 0]
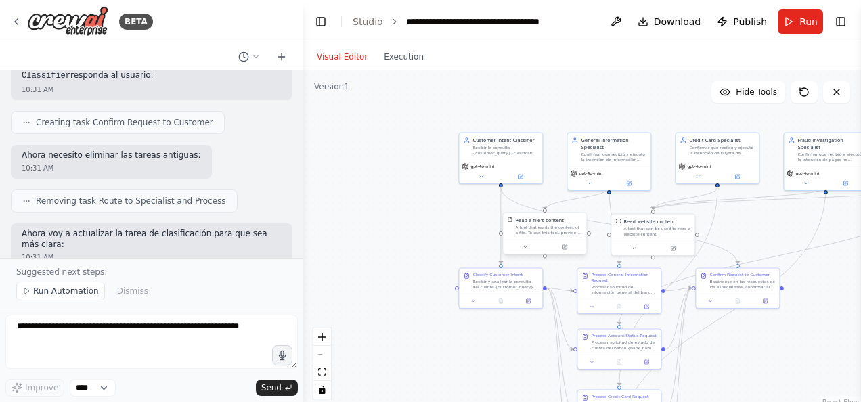
click at [529, 237] on div "Read a file's content A tool that reads the content of a file. To use this tool…" at bounding box center [544, 225] width 83 height 27
click at [577, 200] on icon at bounding box center [574, 198] width 5 height 7
click at [545, 198] on button "Confirm" at bounding box center [537, 198] width 48 height 16
click at [654, 234] on div "A tool that can be used to read a website content." at bounding box center [656, 230] width 67 height 11
click at [685, 202] on icon at bounding box center [683, 198] width 8 height 8
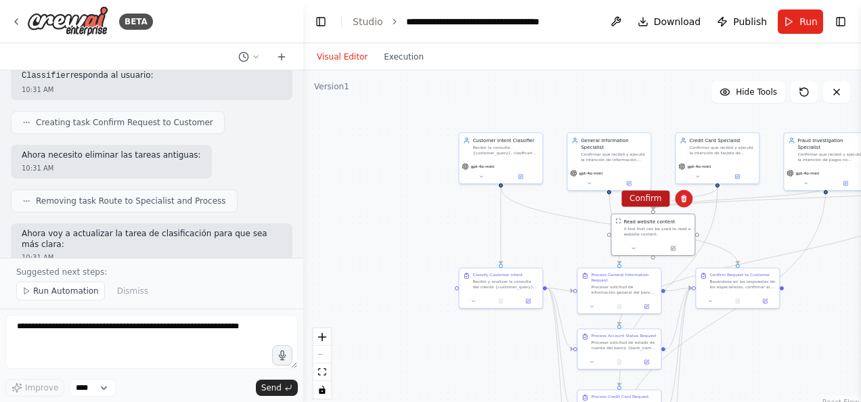
click at [649, 192] on button "Confirm" at bounding box center [645, 198] width 48 height 16
click at [60, 291] on span "Run Automation" at bounding box center [66, 291] width 66 height 11
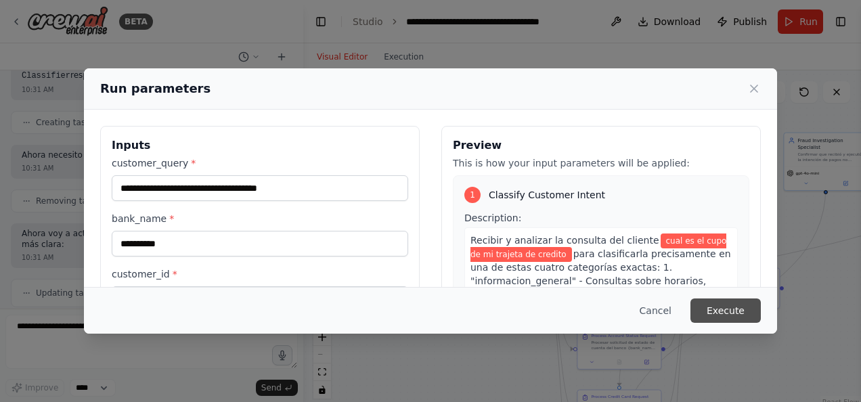
click at [723, 313] on button "Execute" at bounding box center [725, 310] width 70 height 24
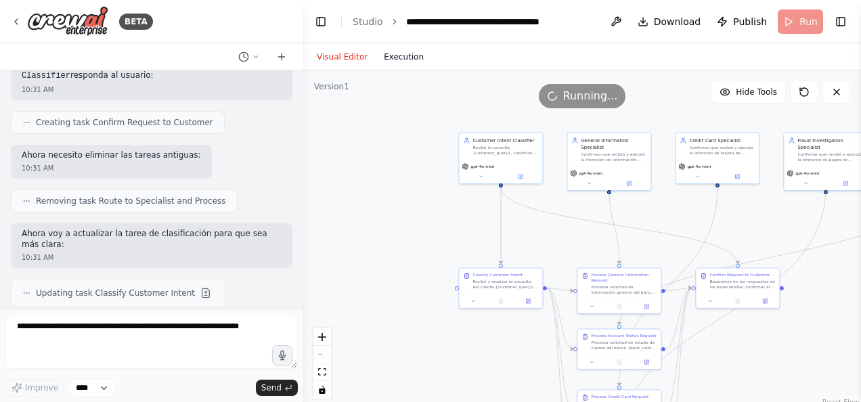
click at [399, 54] on button "Execution" at bounding box center [403, 57] width 56 height 16
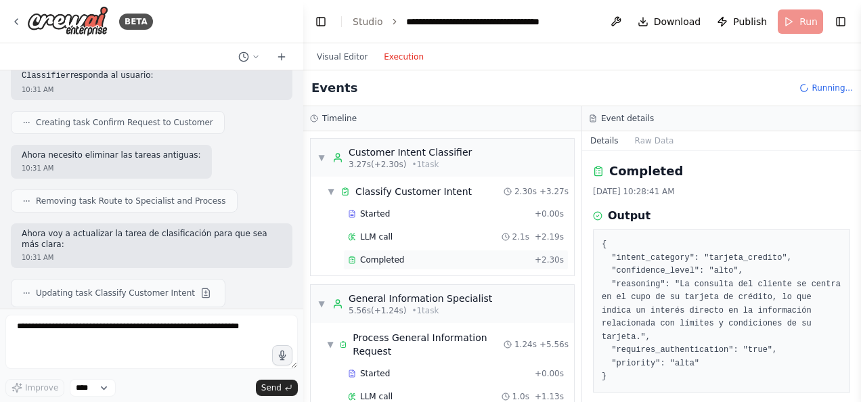
click at [378, 257] on span "Completed" at bounding box center [382, 259] width 44 height 11
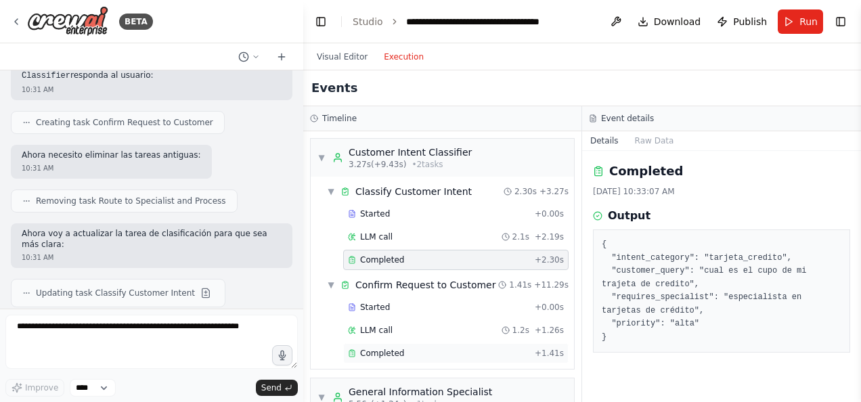
click at [390, 348] on span "Completed" at bounding box center [382, 353] width 44 height 11
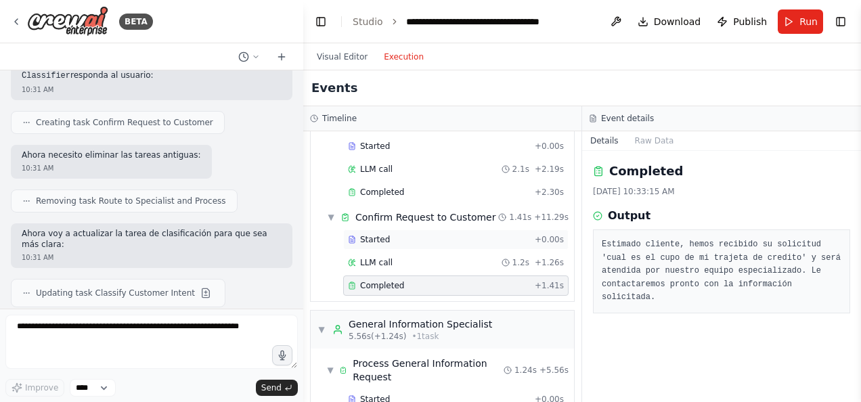
scroll to position [135, 0]
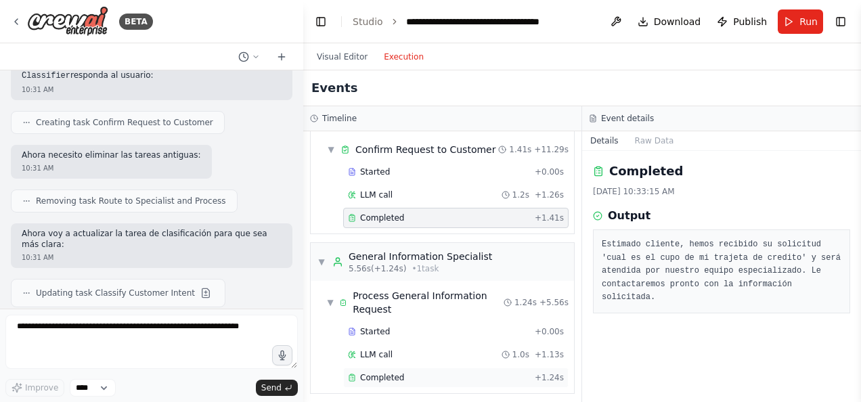
click at [394, 372] on span "Completed" at bounding box center [382, 377] width 44 height 11
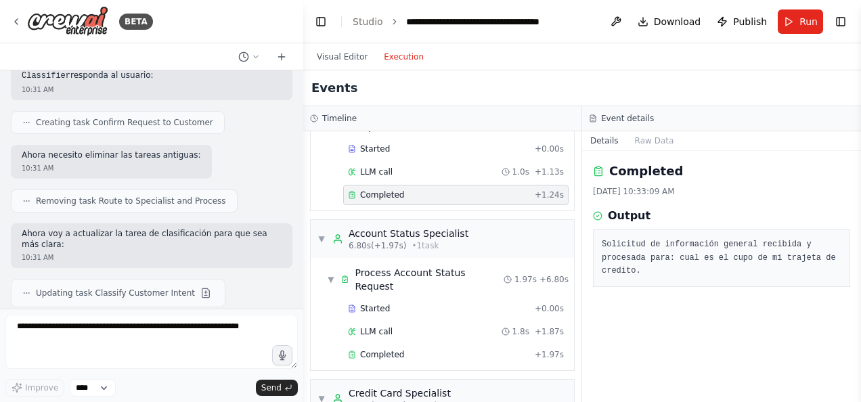
scroll to position [338, 0]
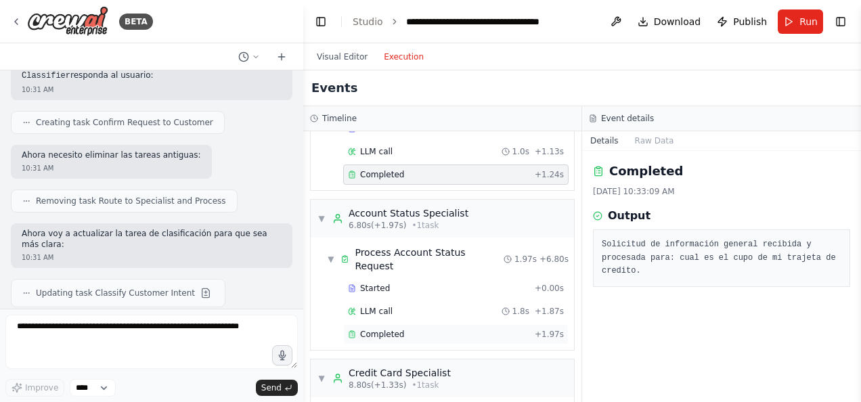
click at [392, 329] on span "Completed" at bounding box center [382, 334] width 44 height 11
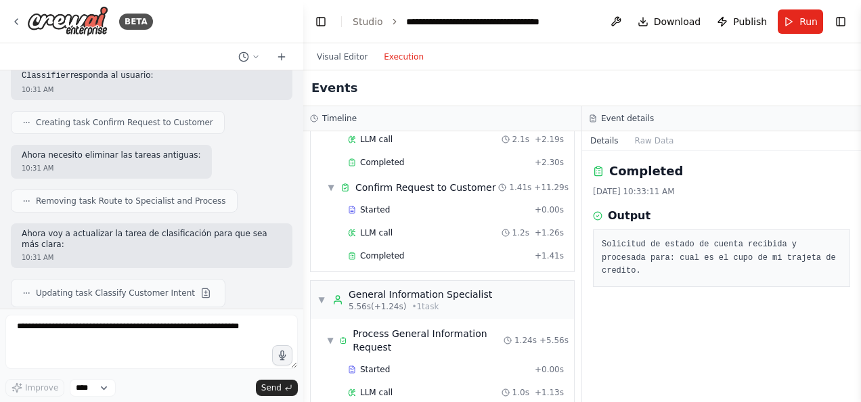
scroll to position [271, 0]
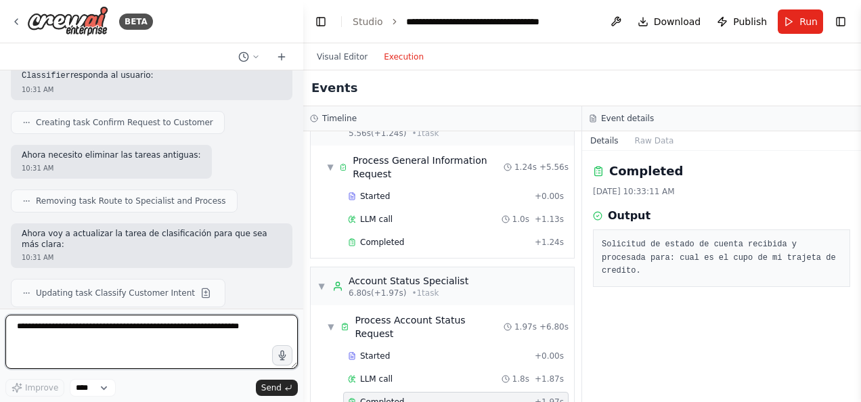
click at [28, 332] on textarea at bounding box center [151, 342] width 292 height 54
type textarea "**********"
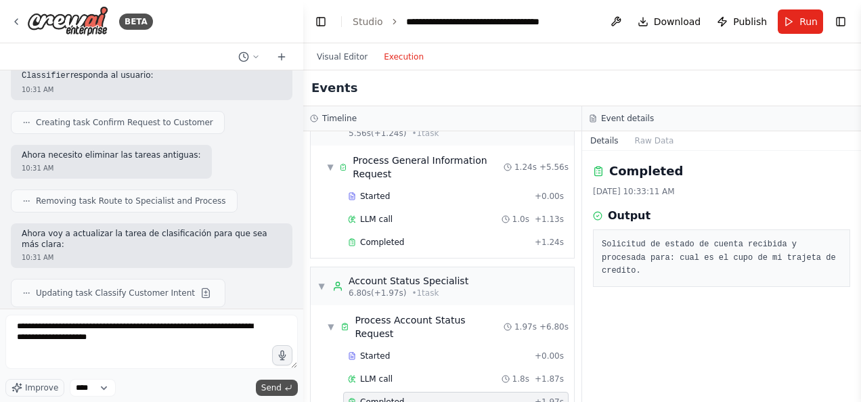
click at [283, 388] on button "Send" at bounding box center [277, 388] width 42 height 16
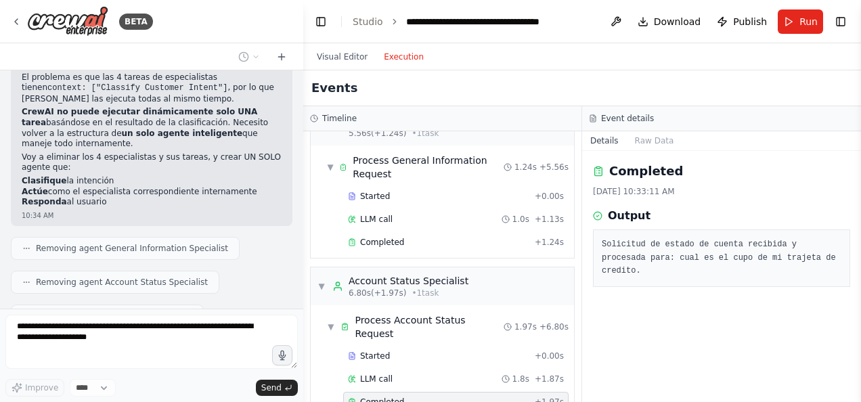
scroll to position [10682, 0]
click at [345, 55] on button "Visual Editor" at bounding box center [342, 57] width 67 height 16
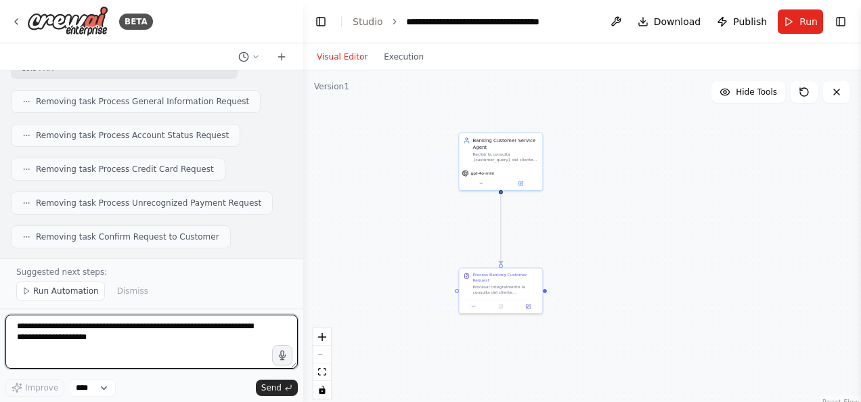
scroll to position [11076, 0]
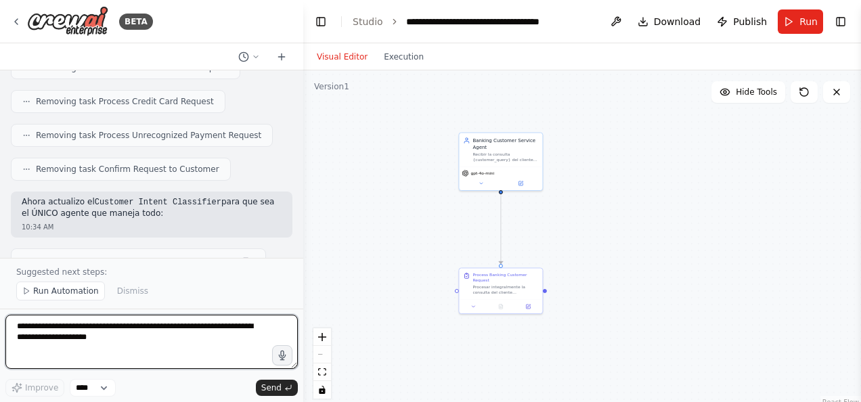
drag, startPoint x: 74, startPoint y: 332, endPoint x: 265, endPoint y: 288, distance: 195.3
click at [76, 332] on textarea "**********" at bounding box center [151, 342] width 292 height 54
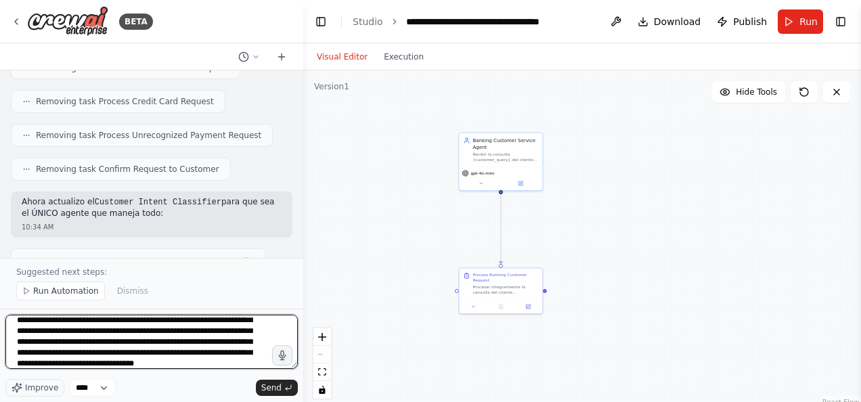
scroll to position [49, 0]
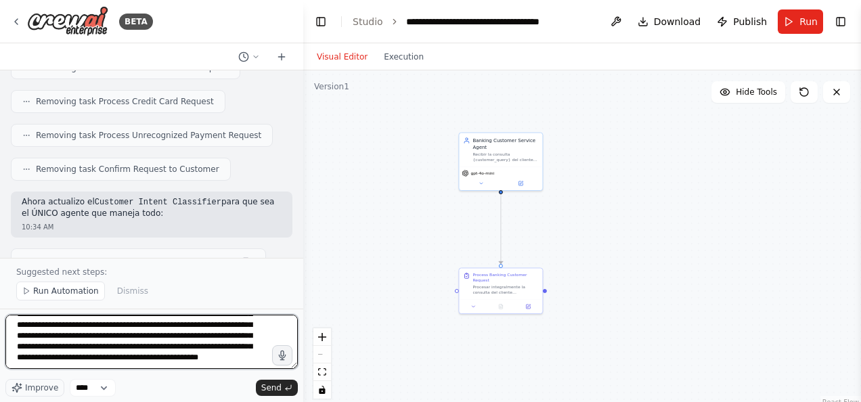
type textarea "**********"
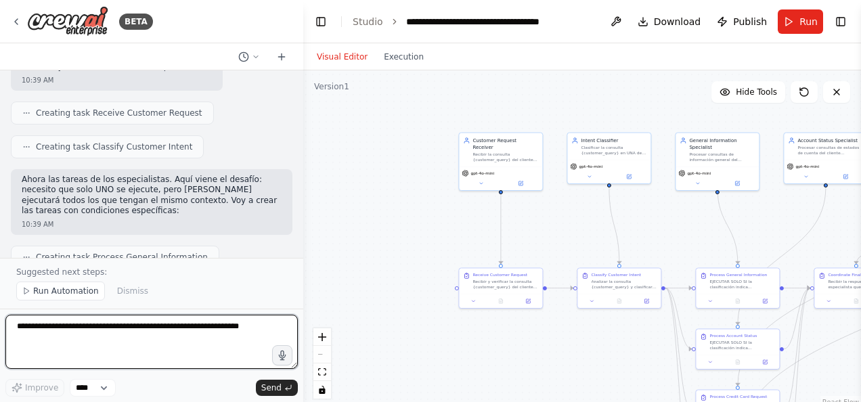
scroll to position [12381, 0]
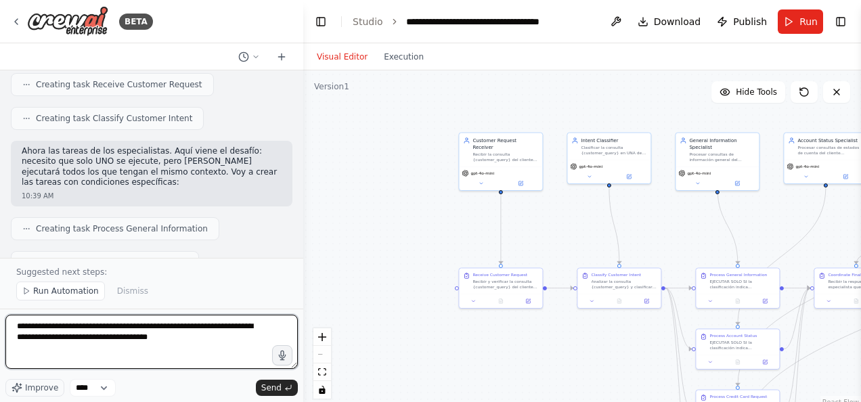
type textarea "**********"
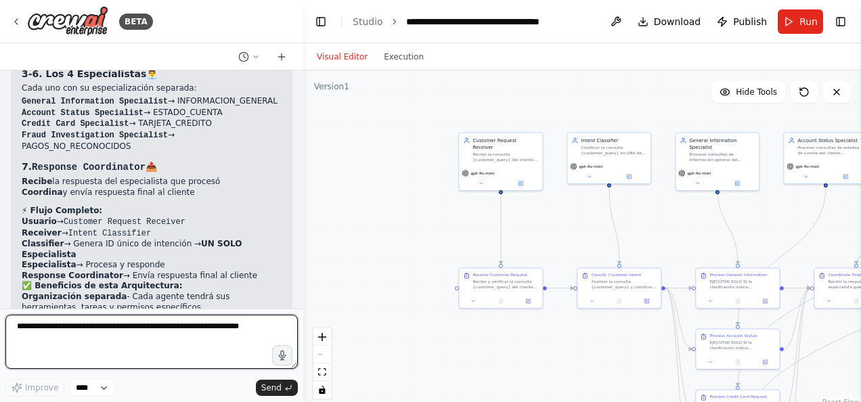
scroll to position [13122, 0]
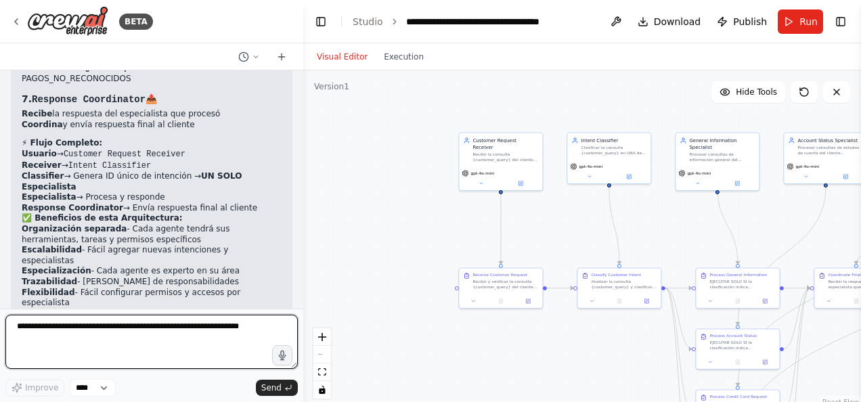
drag, startPoint x: 90, startPoint y: 330, endPoint x: 136, endPoint y: 317, distance: 48.0
click at [90, 329] on textarea at bounding box center [151, 342] width 292 height 54
type textarea "**********"
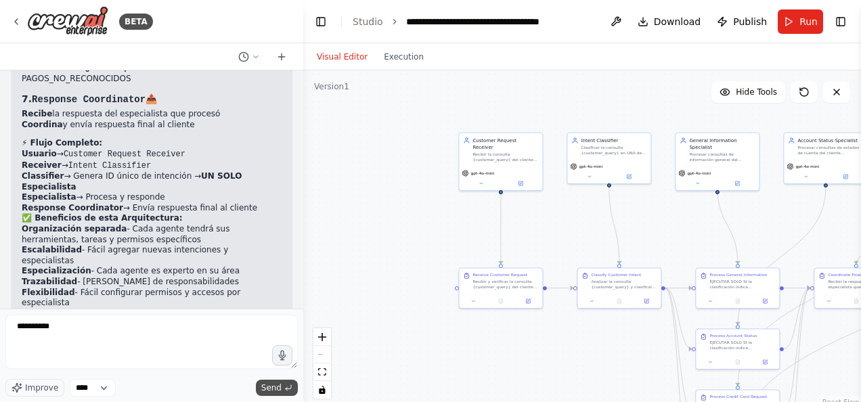
click at [276, 390] on span "Send" at bounding box center [271, 387] width 20 height 11
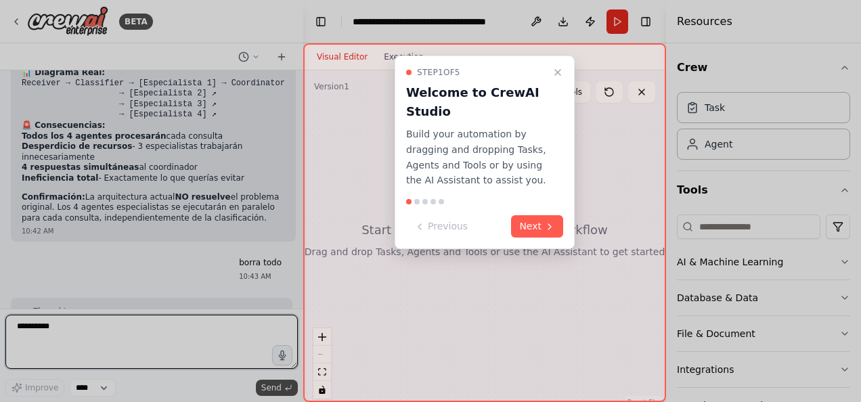
scroll to position [13817, 0]
